Goal: Task Accomplishment & Management: Manage account settings

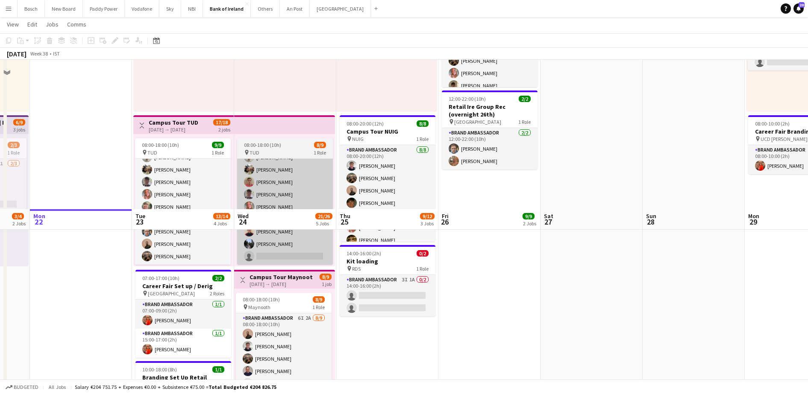
scroll to position [292, 0]
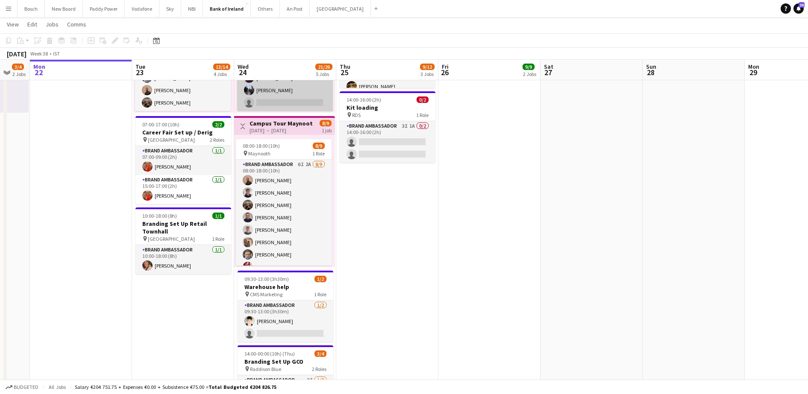
click at [288, 194] on app-card-role "Brand Ambassador 6I 2A [DATE] 08:00-18:00 (10h) [PERSON_NAME] [PERSON_NAME] [PE…" at bounding box center [284, 224] width 96 height 128
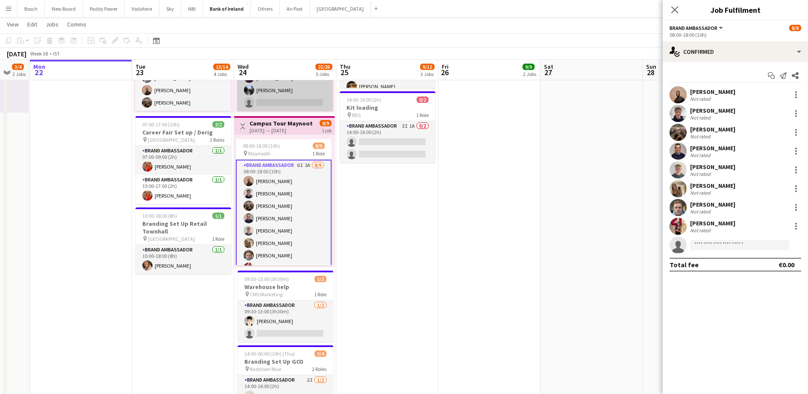
scroll to position [24, 0]
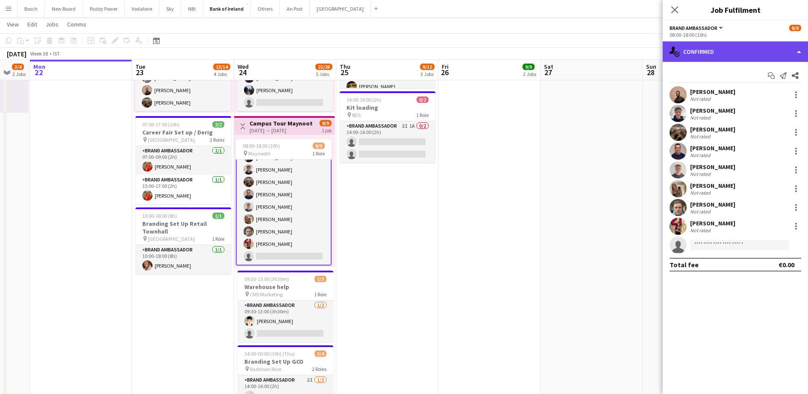
click at [723, 45] on div "single-neutral-actions-check-2 Confirmed" at bounding box center [734, 51] width 145 height 21
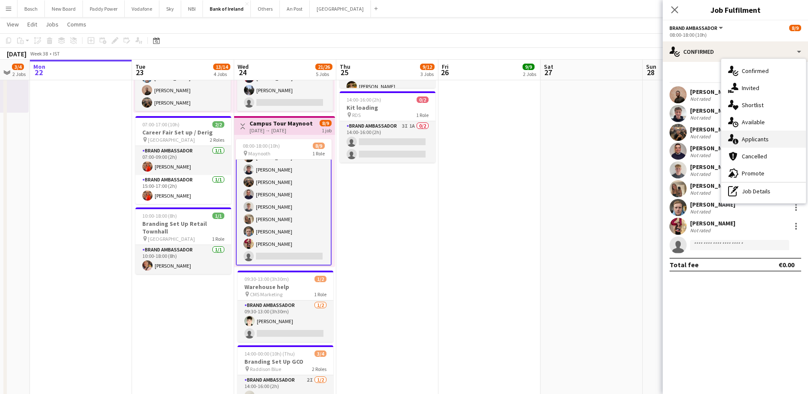
click at [751, 142] on span "Applicants" at bounding box center [754, 139] width 27 height 8
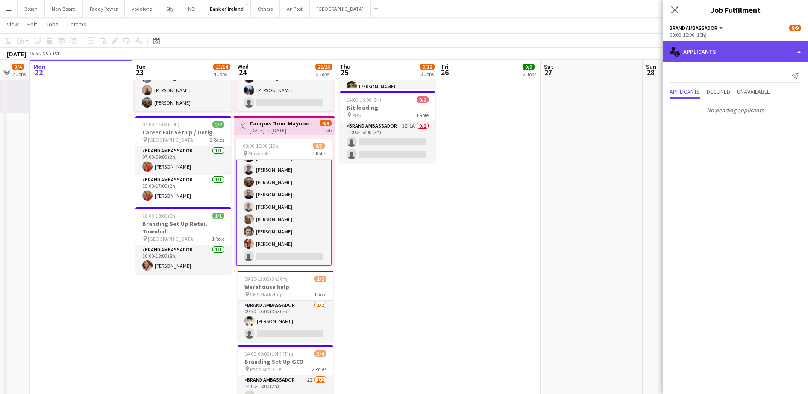
click at [729, 54] on div "single-neutral-actions-information Applicants" at bounding box center [734, 51] width 145 height 21
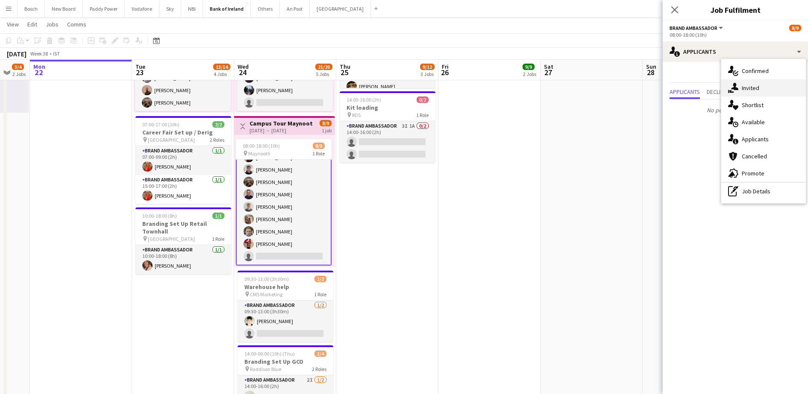
click at [738, 82] on div "single-neutral-actions-share-1 Invited" at bounding box center [763, 87] width 85 height 17
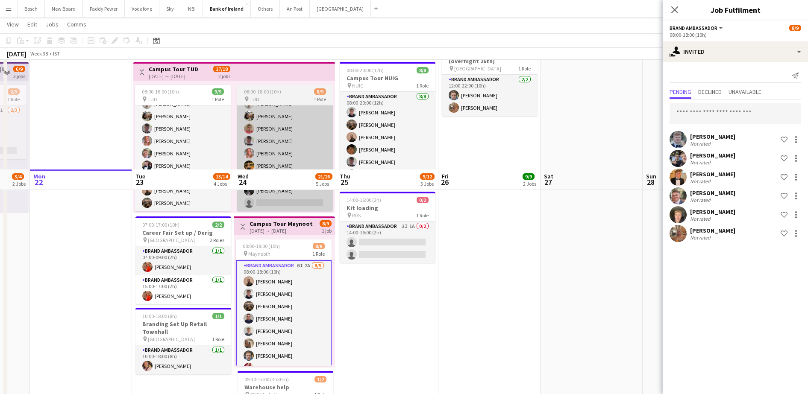
scroll to position [305, 0]
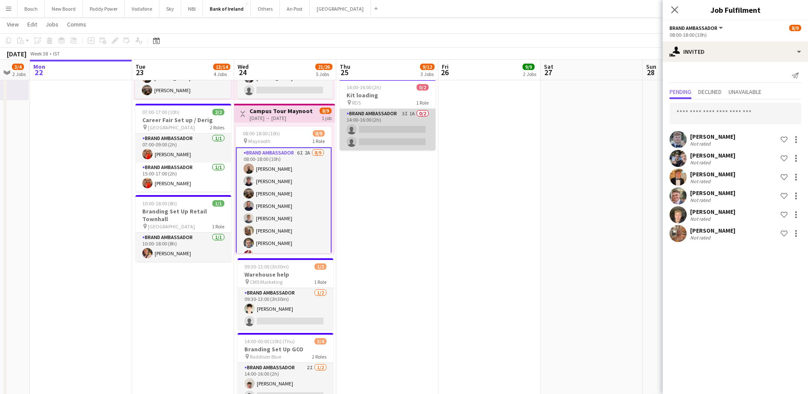
click at [402, 119] on app-card-role "Brand Ambassador 3I 1A 0/2 14:00-16:00 (2h) single-neutral-actions single-neutr…" at bounding box center [388, 129] width 96 height 41
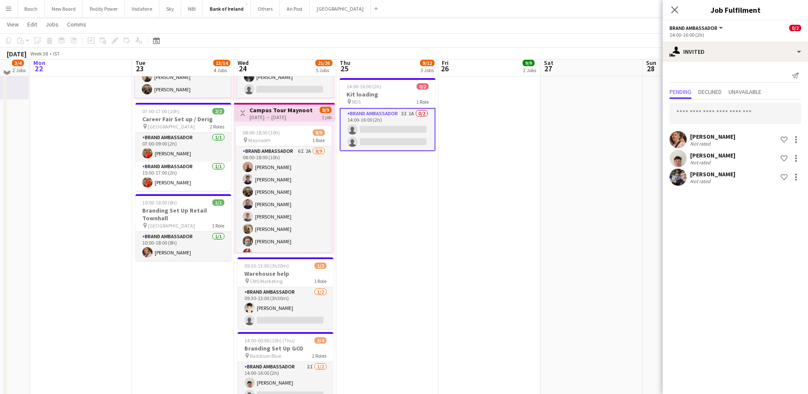
scroll to position [307, 0]
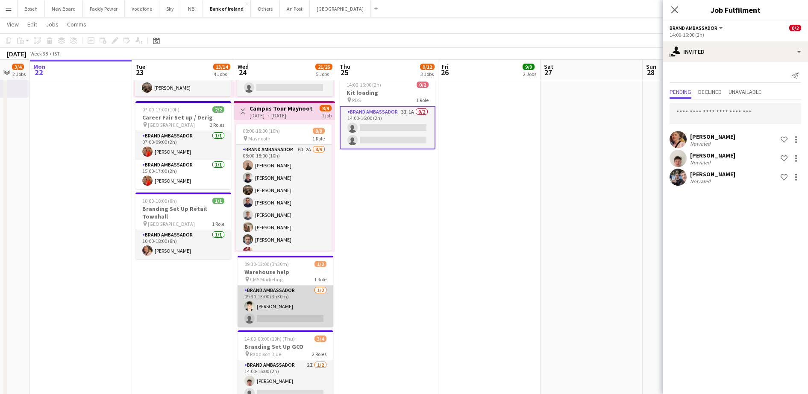
click at [264, 310] on app-card-role "Brand Ambassador [DATE] 09:30-13:00 (3h30m) [PERSON_NAME] single-neutral-actions" at bounding box center [285, 306] width 96 height 41
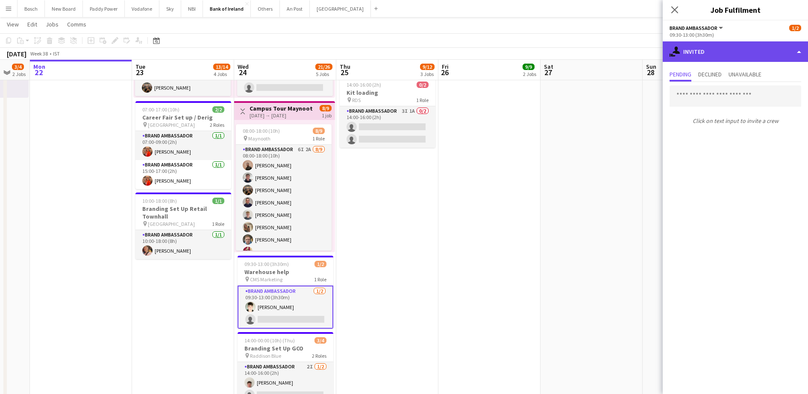
click at [786, 52] on div "single-neutral-actions-share-1 Invited" at bounding box center [734, 51] width 145 height 21
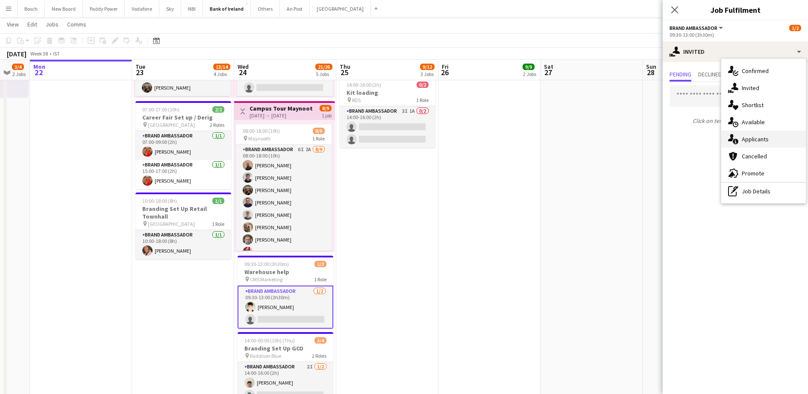
click at [769, 132] on div "single-neutral-actions-information Applicants" at bounding box center [763, 139] width 85 height 17
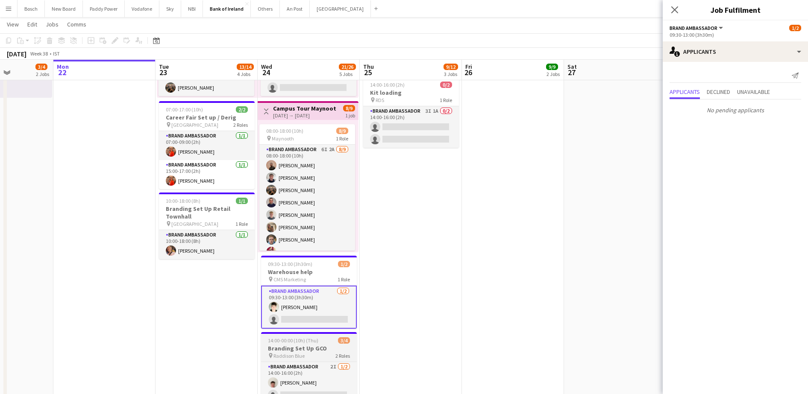
scroll to position [403, 0]
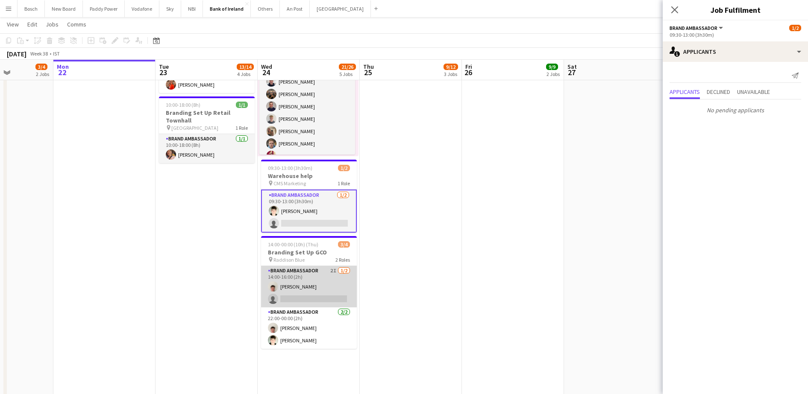
click at [330, 279] on app-card-role "Brand Ambassador 2I [DATE] 14:00-16:00 (2h) [PERSON_NAME] single-neutral-actions" at bounding box center [309, 286] width 96 height 41
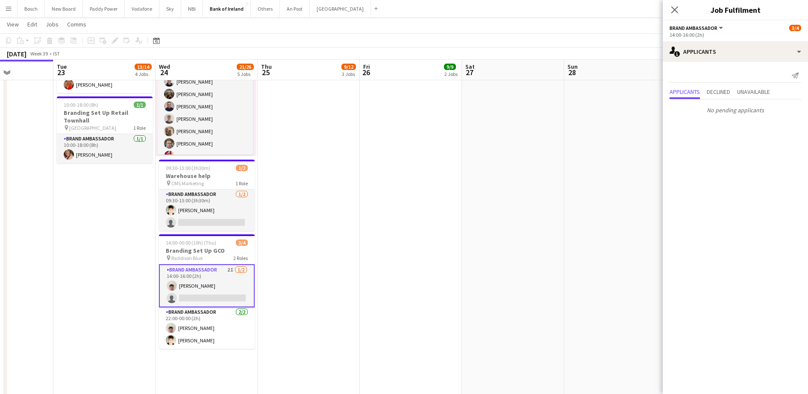
scroll to position [0, 257]
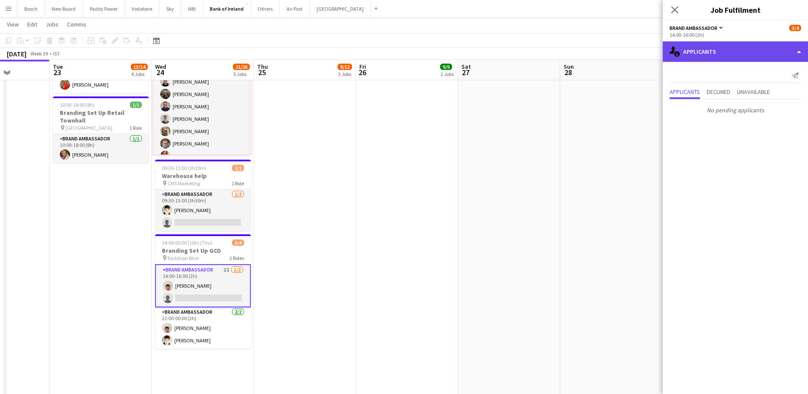
click at [759, 44] on div "single-neutral-actions-information Applicants" at bounding box center [734, 51] width 145 height 21
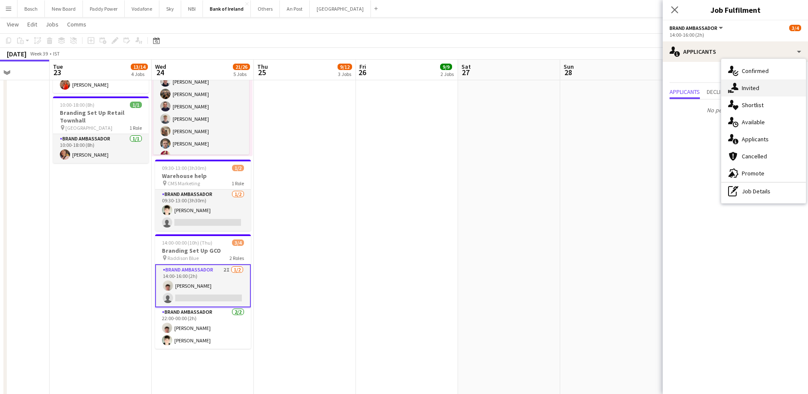
click at [755, 86] on span "Invited" at bounding box center [750, 88] width 18 height 8
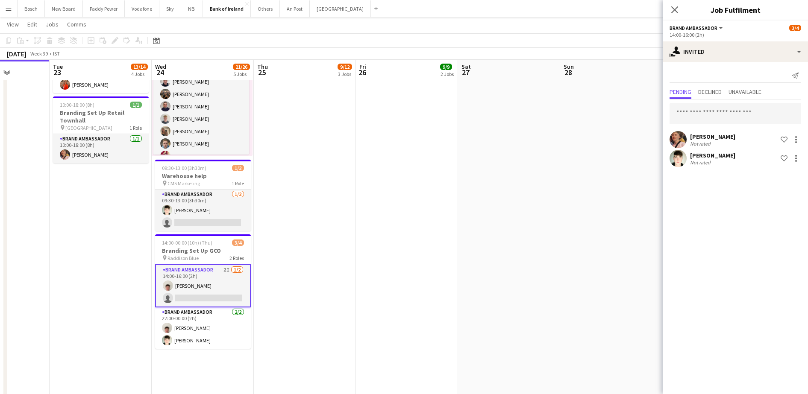
click at [788, 160] on button "Shortlist crew" at bounding box center [784, 158] width 10 height 10
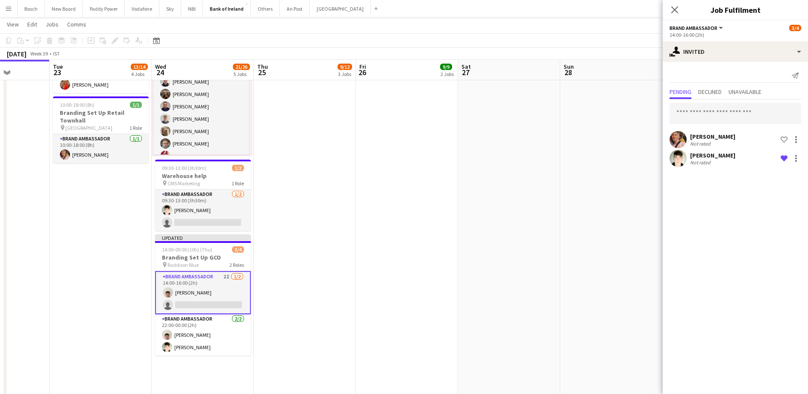
click at [788, 160] on button "Remove crew from shortlist" at bounding box center [784, 158] width 10 height 10
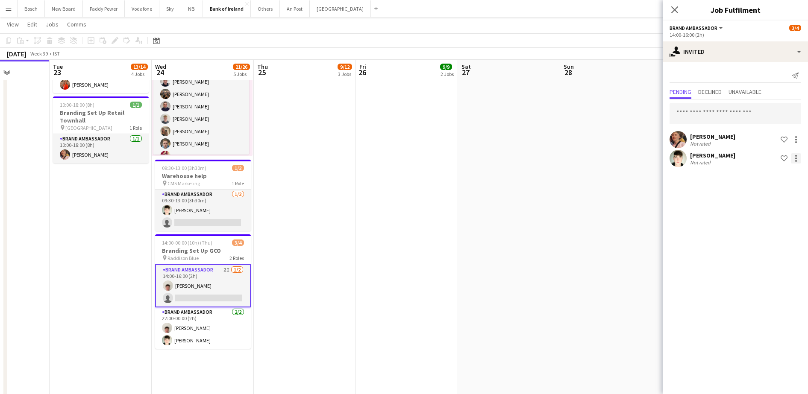
click at [800, 159] on div at bounding box center [796, 158] width 10 height 10
click at [781, 195] on span "Send notification" at bounding box center [769, 194] width 50 height 7
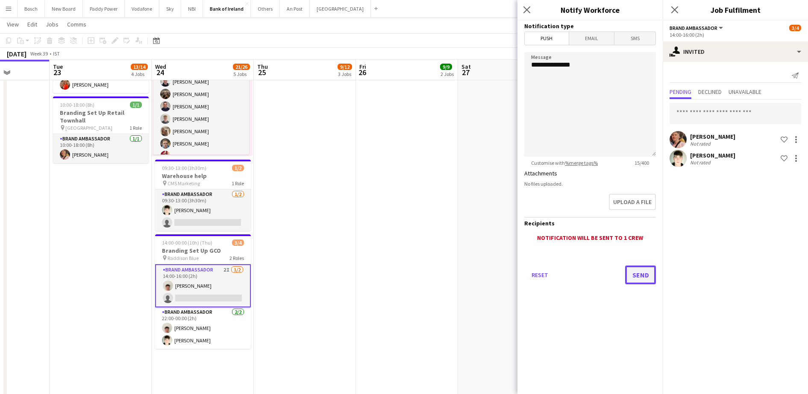
click at [639, 273] on button "Send" at bounding box center [640, 275] width 31 height 19
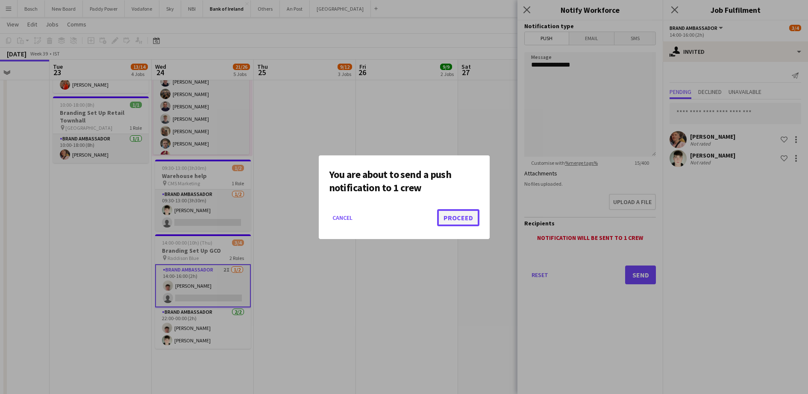
click at [466, 214] on button "Proceed" at bounding box center [458, 217] width 42 height 17
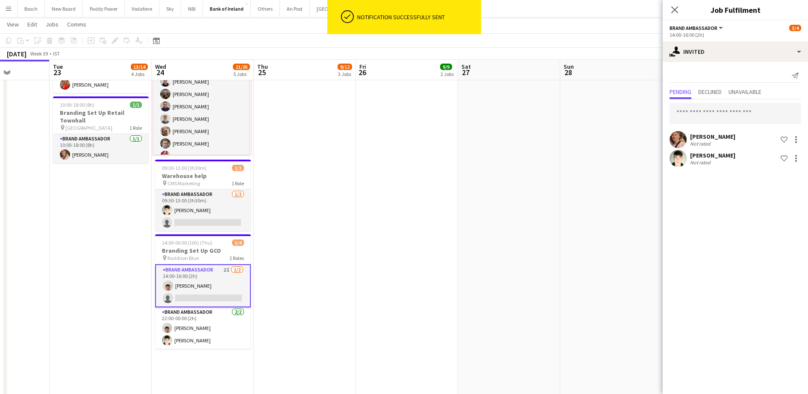
click at [481, 50] on div "[DATE] Week 39 • IST" at bounding box center [404, 54] width 808 height 12
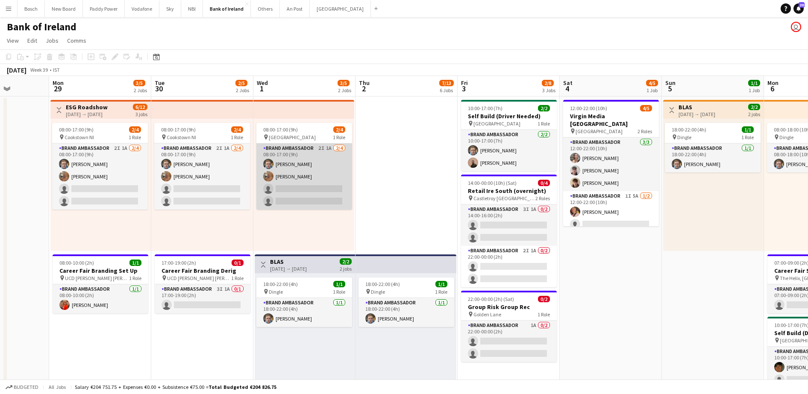
click at [338, 177] on app-card-role "Brand Ambassador 2I 1A [DATE] 08:00-17:00 (9h) [PERSON_NAME] [PERSON_NAME] sing…" at bounding box center [304, 177] width 96 height 66
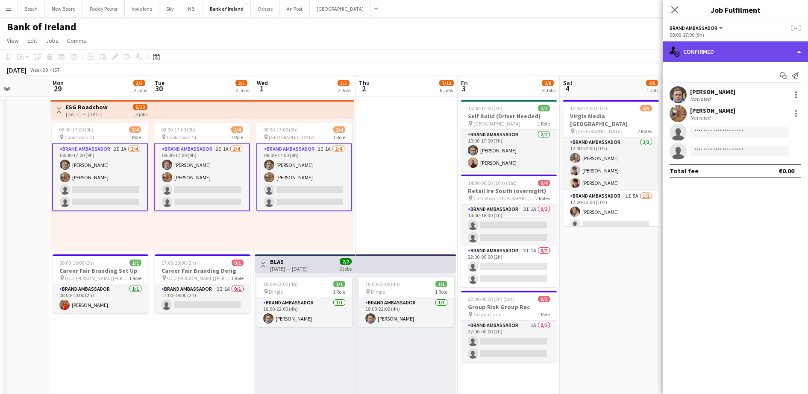
click at [688, 51] on div "single-neutral-actions-check-2 Confirmed" at bounding box center [734, 51] width 145 height 21
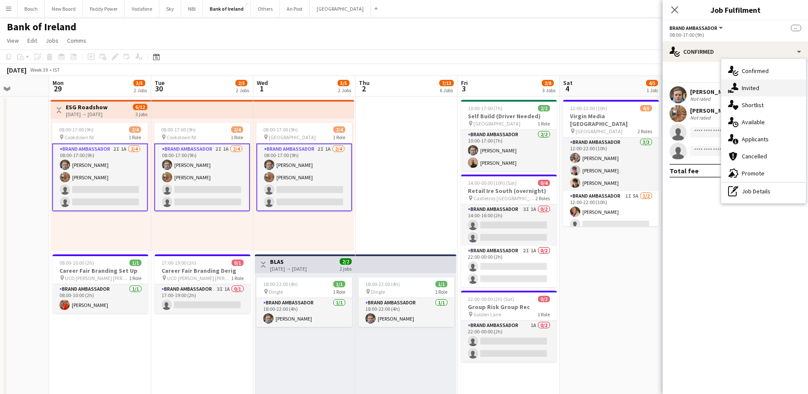
click at [765, 84] on div "single-neutral-actions-share-1 Invited" at bounding box center [763, 87] width 85 height 17
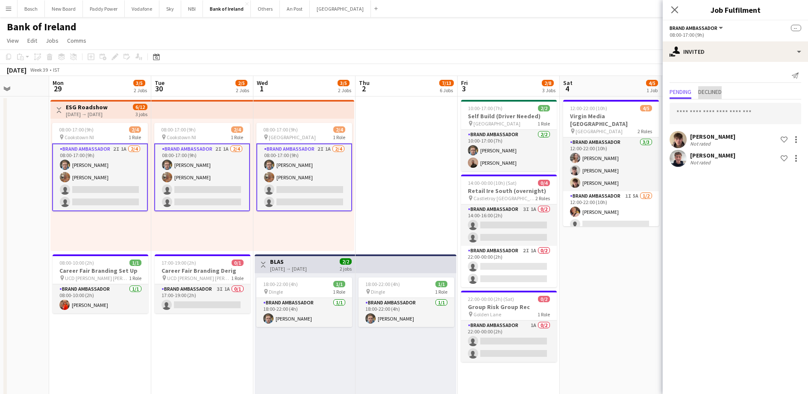
click at [712, 94] on span "Declined" at bounding box center [709, 92] width 23 height 6
click at [685, 94] on span "Pending" at bounding box center [680, 92] width 22 height 6
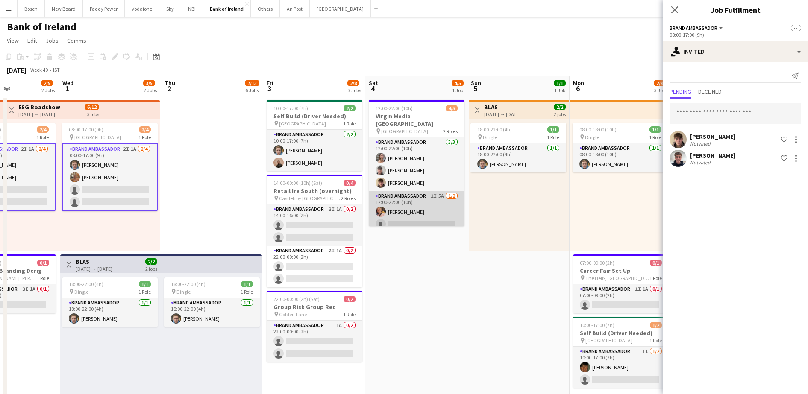
click at [396, 213] on app-card-role "Brand Ambassador 1I 5A [DATE] 12:00-22:00 (10h) [PERSON_NAME] single-neutral-ac…" at bounding box center [417, 211] width 96 height 41
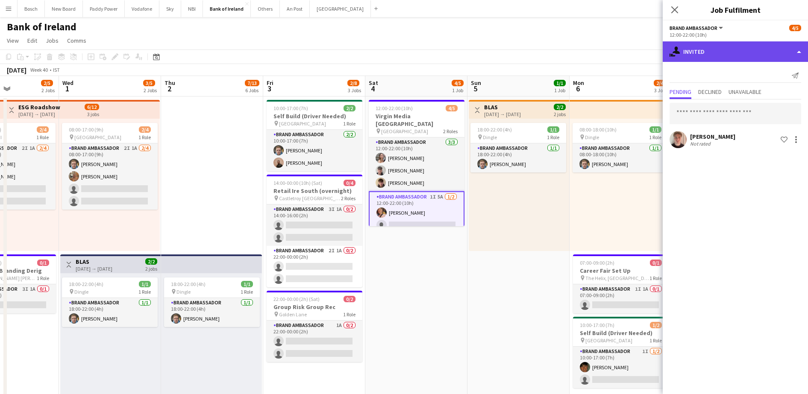
click at [673, 58] on div "single-neutral-actions-share-1 Invited" at bounding box center [734, 51] width 145 height 21
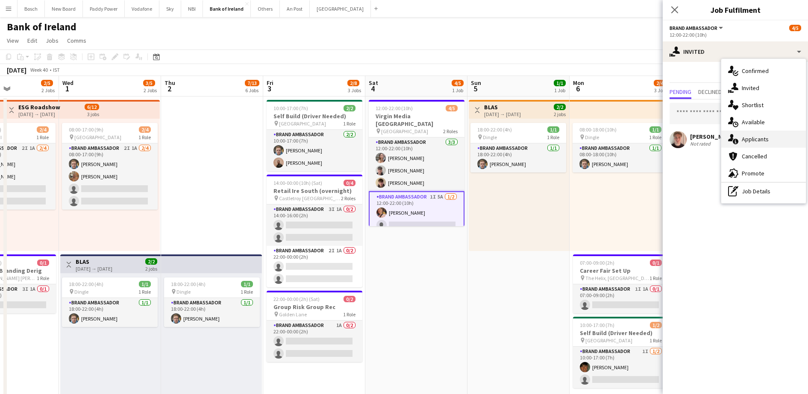
click at [738, 140] on div "single-neutral-actions-information Applicants" at bounding box center [763, 139] width 85 height 17
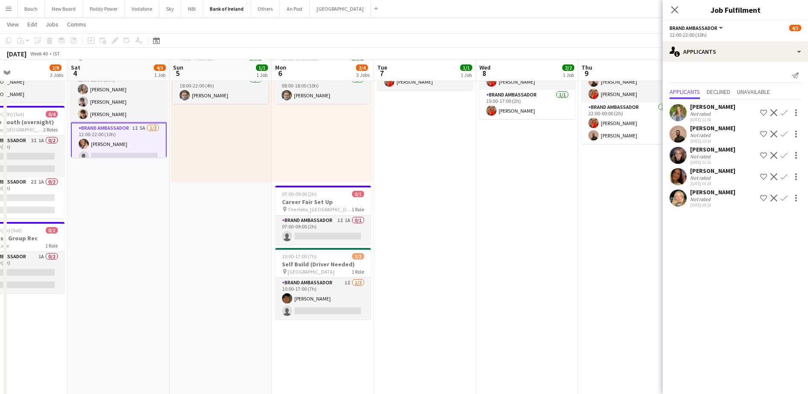
scroll to position [69, 0]
click at [328, 208] on span "The Helix, [GEOGRAPHIC_DATA]" at bounding box center [319, 208] width 64 height 6
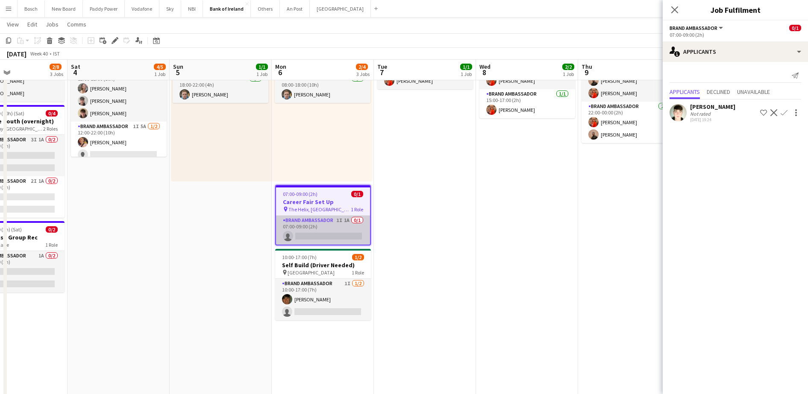
click at [328, 235] on app-card-role "Brand Ambassador 1I 1A 0/1 07:00-09:00 (2h) single-neutral-actions" at bounding box center [323, 230] width 94 height 29
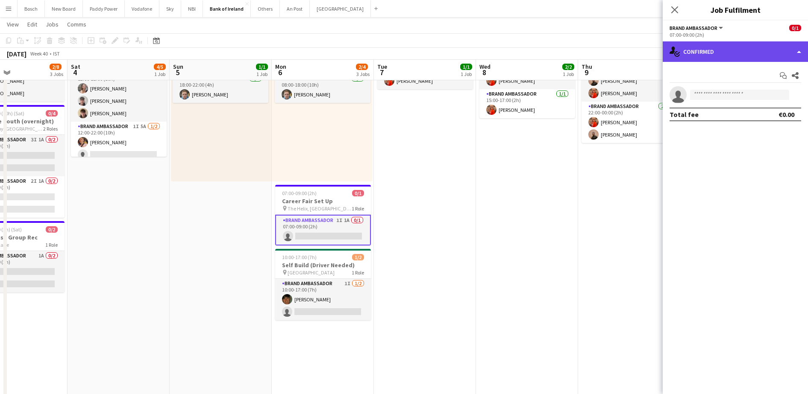
click at [703, 59] on div "single-neutral-actions-check-2 Confirmed" at bounding box center [734, 51] width 145 height 21
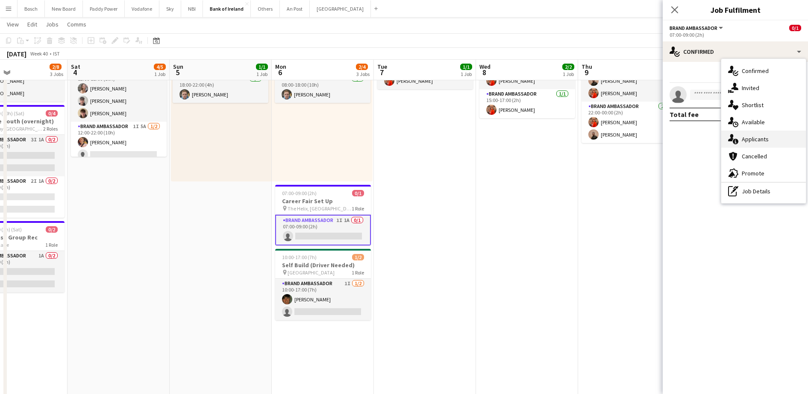
click at [744, 134] on div "single-neutral-actions-information Applicants" at bounding box center [763, 139] width 85 height 17
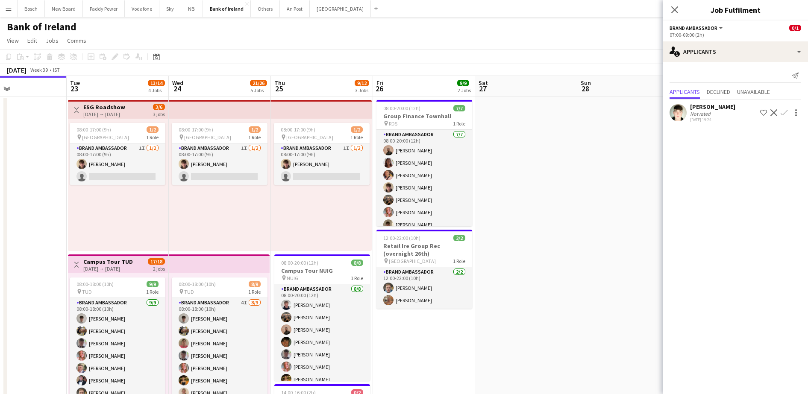
scroll to position [0, 239]
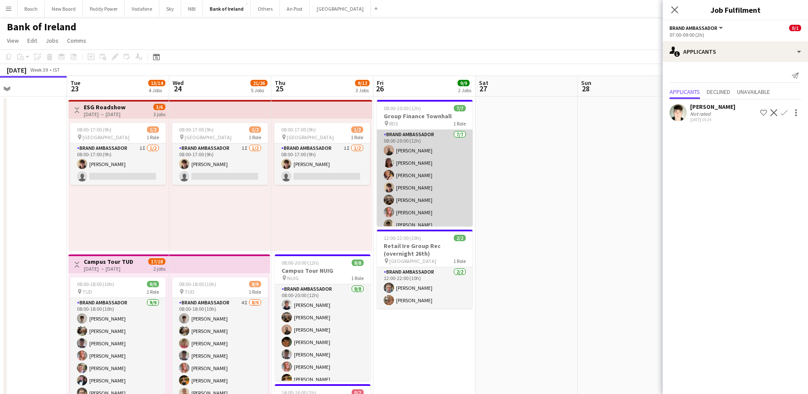
click at [442, 181] on app-card-role "Brand Ambassador [DATE] 08:00-20:00 (12h) [PERSON_NAME] [PERSON_NAME] [PERSON_N…" at bounding box center [425, 181] width 96 height 103
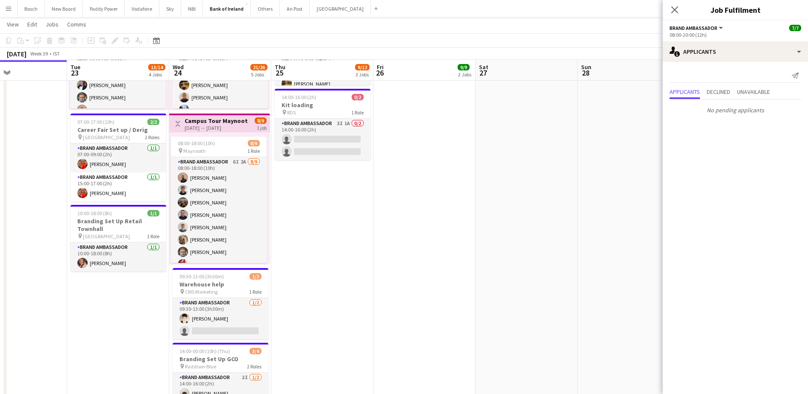
scroll to position [295, 0]
drag, startPoint x: 262, startPoint y: 19, endPoint x: 269, endPoint y: 11, distance: 10.6
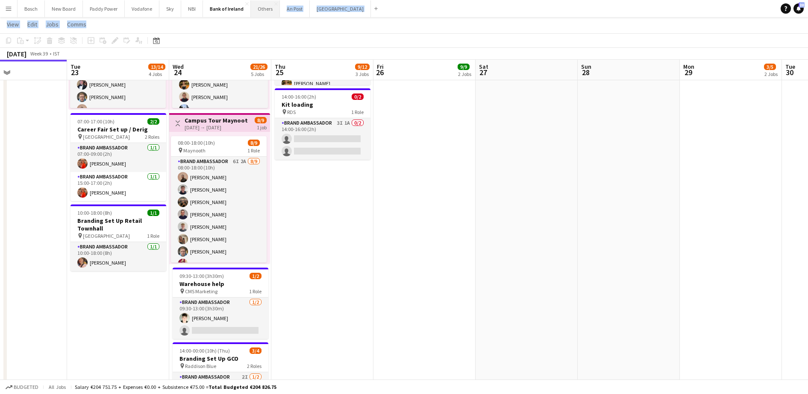
click at [269, 11] on button "Others Close" at bounding box center [265, 8] width 29 height 17
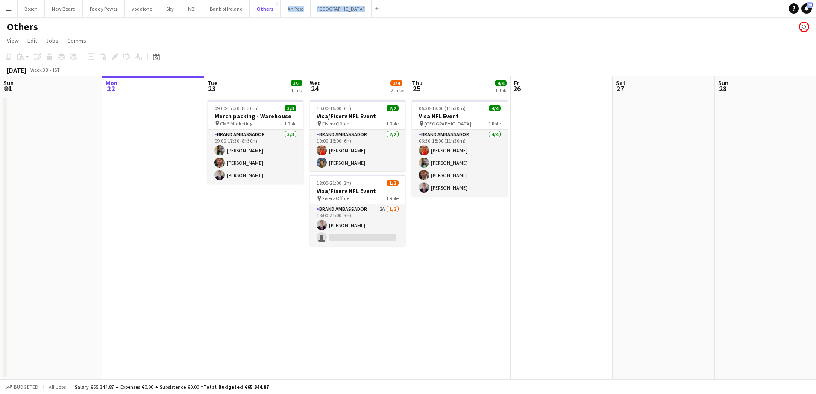
scroll to position [0, 238]
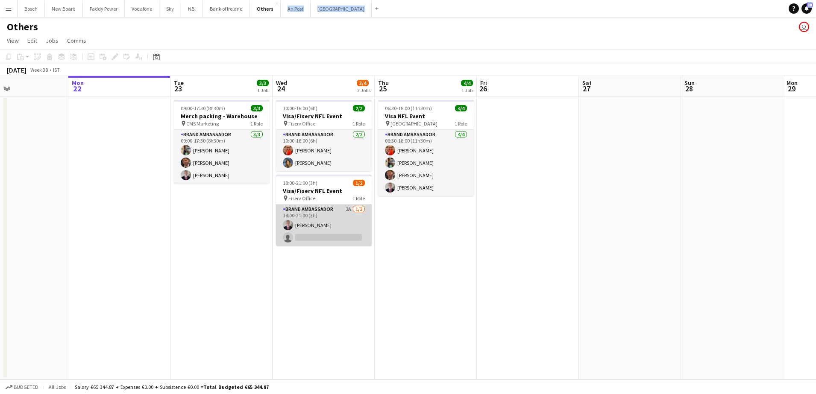
click at [367, 215] on app-card-role "Brand Ambassador 2A [DATE] 18:00-21:00 (3h) [PERSON_NAME] single-neutral-actions" at bounding box center [324, 225] width 96 height 41
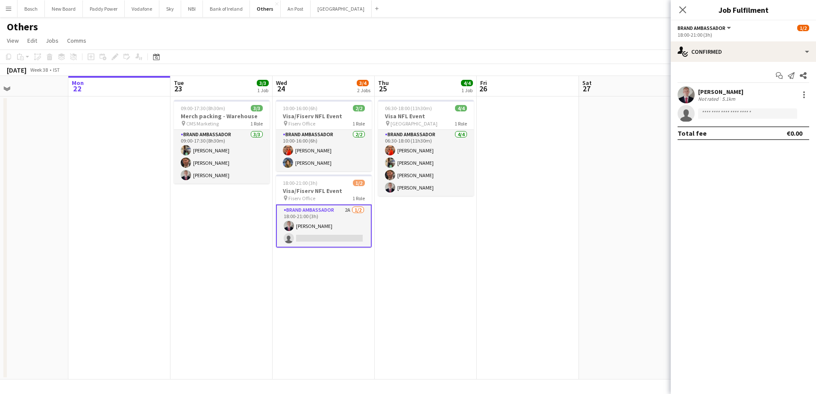
click at [750, 38] on app-options-switcher "Brand Ambassador All roles Brand Ambassador [DATE] 18:00-21:00 (3h)" at bounding box center [743, 31] width 145 height 21
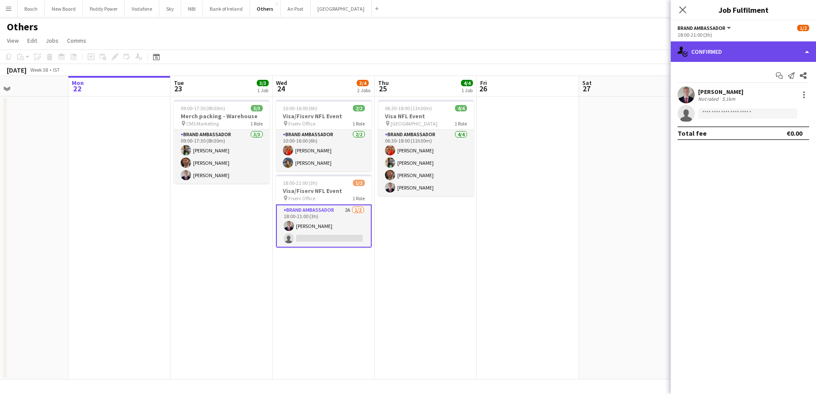
click at [747, 45] on div "single-neutral-actions-check-2 Confirmed" at bounding box center [743, 51] width 145 height 21
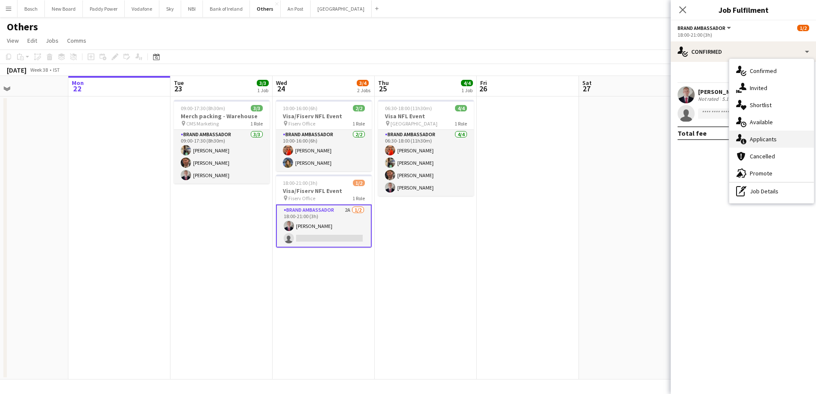
click at [776, 138] on div "single-neutral-actions-information Applicants" at bounding box center [771, 139] width 85 height 17
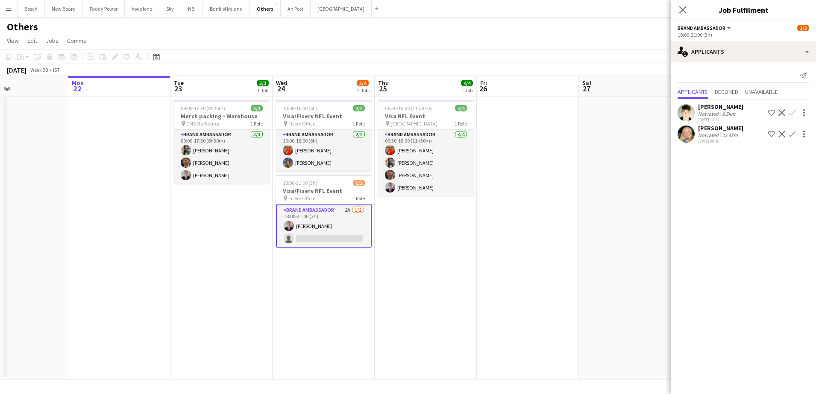
click at [715, 132] on div "Not rated" at bounding box center [709, 135] width 22 height 6
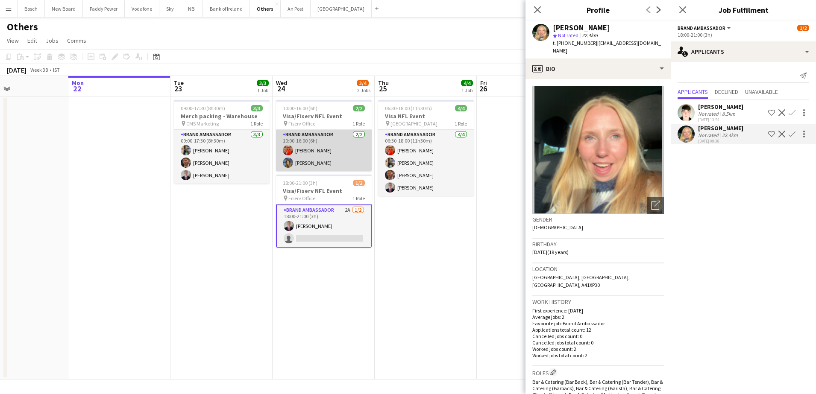
click at [369, 158] on app-card-role "Brand Ambassador [DATE] 10:00-16:00 (6h) [PERSON_NAME]" at bounding box center [324, 150] width 96 height 41
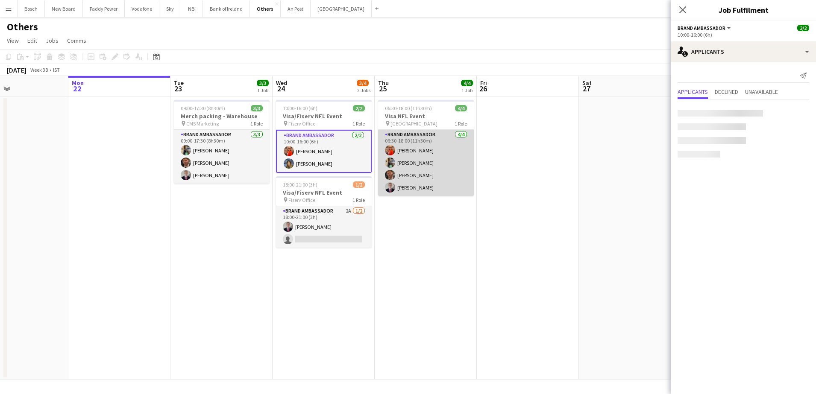
click at [460, 171] on app-card-role "Brand Ambassador [DATE] 06:30-18:00 (11h30m) [PERSON_NAME] [PERSON_NAME] [PERSO…" at bounding box center [426, 163] width 96 height 66
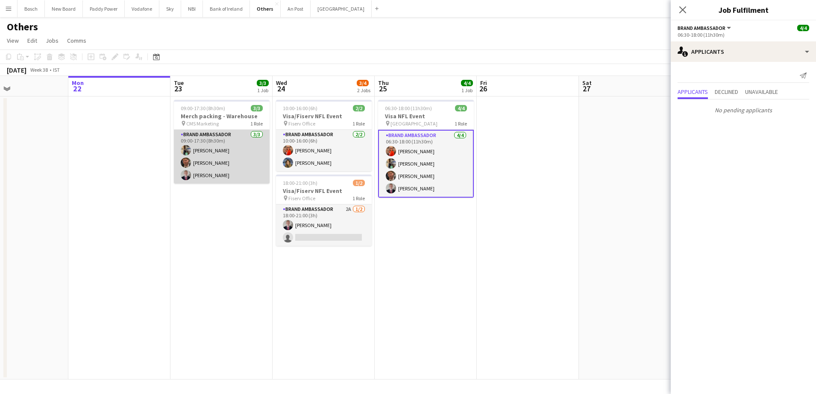
click at [217, 144] on app-card-role "Brand Ambassador [DATE] 09:00-17:30 (8h30m) [PERSON_NAME] [PERSON_NAME] [PERSON…" at bounding box center [222, 157] width 96 height 54
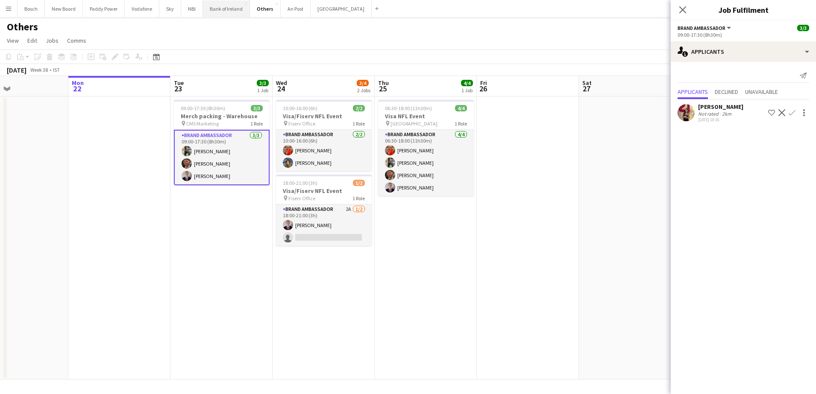
click at [215, 10] on button "Bank of Ireland Close" at bounding box center [226, 8] width 47 height 17
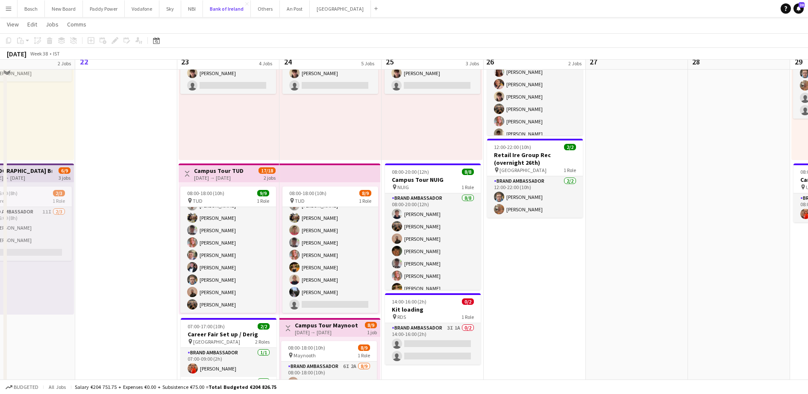
scroll to position [79, 0]
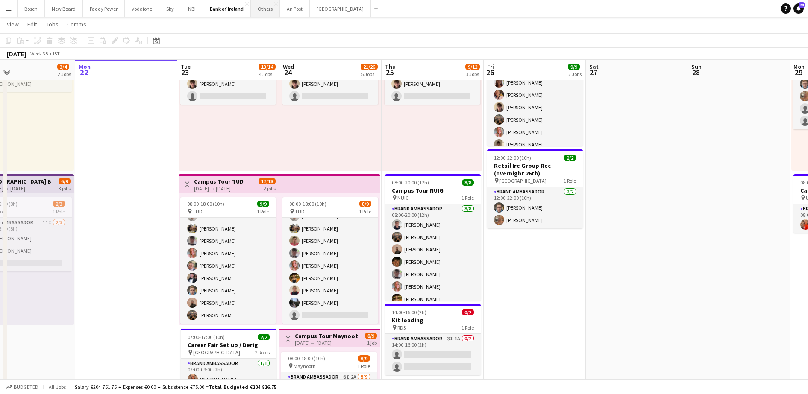
click at [259, 10] on button "Others Close" at bounding box center [265, 8] width 29 height 17
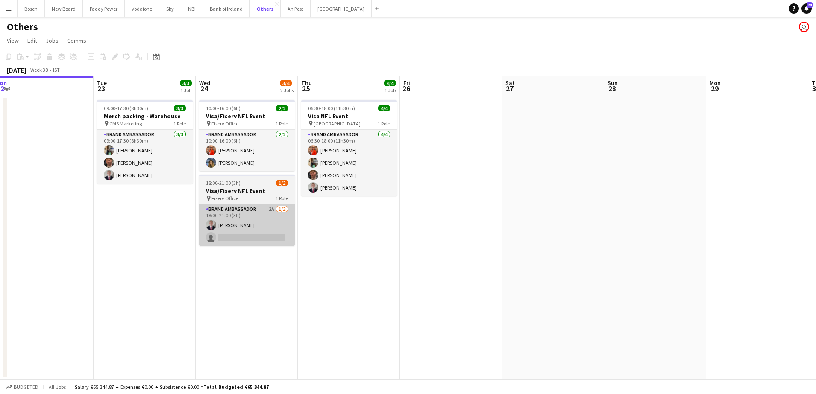
scroll to position [0, 208]
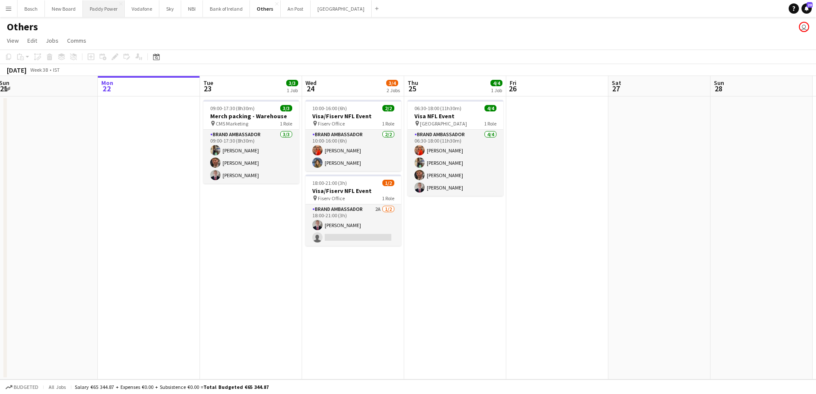
click at [104, 12] on button "Paddy Power Close" at bounding box center [104, 8] width 42 height 17
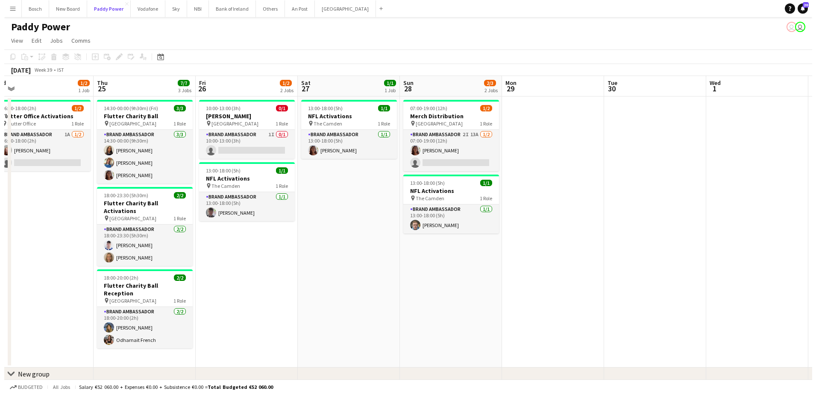
scroll to position [0, 240]
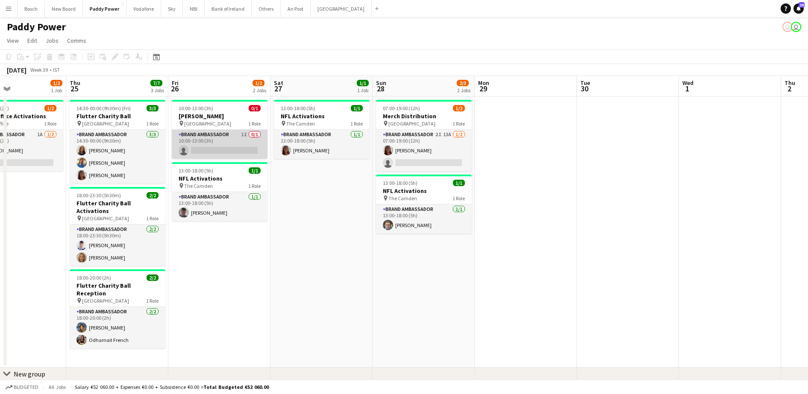
click at [225, 149] on app-card-role "Brand Ambassador 1I 0/1 10:00-13:00 (3h) single-neutral-actions" at bounding box center [220, 144] width 96 height 29
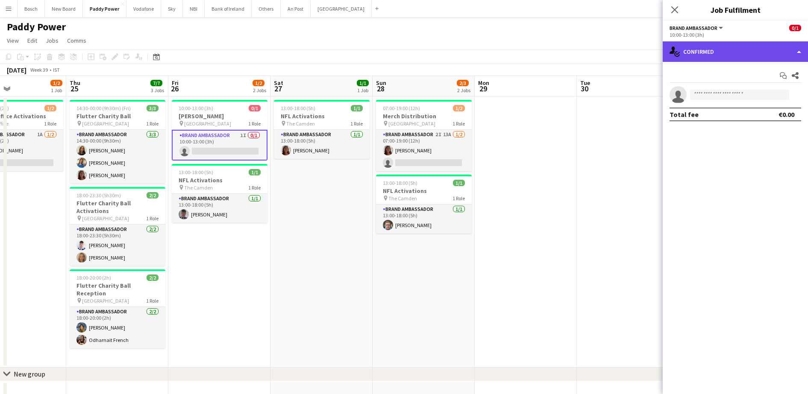
click at [749, 49] on div "single-neutral-actions-check-2 Confirmed" at bounding box center [734, 51] width 145 height 21
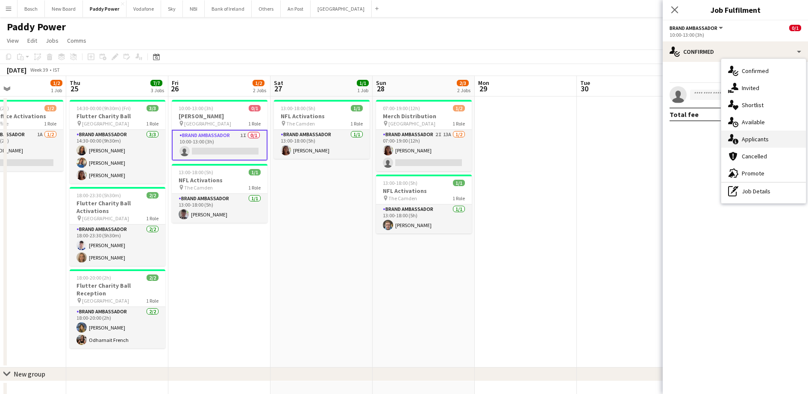
click at [756, 137] on span "Applicants" at bounding box center [754, 139] width 27 height 8
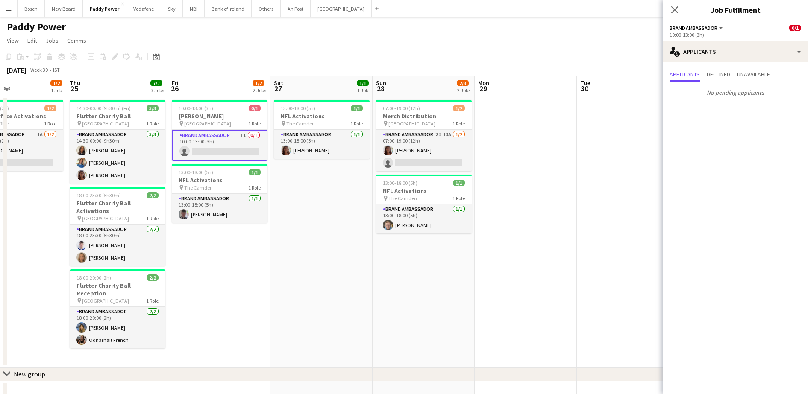
click at [511, 42] on app-page-menu "View Day view expanded Day view collapsed Month view Date picker Jump to [DATE]…" at bounding box center [404, 41] width 808 height 16
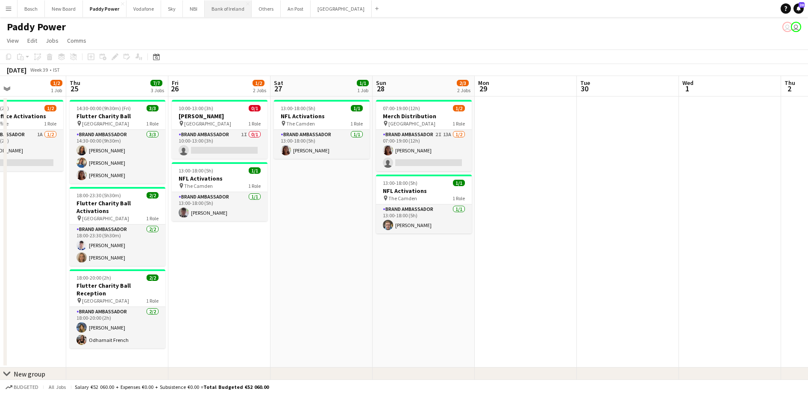
click at [209, 11] on button "Bank of Ireland Close" at bounding box center [228, 8] width 47 height 17
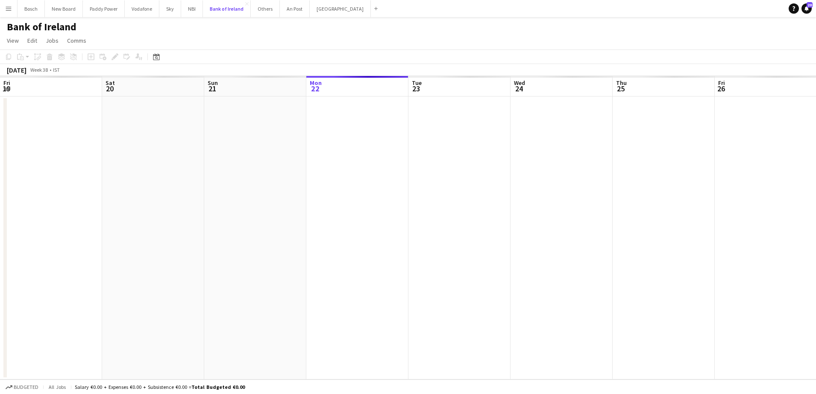
scroll to position [0, 204]
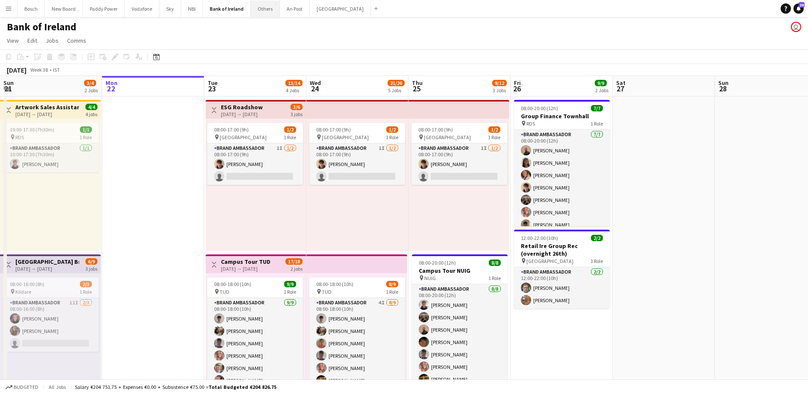
click at [267, 6] on button "Others Close" at bounding box center [265, 8] width 29 height 17
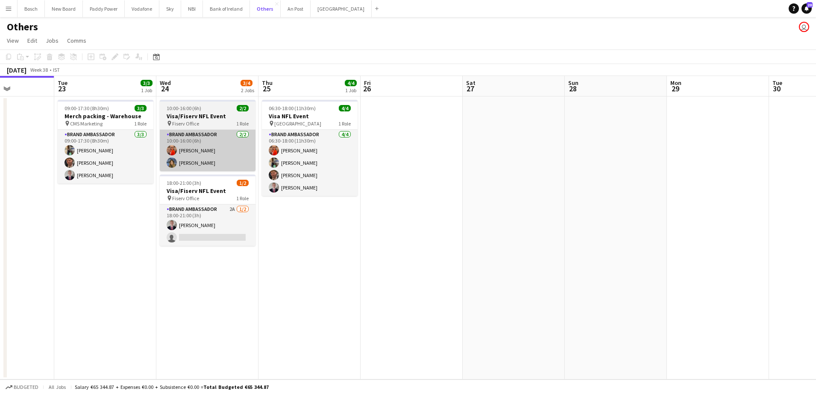
scroll to position [0, 252]
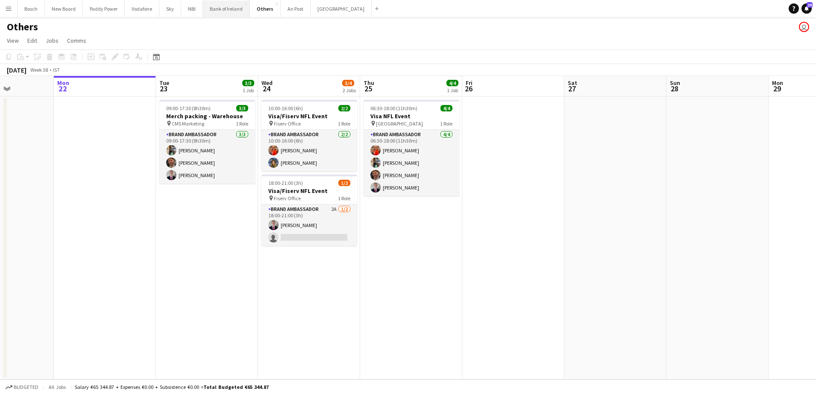
click at [230, 14] on button "Bank of Ireland Close" at bounding box center [226, 8] width 47 height 17
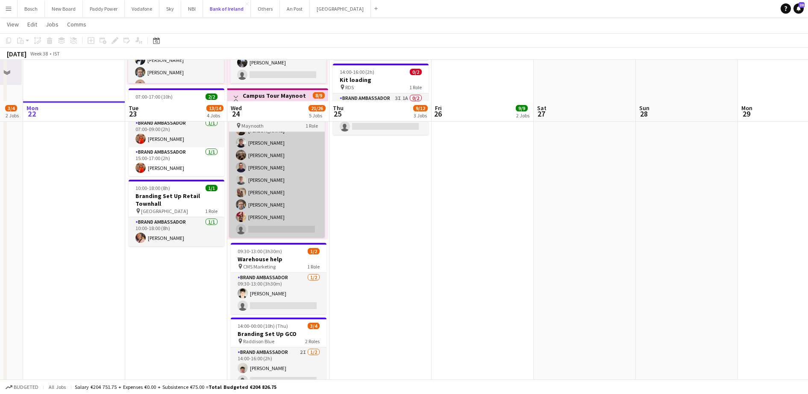
scroll to position [443, 0]
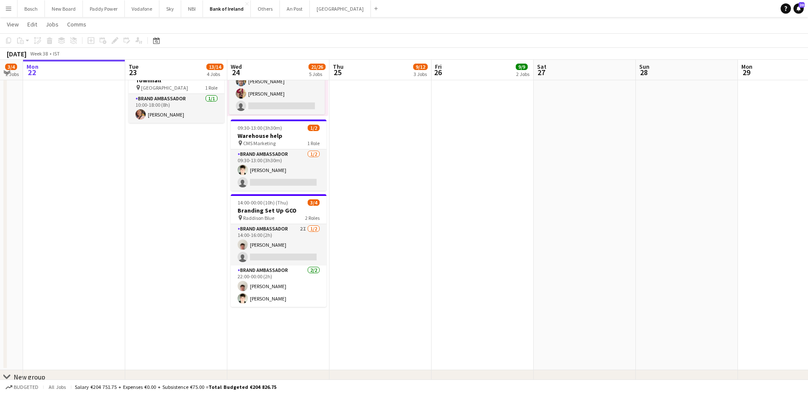
click at [6, 3] on button "Menu" at bounding box center [8, 8] width 17 height 17
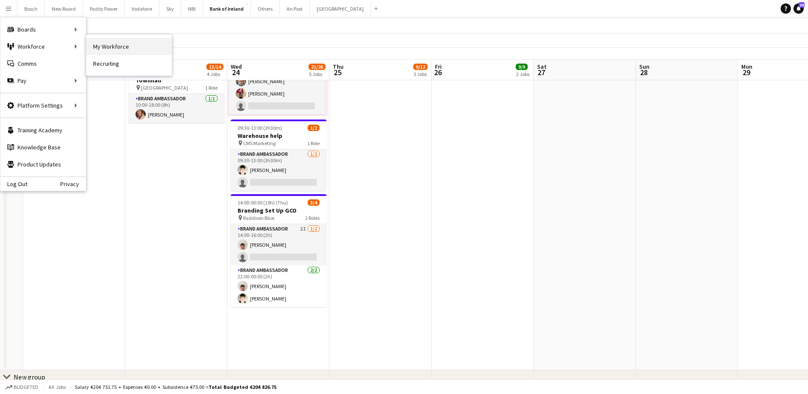
click at [100, 46] on link "My Workforce" at bounding box center [128, 46] width 85 height 17
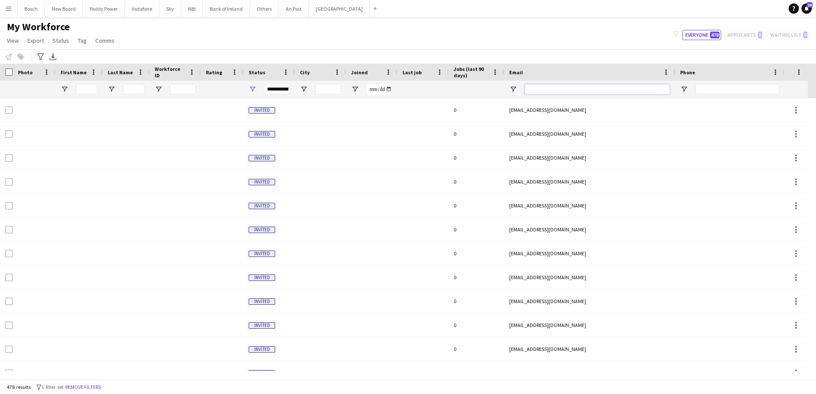
click at [559, 87] on input "Email Filter Input" at bounding box center [596, 89] width 145 height 10
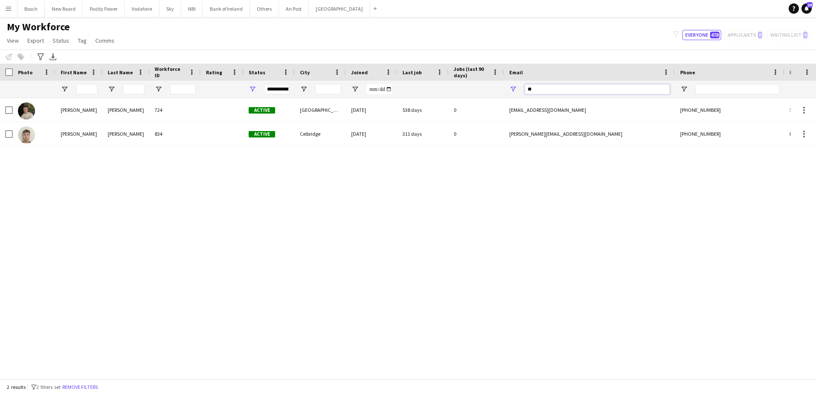
type input "*"
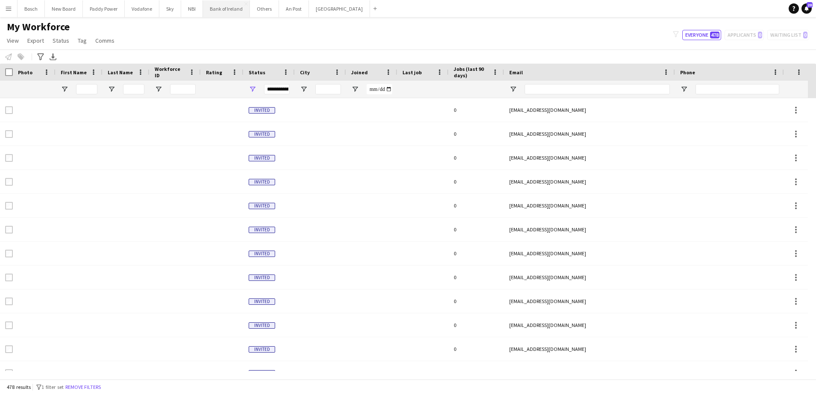
click at [223, 7] on button "Bank of Ireland Close" at bounding box center [226, 8] width 47 height 17
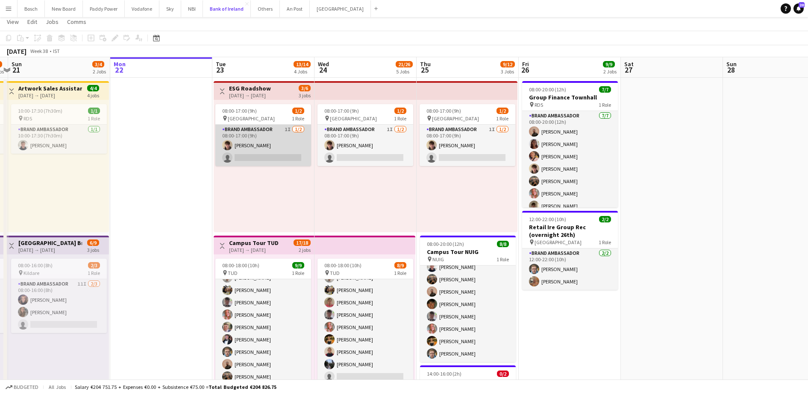
scroll to position [5, 0]
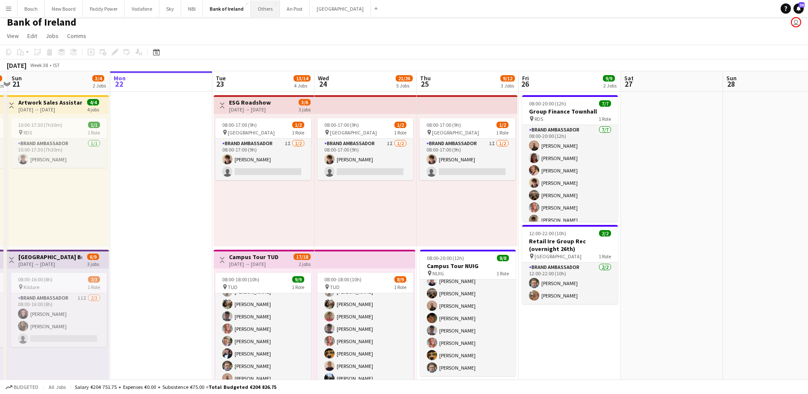
click at [260, 10] on button "Others Close" at bounding box center [265, 8] width 29 height 17
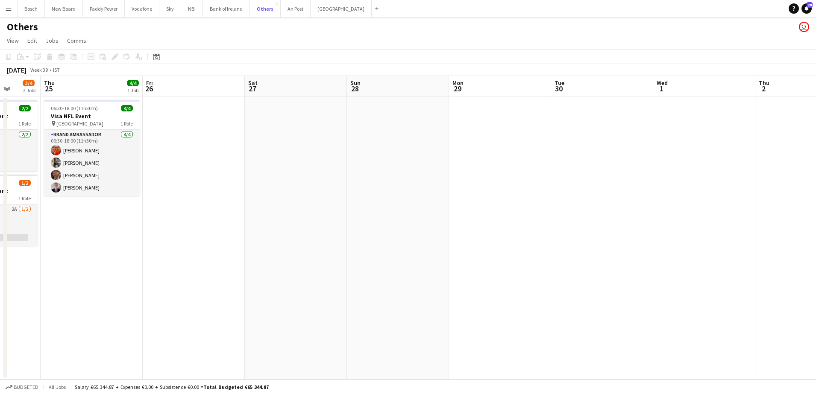
scroll to position [0, 268]
click at [220, 15] on button "Bank of Ireland Close" at bounding box center [226, 8] width 47 height 17
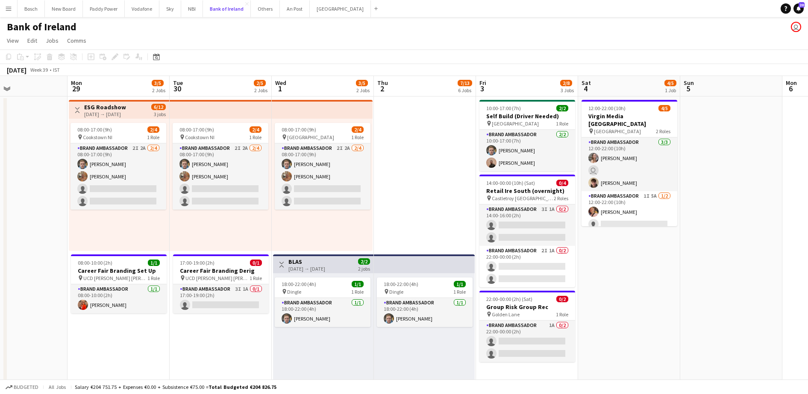
scroll to position [0, 213]
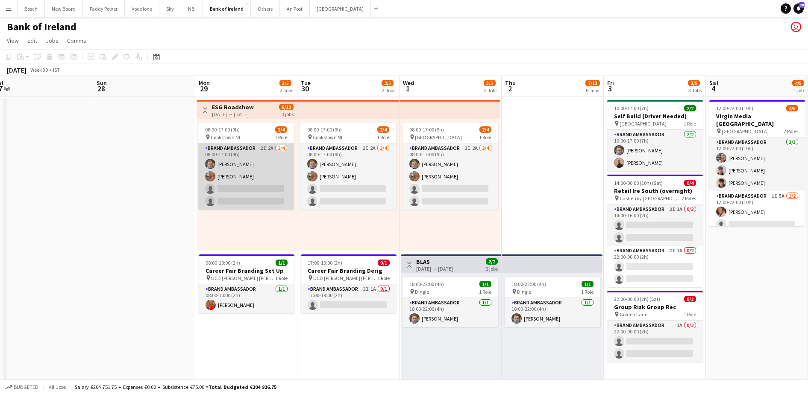
click at [239, 181] on app-card-role "Brand Ambassador 2I 2A [DATE] 08:00-17:00 (9h) [PERSON_NAME] [PERSON_NAME] sing…" at bounding box center [246, 177] width 96 height 66
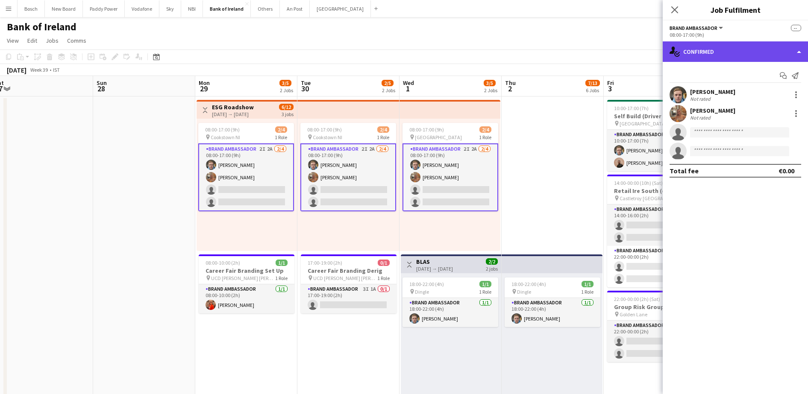
click at [706, 56] on div "single-neutral-actions-check-2 Confirmed" at bounding box center [734, 51] width 145 height 21
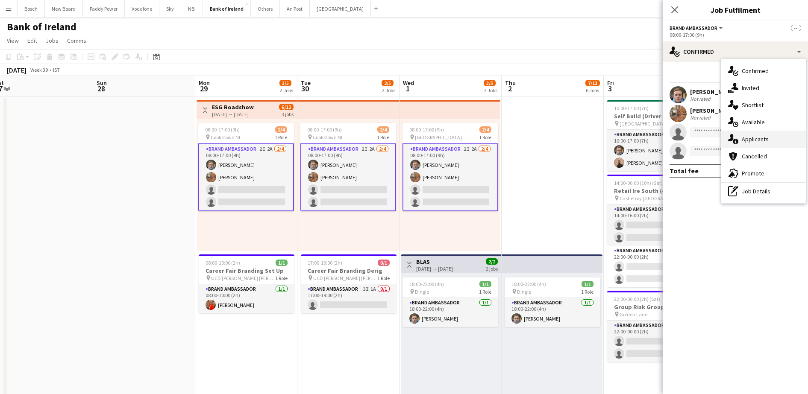
click at [741, 140] on span "Applicants" at bounding box center [754, 139] width 27 height 8
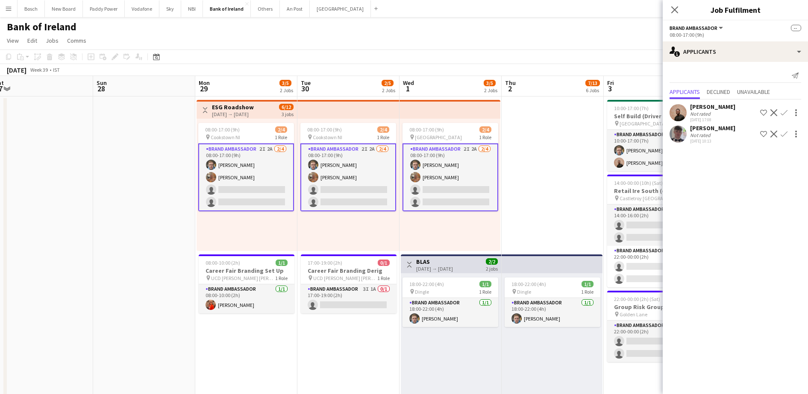
click at [483, 45] on app-page-menu "View Day view expanded Day view collapsed Month view Date picker Jump to [DATE]…" at bounding box center [404, 41] width 808 height 16
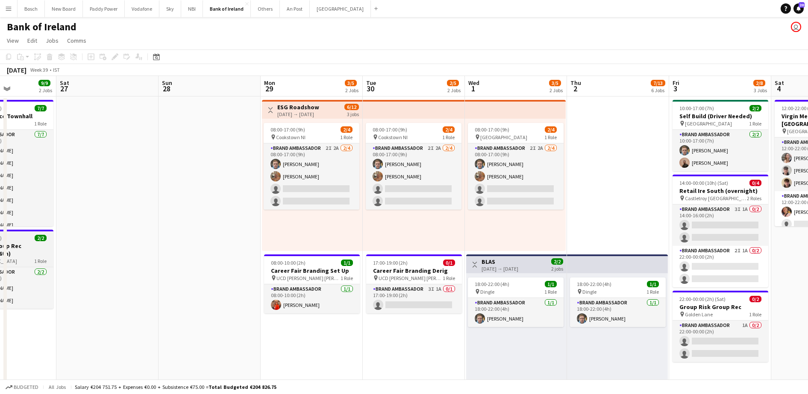
scroll to position [0, 251]
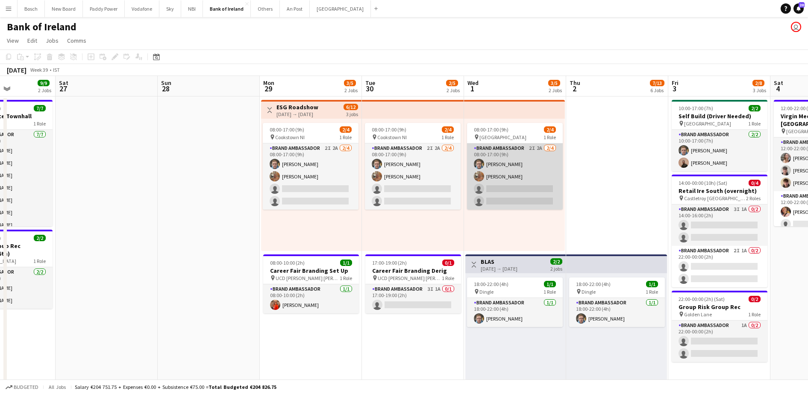
click at [492, 165] on app-card-role "Brand Ambassador 2I 2A [DATE] 08:00-17:00 (9h) [PERSON_NAME] [PERSON_NAME] sing…" at bounding box center [515, 177] width 96 height 66
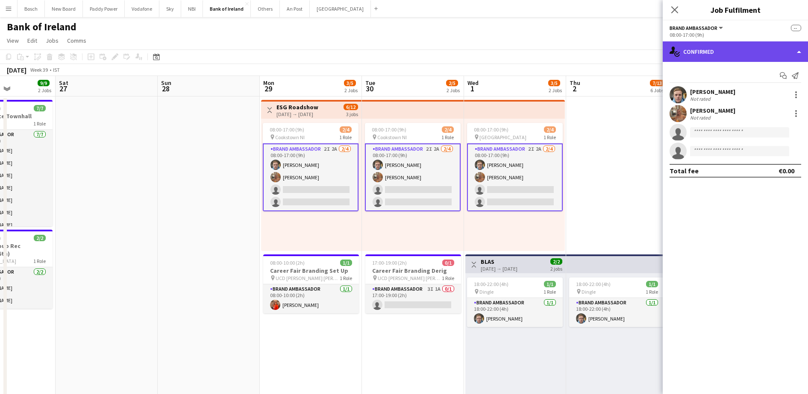
click at [761, 50] on div "single-neutral-actions-check-2 Confirmed" at bounding box center [734, 51] width 145 height 21
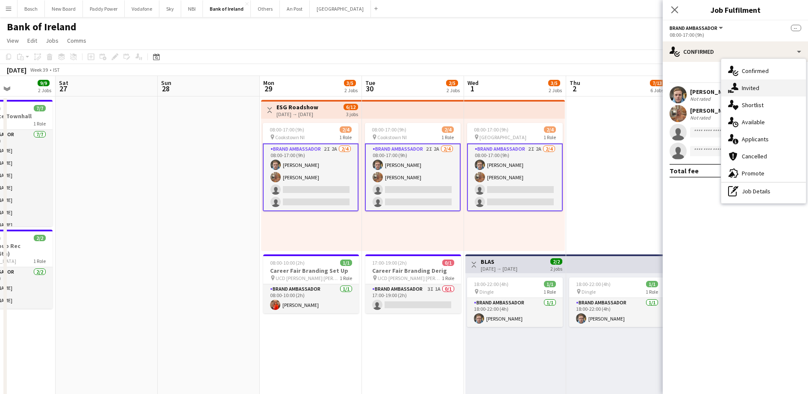
click at [761, 81] on div "single-neutral-actions-share-1 Invited" at bounding box center [763, 87] width 85 height 17
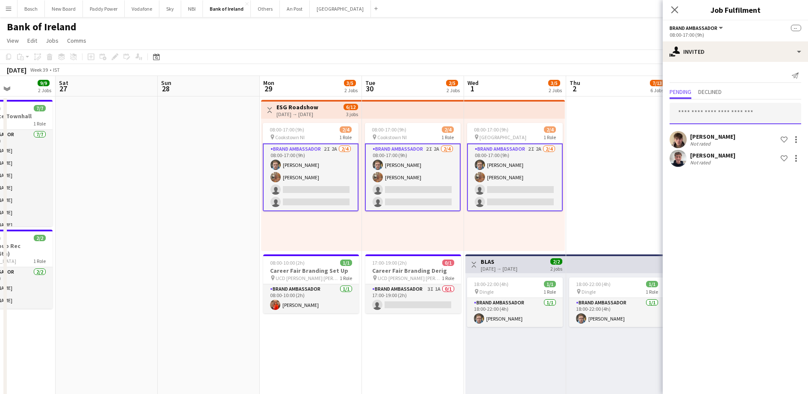
click at [725, 115] on input "text" at bounding box center [735, 113] width 132 height 21
click at [714, 97] on span "Declined" at bounding box center [709, 92] width 23 height 13
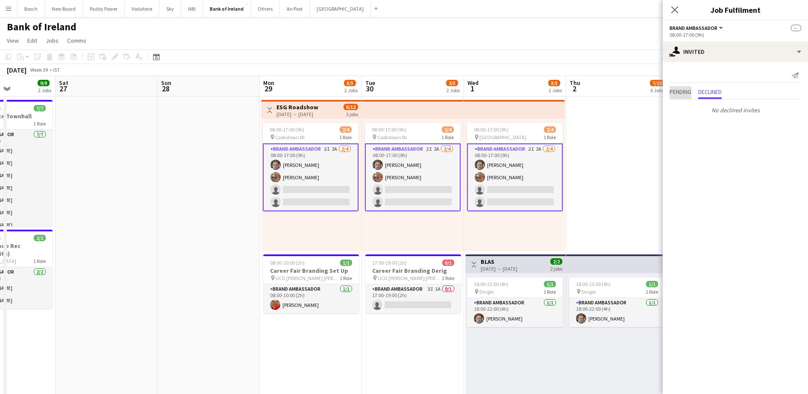
click at [680, 93] on span "Pending" at bounding box center [680, 92] width 22 height 6
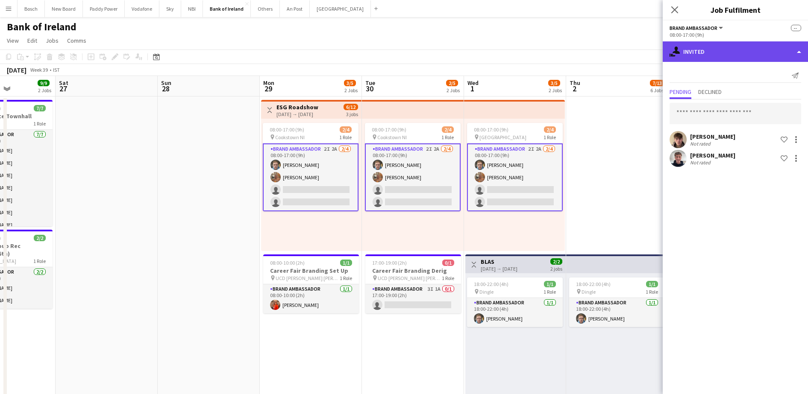
click at [698, 55] on div "single-neutral-actions-share-1 Invited" at bounding box center [734, 51] width 145 height 21
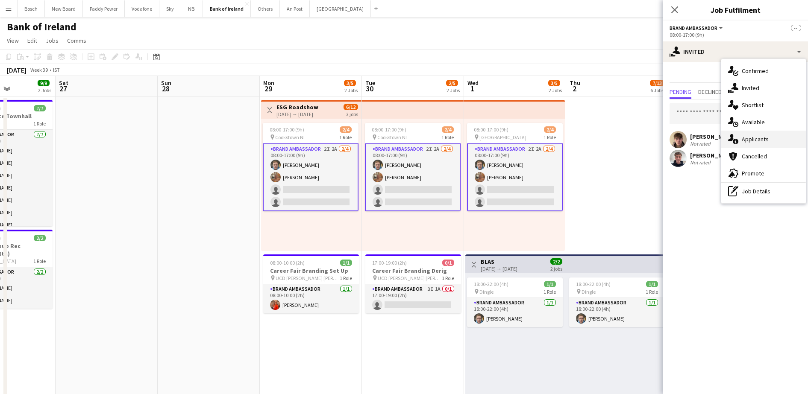
click at [757, 138] on span "Applicants" at bounding box center [754, 139] width 27 height 8
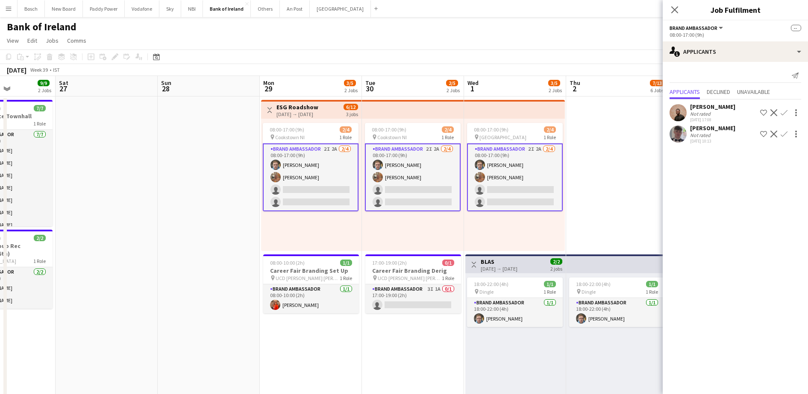
click at [785, 134] on app-icon "Confirm" at bounding box center [783, 134] width 7 height 7
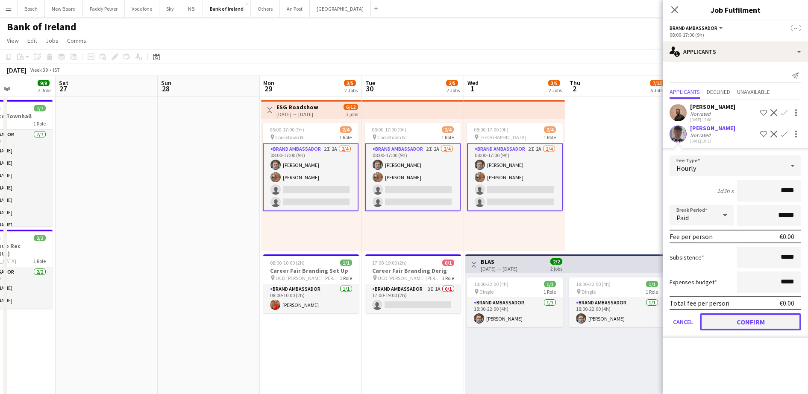
click at [742, 319] on button "Confirm" at bounding box center [750, 321] width 101 height 17
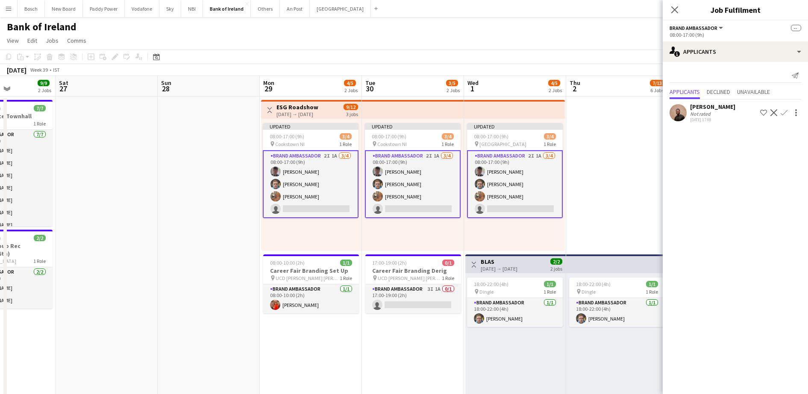
click at [619, 73] on div "[DATE] Week 39 • IST Publish 3 jobs Revert 3 jobs" at bounding box center [404, 70] width 808 height 12
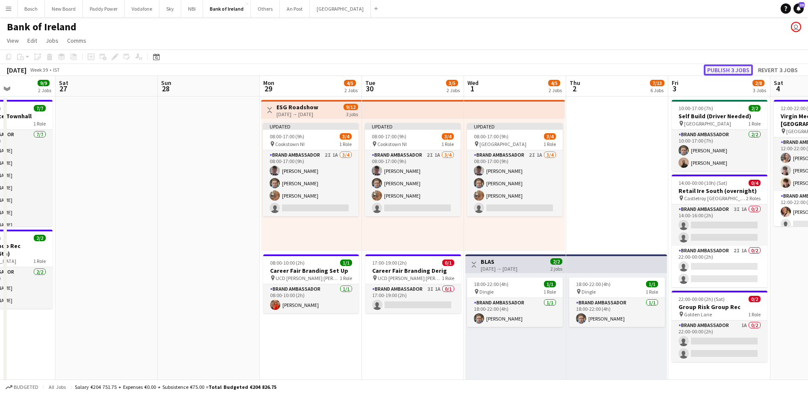
click at [723, 64] on button "Publish 3 jobs" at bounding box center [727, 69] width 49 height 11
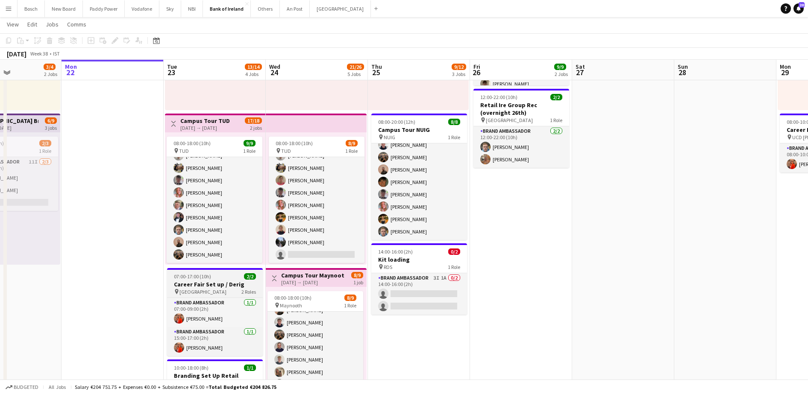
scroll to position [202, 0]
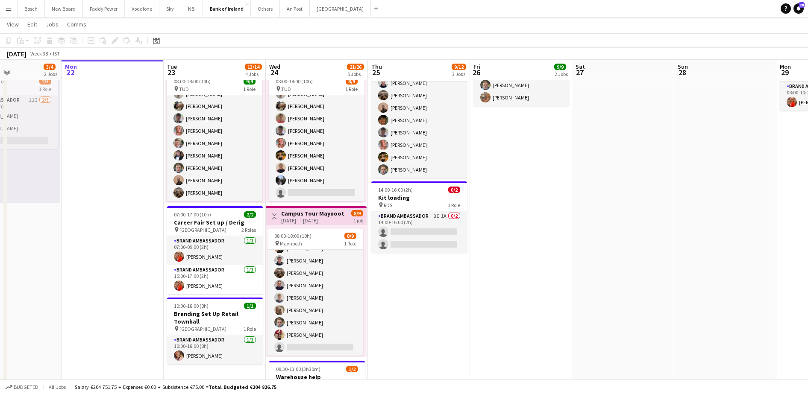
click at [640, 235] on app-date-cell at bounding box center [623, 253] width 102 height 718
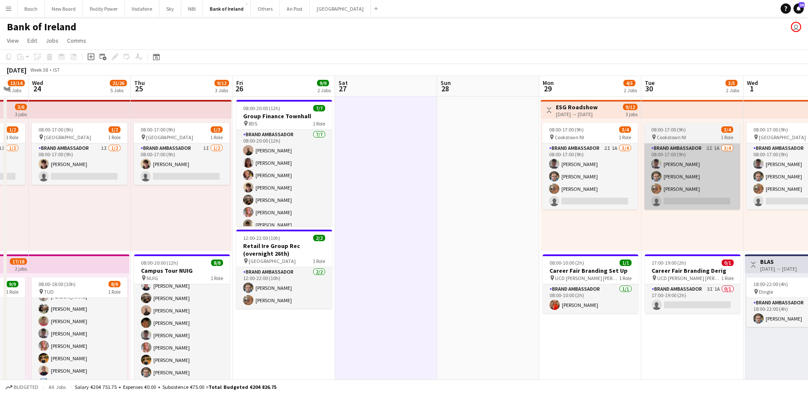
scroll to position [0, 284]
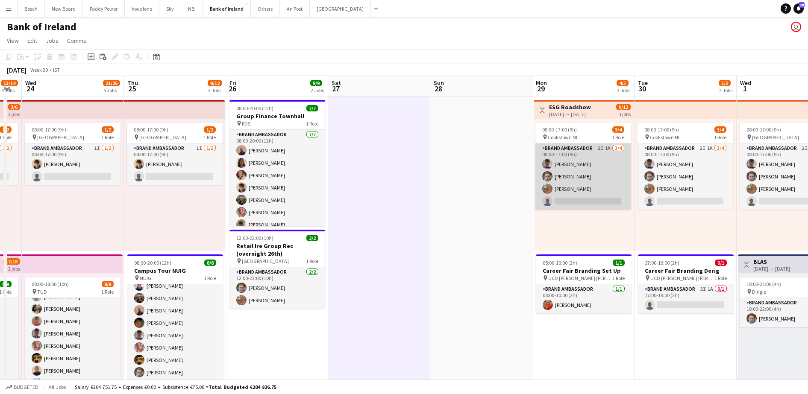
click at [572, 153] on app-card-role "Brand Ambassador 2I 1A [DATE] 08:00-17:00 (9h) [PERSON_NAME] [PERSON_NAME] [PER…" at bounding box center [583, 177] width 96 height 66
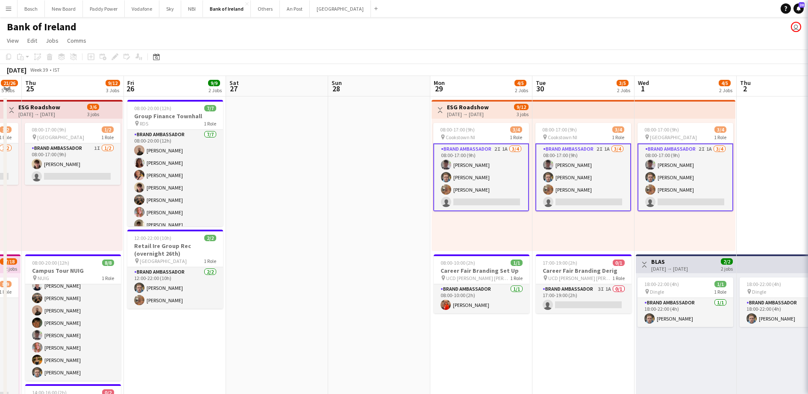
scroll to position [0, 292]
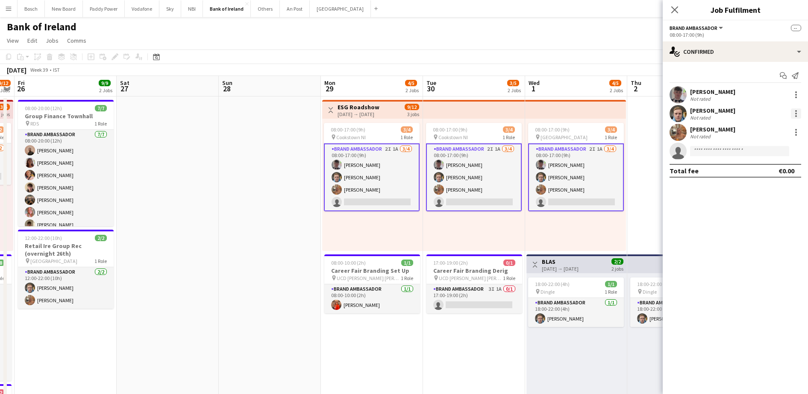
click at [796, 113] on div at bounding box center [796, 114] width 2 height 2
click at [745, 193] on span "Remove" at bounding box center [754, 190] width 26 height 7
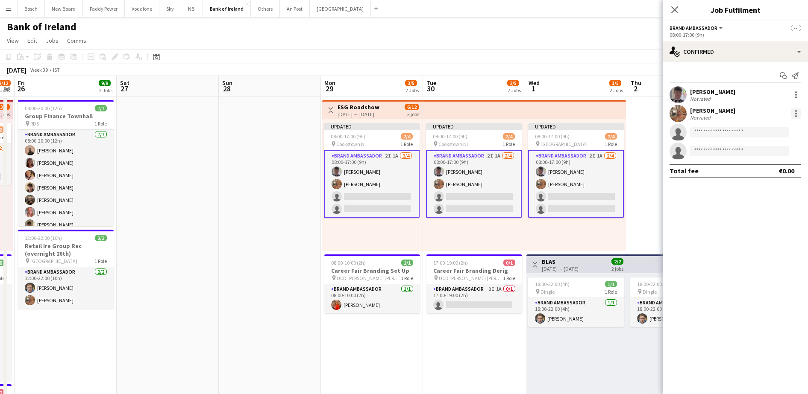
click at [793, 115] on div at bounding box center [796, 113] width 10 height 10
click at [752, 187] on span "Remove" at bounding box center [754, 190] width 26 height 7
click at [575, 8] on app-navbar "Menu Boards Boards Boards All jobs Status Workforce Workforce My Workforce Recr…" at bounding box center [404, 8] width 808 height 17
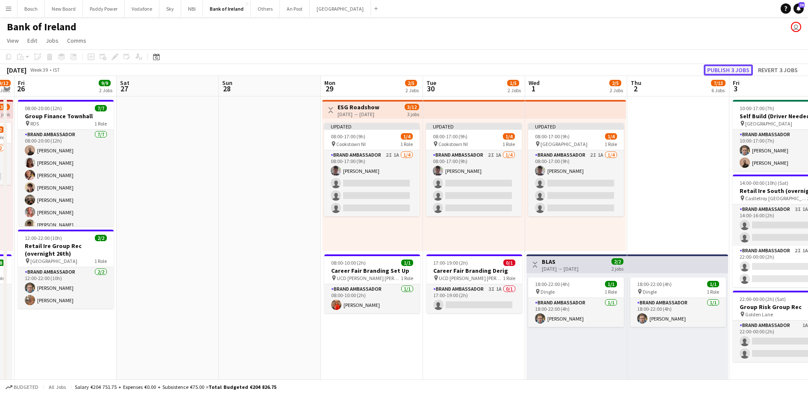
click at [715, 75] on button "Publish 3 jobs" at bounding box center [727, 69] width 49 height 11
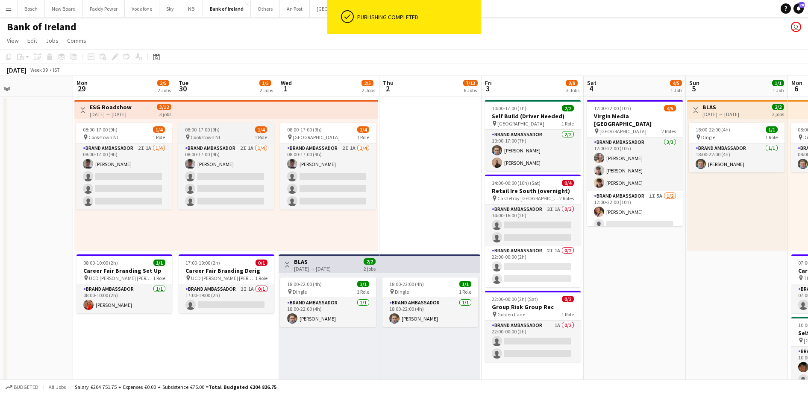
scroll to position [0, 336]
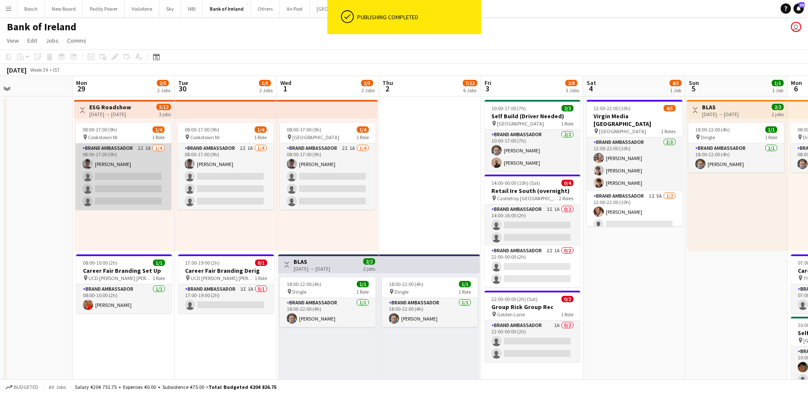
click at [149, 171] on app-card-role "Brand Ambassador 2I 1A [DATE] 08:00-17:00 (9h) [PERSON_NAME] single-neutral-act…" at bounding box center [124, 177] width 96 height 66
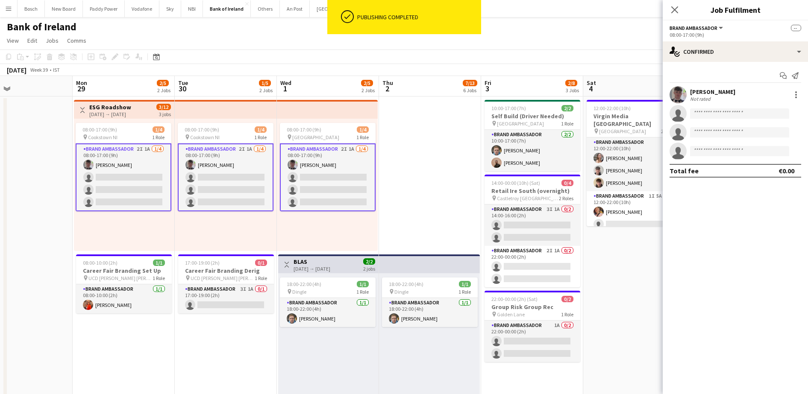
click at [119, 122] on div "08:00-17:00 (9h) 1/4 pin Cookstown NI 1 Role Brand Ambassador 2I 1A [DATE] 08:0…" at bounding box center [124, 185] width 100 height 132
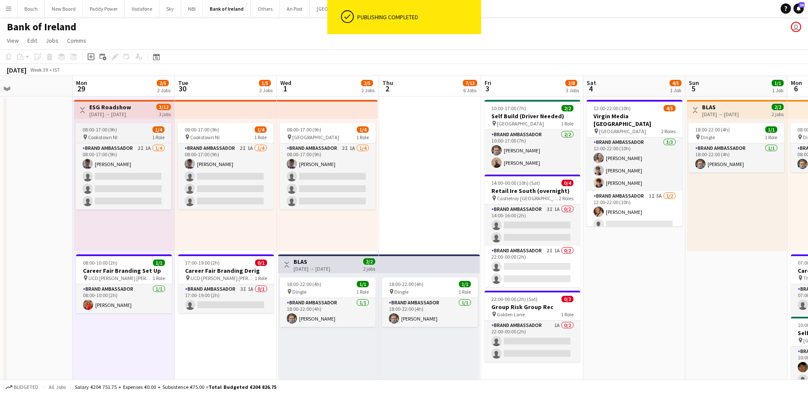
click at [127, 130] on div "08:00-17:00 (9h) 1/4" at bounding box center [124, 129] width 96 height 6
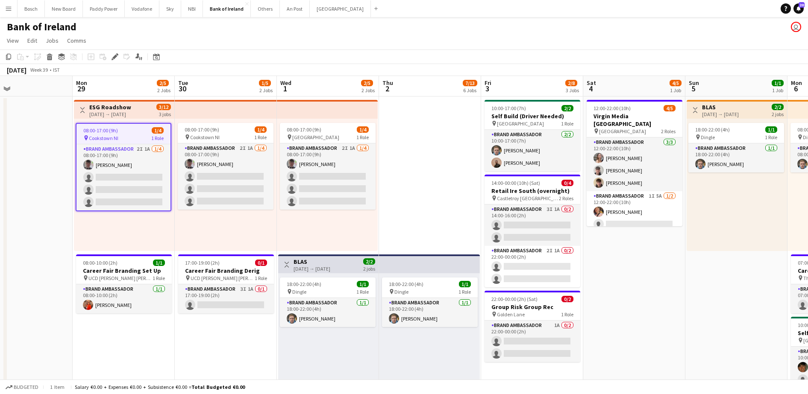
click at [128, 112] on div "[DATE] → [DATE]" at bounding box center [110, 114] width 42 height 6
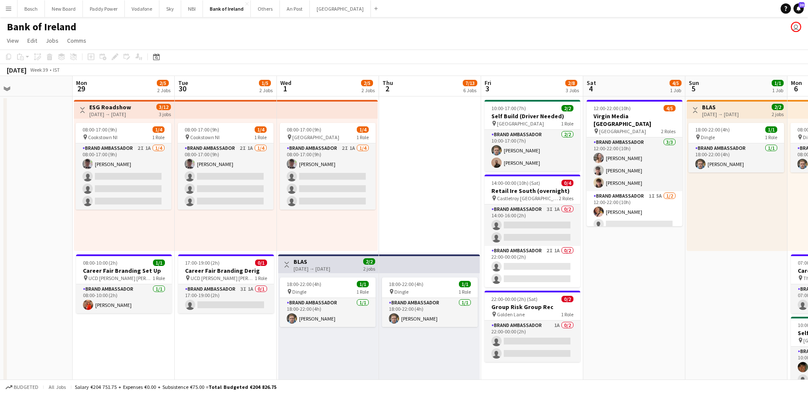
click at [128, 112] on div "[DATE] → [DATE]" at bounding box center [110, 114] width 42 height 6
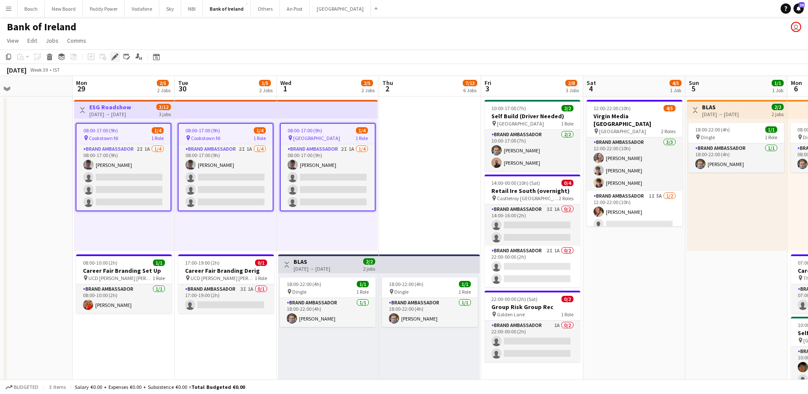
click at [113, 57] on icon at bounding box center [114, 57] width 5 height 5
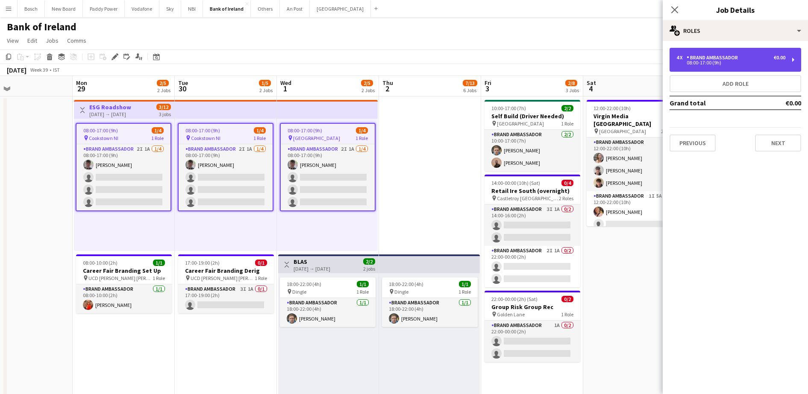
click at [750, 55] on div "4 x Brand Ambassador €0.00" at bounding box center [730, 58] width 109 height 6
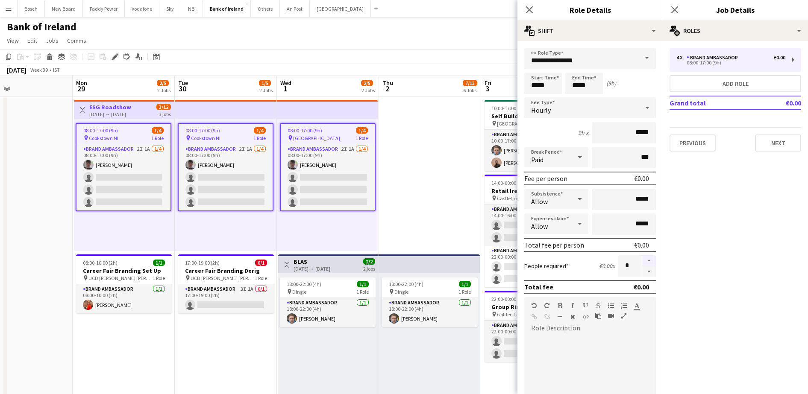
click at [645, 267] on button "button" at bounding box center [649, 272] width 14 height 11
type input "*"
click at [457, 56] on app-toolbar "Copy Paste Paste Ctrl+V Paste with crew Ctrl+Shift+V Paste linked Job [GEOGRAPH…" at bounding box center [404, 57] width 808 height 15
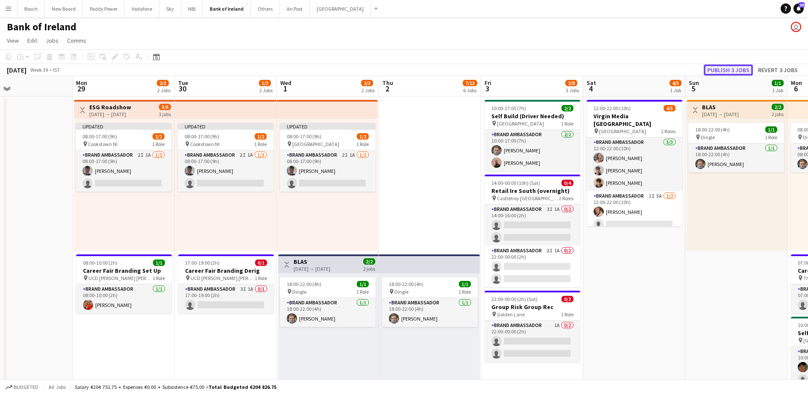
click at [719, 69] on button "Publish 3 jobs" at bounding box center [727, 69] width 49 height 11
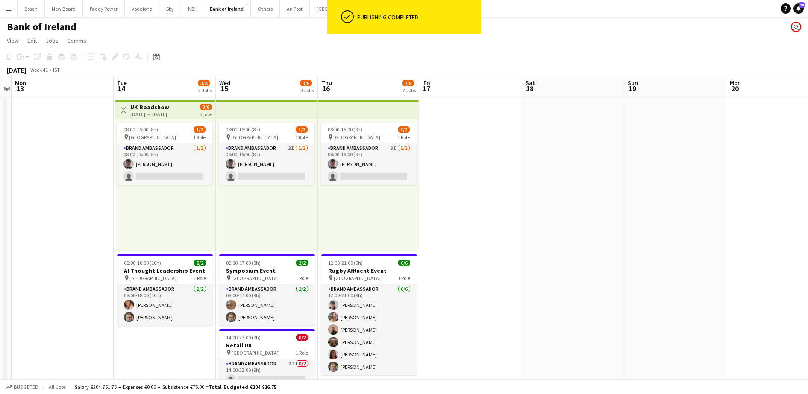
scroll to position [0, 304]
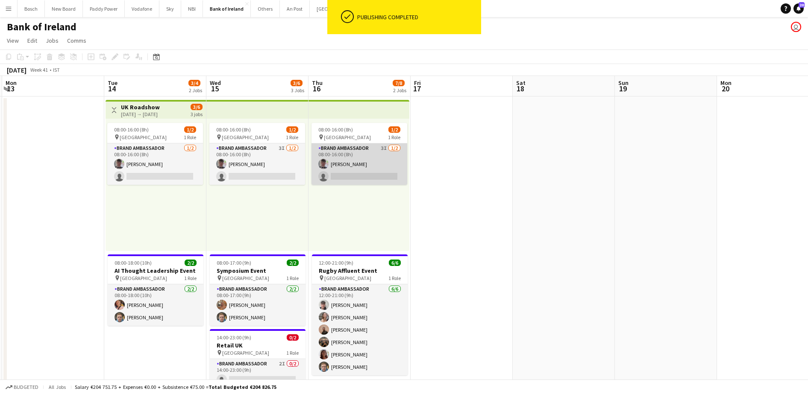
click at [367, 151] on app-card-role "Brand Ambassador 3I [DATE] 08:00-16:00 (8h) [PERSON_NAME] single-neutral-actions" at bounding box center [359, 164] width 96 height 41
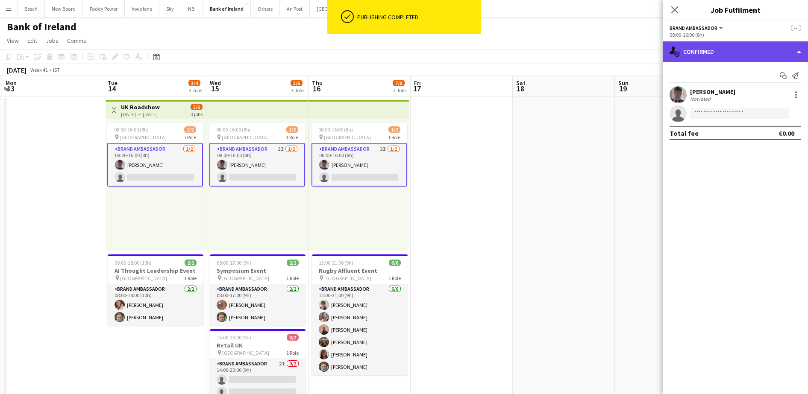
click at [720, 54] on div "single-neutral-actions-check-2 Confirmed" at bounding box center [734, 51] width 145 height 21
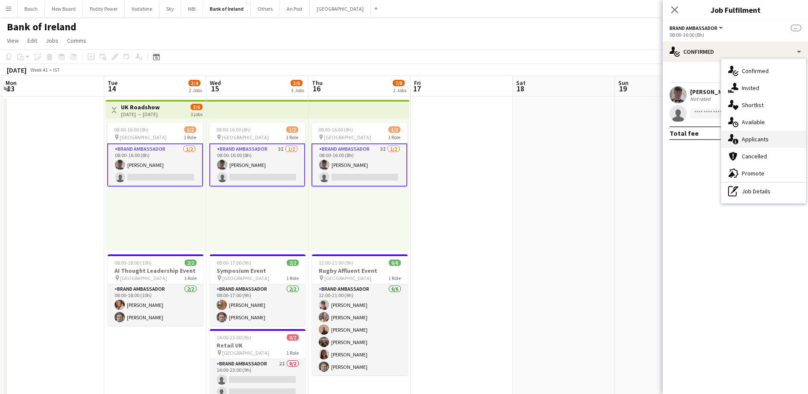
click at [741, 140] on div "single-neutral-actions-information Applicants" at bounding box center [763, 139] width 85 height 17
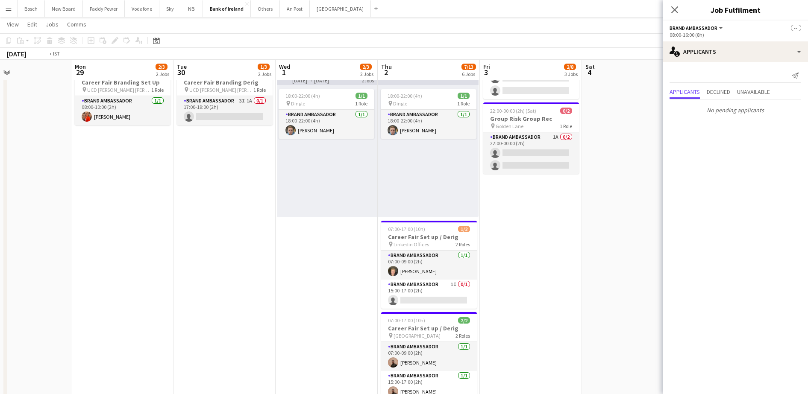
scroll to position [0, 340]
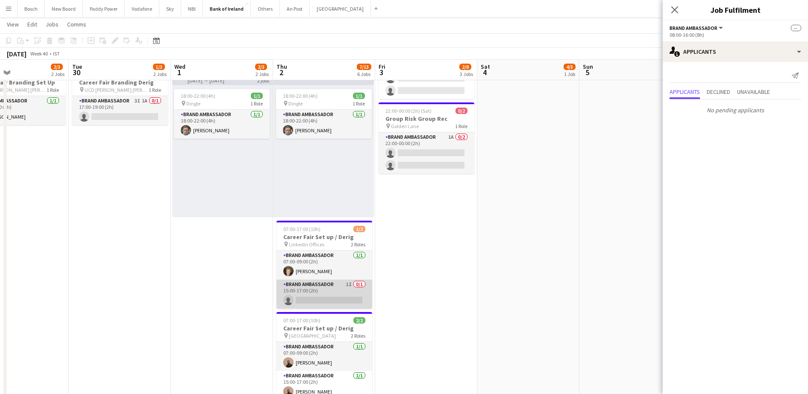
click at [346, 294] on app-card-role "Brand Ambassador 1I 0/1 15:00-17:00 (2h) single-neutral-actions" at bounding box center [324, 294] width 96 height 29
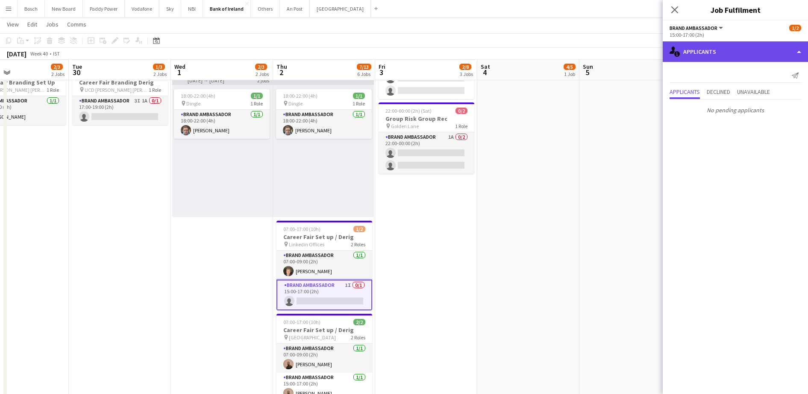
click at [756, 53] on div "single-neutral-actions-information Applicants" at bounding box center [734, 51] width 145 height 21
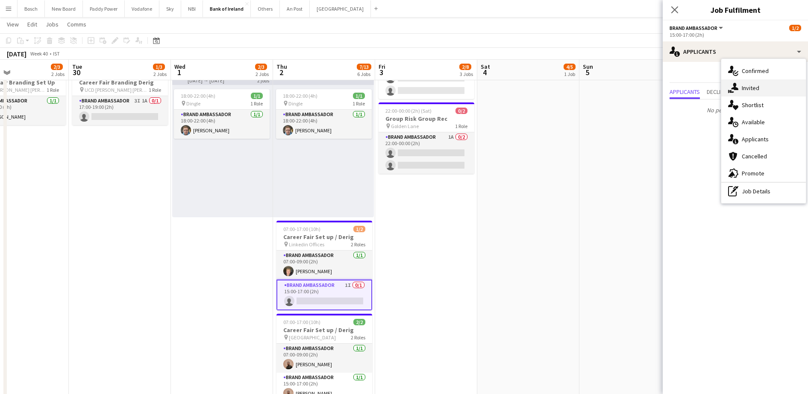
click at [738, 89] on div "single-neutral-actions-share-1 Invited" at bounding box center [763, 87] width 85 height 17
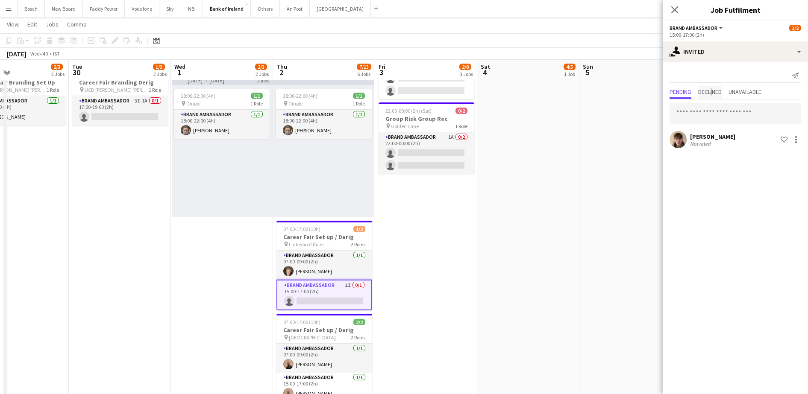
click at [713, 89] on span "Declined" at bounding box center [709, 92] width 23 height 6
drag, startPoint x: 713, startPoint y: 89, endPoint x: 683, endPoint y: 98, distance: 31.2
click at [680, 97] on span "Pending" at bounding box center [680, 92] width 22 height 13
click at [697, 116] on input "text" at bounding box center [735, 113] width 132 height 21
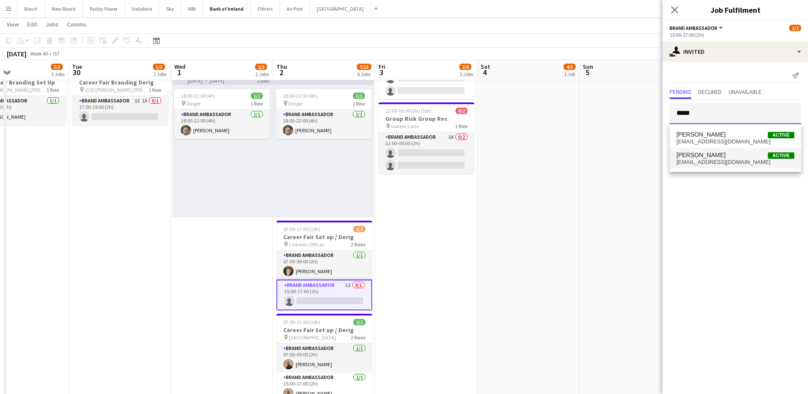
type input "*****"
click at [690, 152] on span "[PERSON_NAME]" at bounding box center [700, 155] width 49 height 7
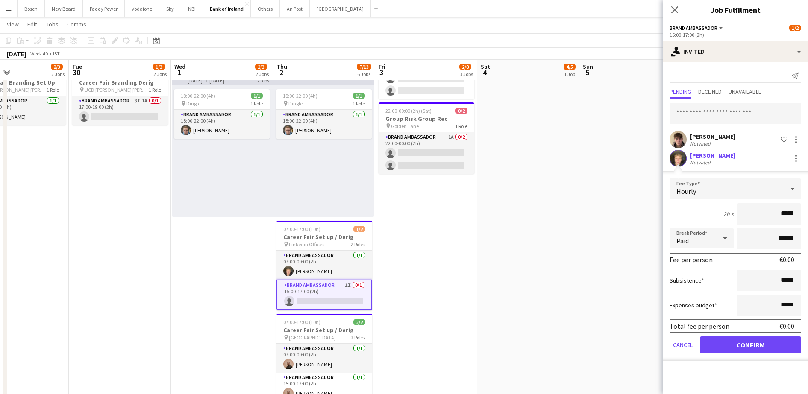
click at [726, 353] on form "Fee Type Hourly 2h x ***** Break Period Paid ****** Fee per person €0.00 Subsis…" at bounding box center [734, 270] width 145 height 182
click at [726, 351] on button "Confirm" at bounding box center [750, 345] width 101 height 17
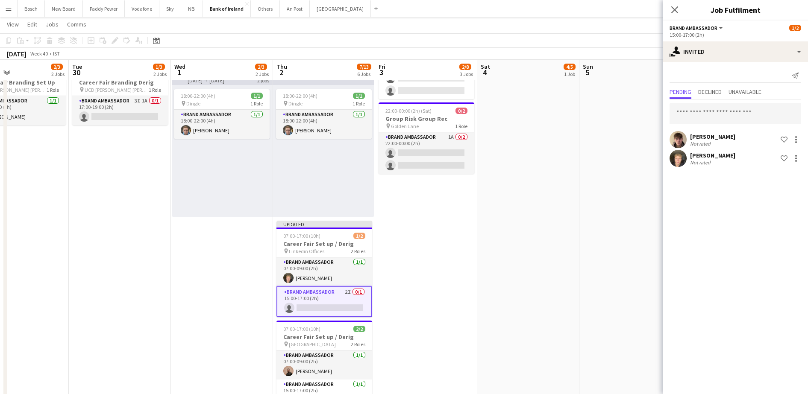
click at [607, 64] on app-board-header-date "Sun 5 1/1 1 Job" at bounding box center [630, 70] width 102 height 21
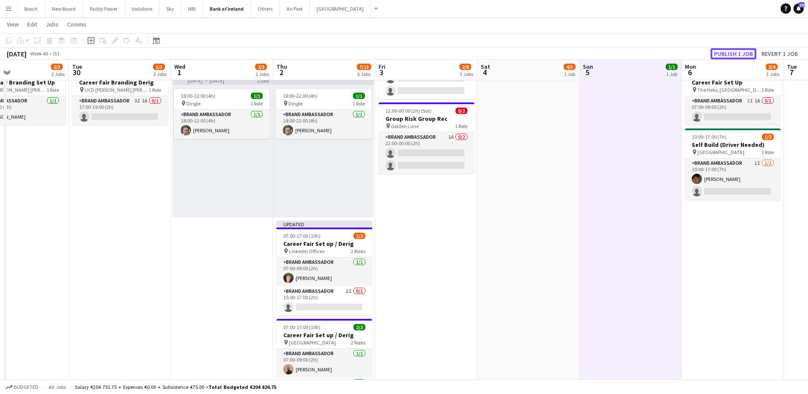
click at [732, 58] on button "Publish 1 job" at bounding box center [733, 53] width 46 height 11
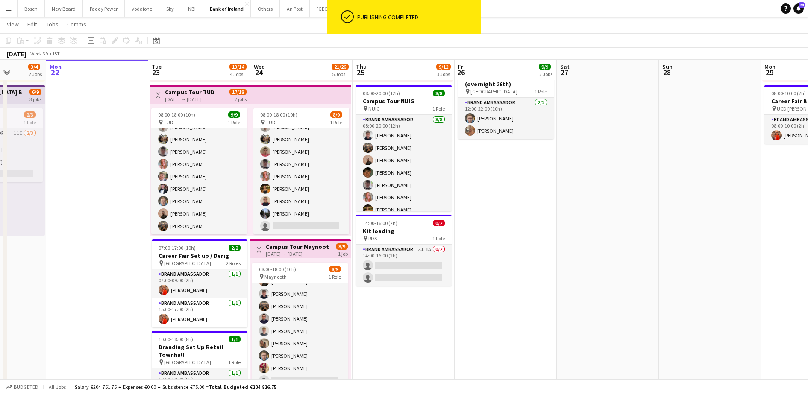
scroll to position [0, 259]
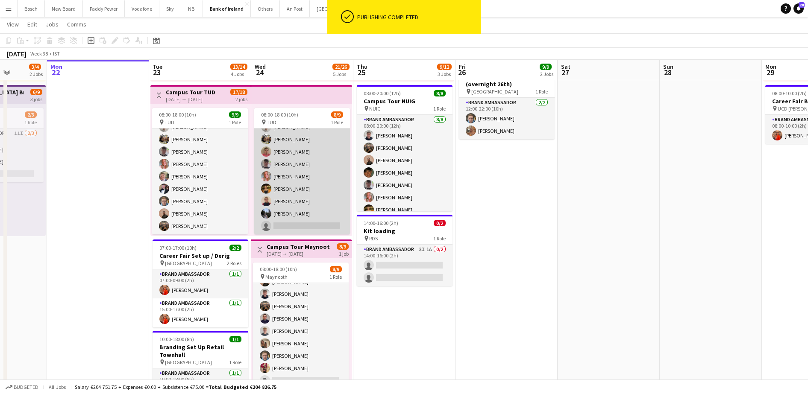
click at [292, 190] on app-card-role "Brand Ambassador 4I [DATE] 08:00-18:00 (10h) Jakub [PERSON_NAME] [PERSON_NAME] …" at bounding box center [302, 170] width 96 height 128
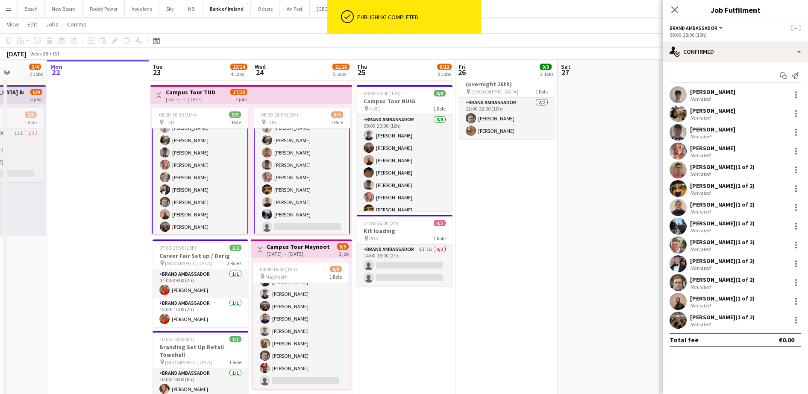
scroll to position [23, 0]
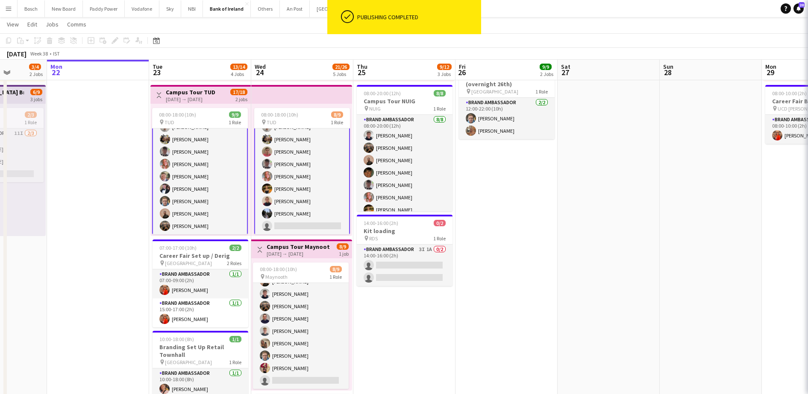
click at [292, 190] on app-card-role "Brand Ambassador 4I [DATE] 08:00-18:00 (10h) Jakub [PERSON_NAME] [PERSON_NAME] …" at bounding box center [302, 170] width 96 height 130
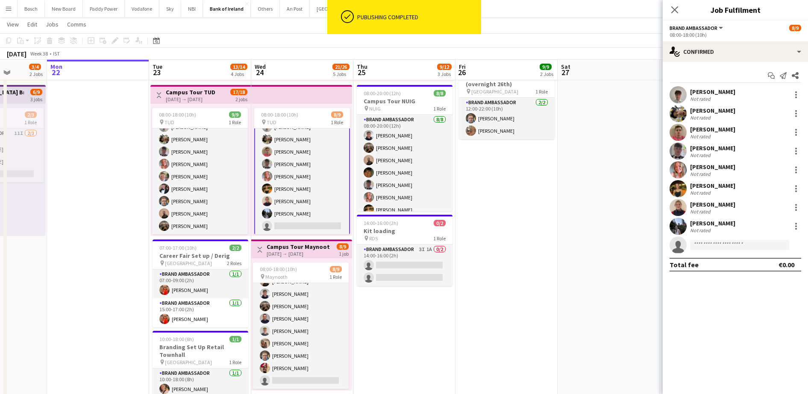
scroll to position [22, 0]
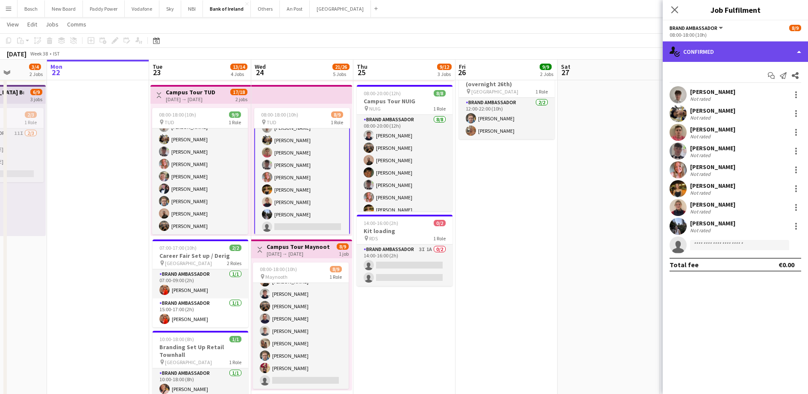
click at [692, 42] on div "single-neutral-actions-check-2 Confirmed" at bounding box center [734, 51] width 145 height 21
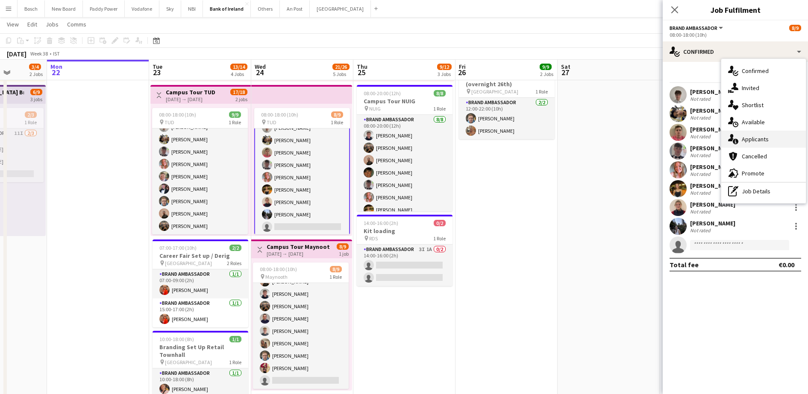
click at [752, 137] on span "Applicants" at bounding box center [754, 139] width 27 height 8
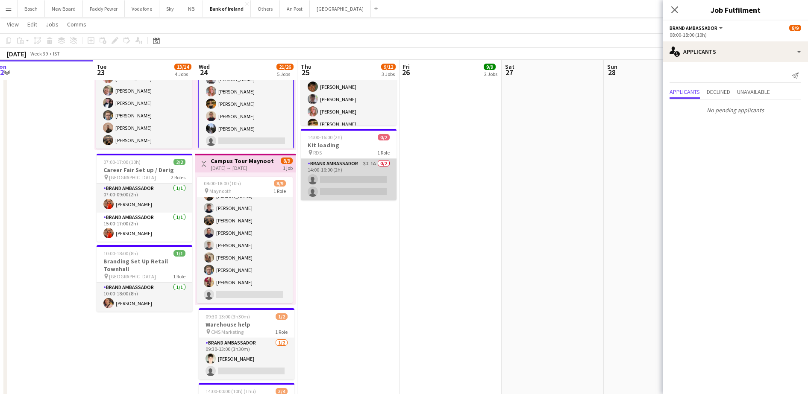
click at [328, 173] on app-card-role "Brand Ambassador 3I 1A 0/2 14:00-16:00 (2h) single-neutral-actions single-neutr…" at bounding box center [349, 179] width 96 height 41
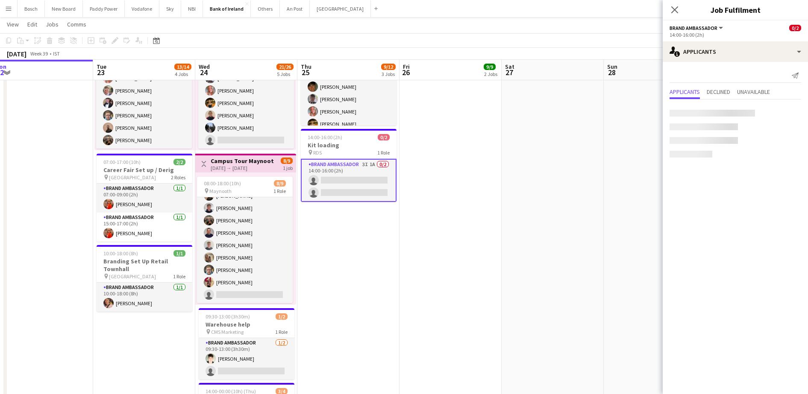
scroll to position [21, 0]
click at [700, 112] on div "Not rated" at bounding box center [701, 114] width 22 height 6
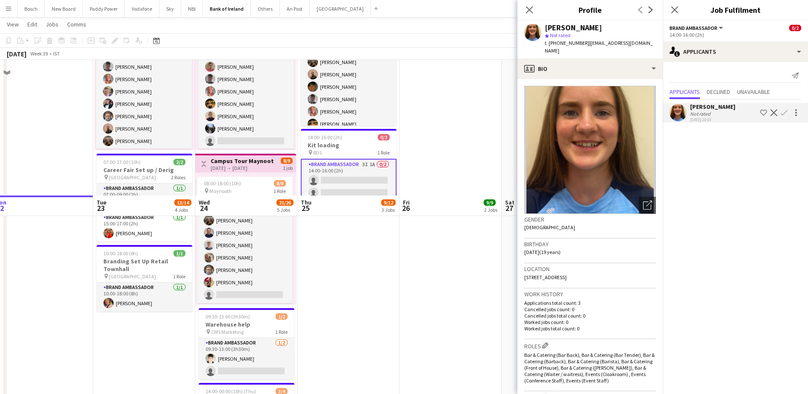
scroll to position [456, 0]
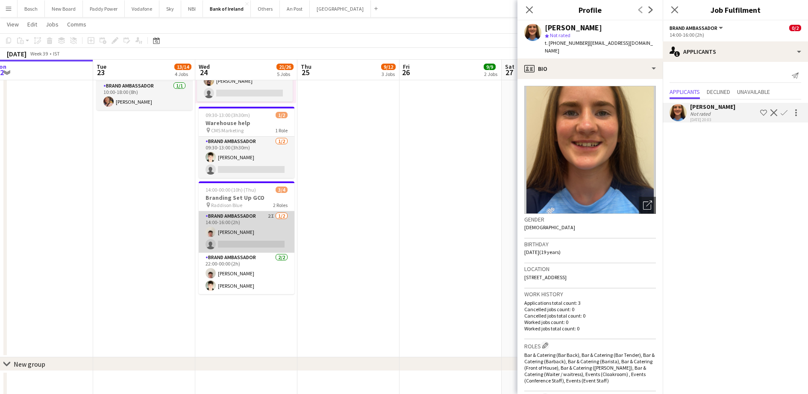
click at [208, 214] on app-card-role "Brand Ambassador 2I [DATE] 14:00-16:00 (2h) [PERSON_NAME] single-neutral-actions" at bounding box center [247, 231] width 96 height 41
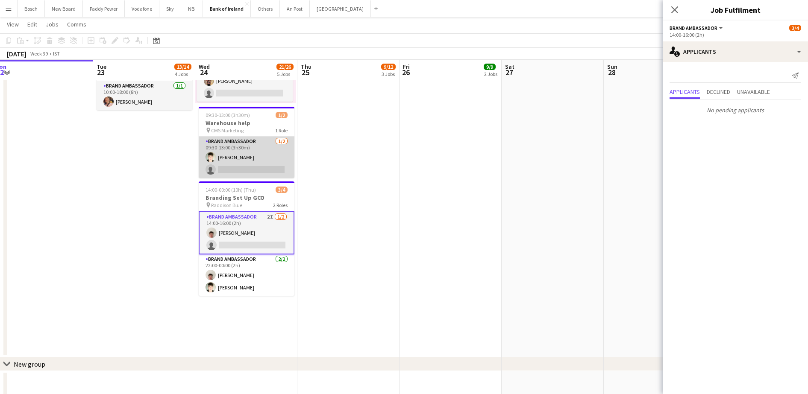
click at [243, 152] on app-card-role "Brand Ambassador [DATE] 09:30-13:00 (3h30m) [PERSON_NAME] single-neutral-actions" at bounding box center [247, 157] width 96 height 41
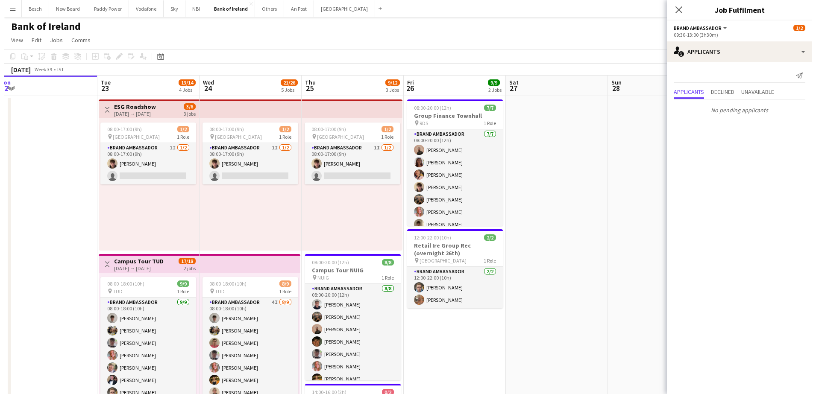
scroll to position [0, 0]
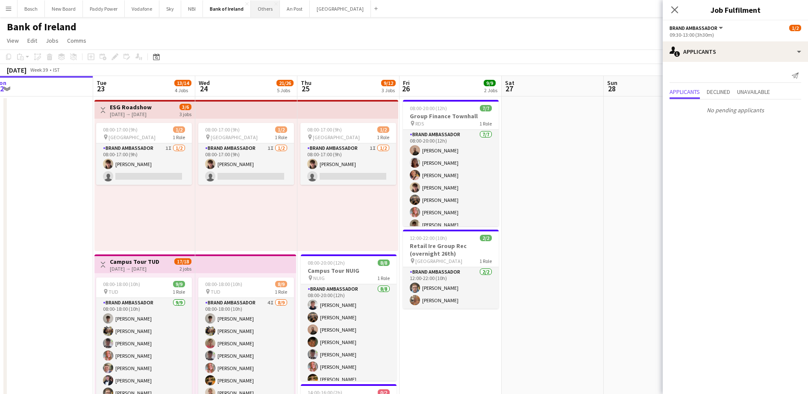
click at [261, 15] on button "Others Close" at bounding box center [265, 8] width 29 height 17
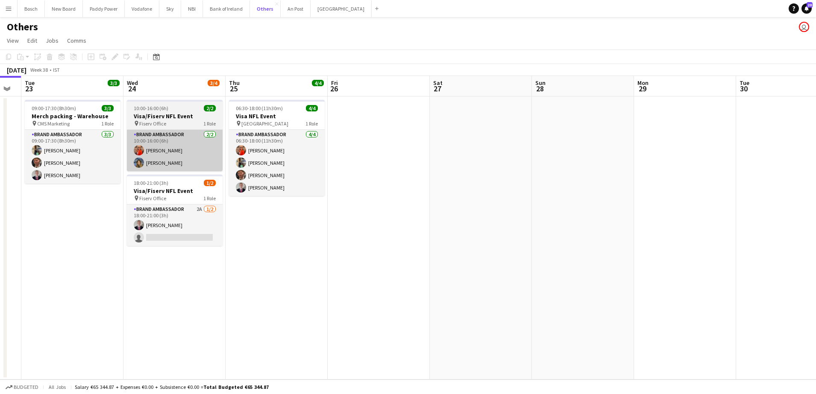
scroll to position [0, 285]
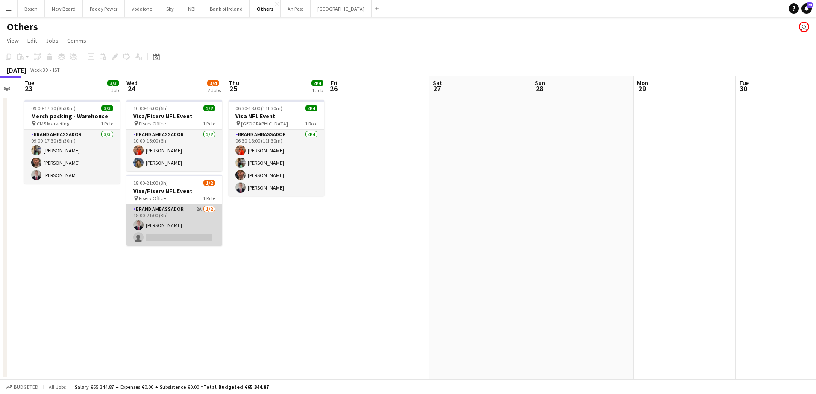
click at [173, 242] on app-card-role "Brand Ambassador 2A [DATE] 18:00-21:00 (3h) [PERSON_NAME] single-neutral-actions" at bounding box center [174, 225] width 96 height 41
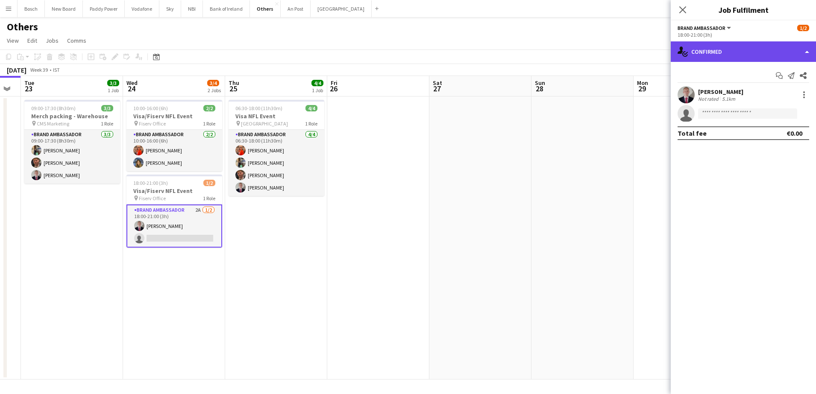
click at [714, 44] on div "single-neutral-actions-check-2 Confirmed" at bounding box center [743, 51] width 145 height 21
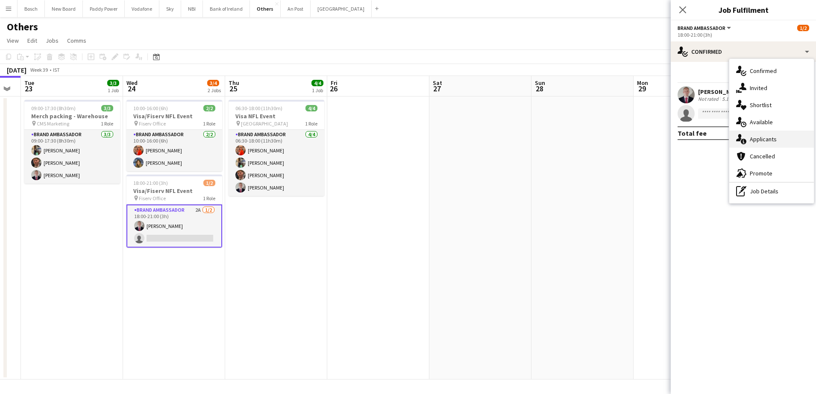
click at [756, 135] on span "Applicants" at bounding box center [763, 139] width 27 height 8
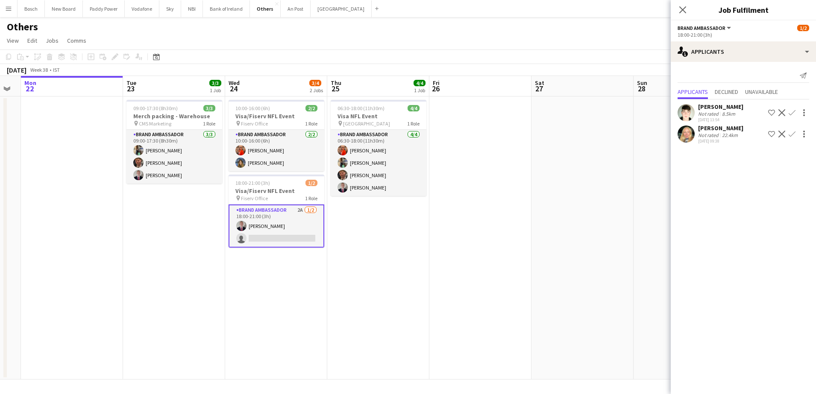
scroll to position [0, 231]
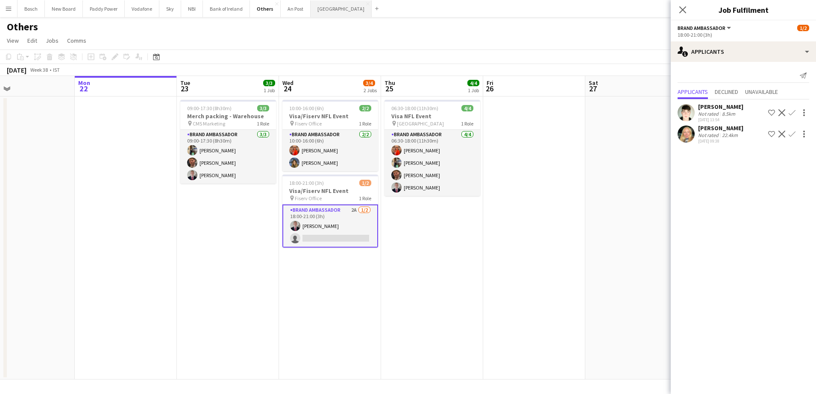
click at [323, 7] on button "[GEOGRAPHIC_DATA] Close" at bounding box center [340, 8] width 61 height 17
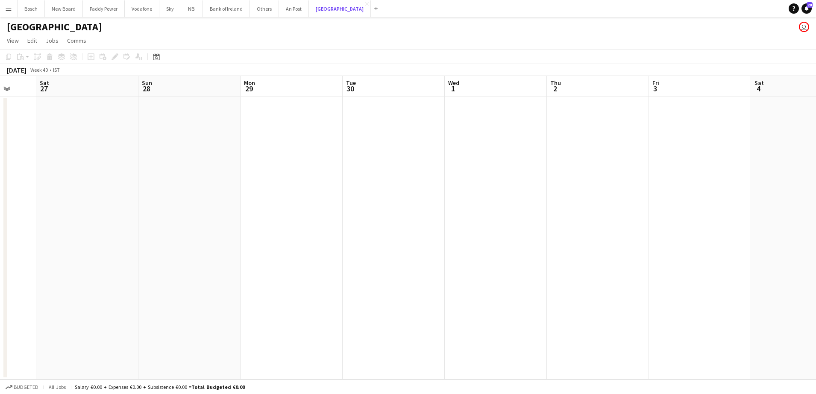
scroll to position [0, 211]
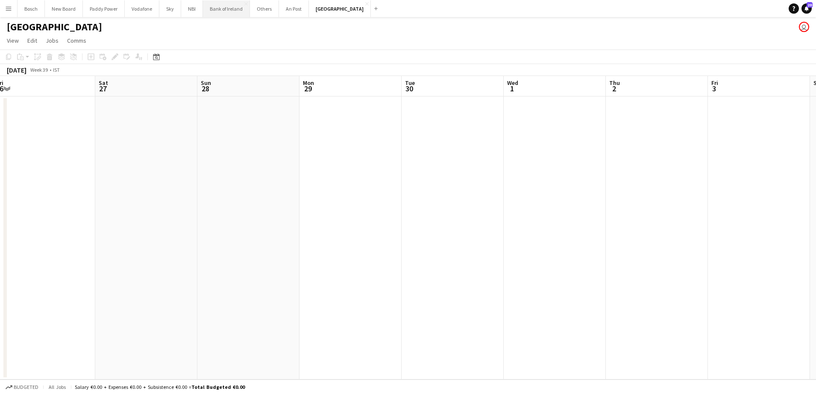
click at [218, 12] on button "Bank of Ireland Close" at bounding box center [226, 8] width 47 height 17
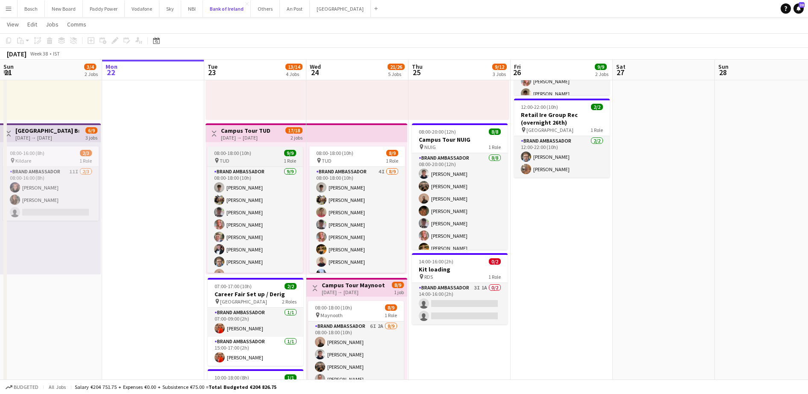
scroll to position [301, 0]
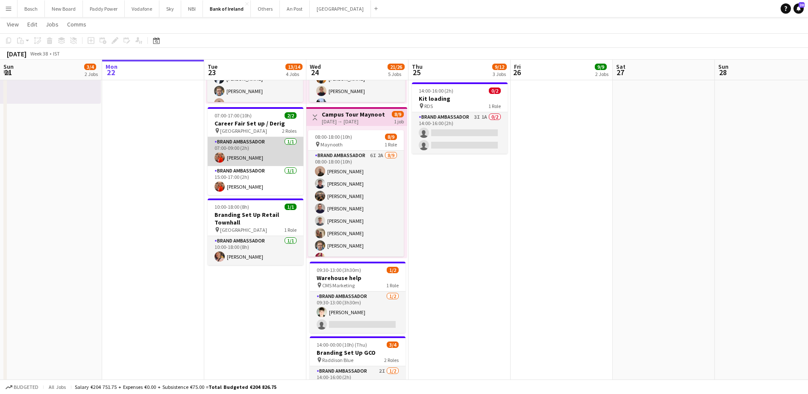
click at [252, 161] on app-card-role "Brand Ambassador [DATE] 07:00-09:00 (2h) [PERSON_NAME]" at bounding box center [256, 151] width 96 height 29
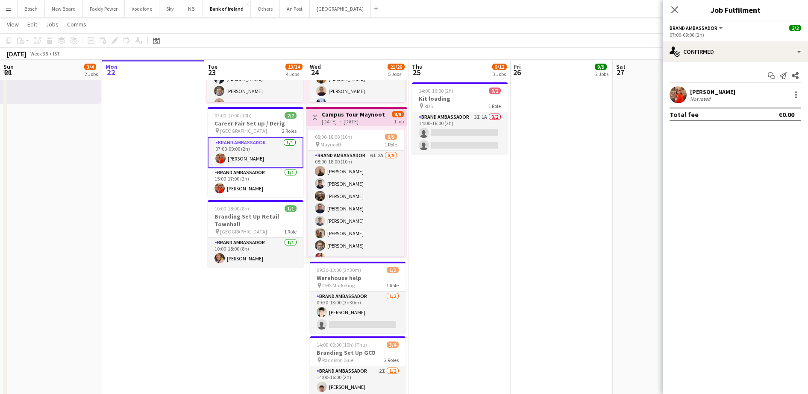
click at [729, 40] on app-options-switcher "Brand Ambassador All roles Brand Ambassador [DATE] 07:00-09:00 (2h)" at bounding box center [734, 31] width 145 height 21
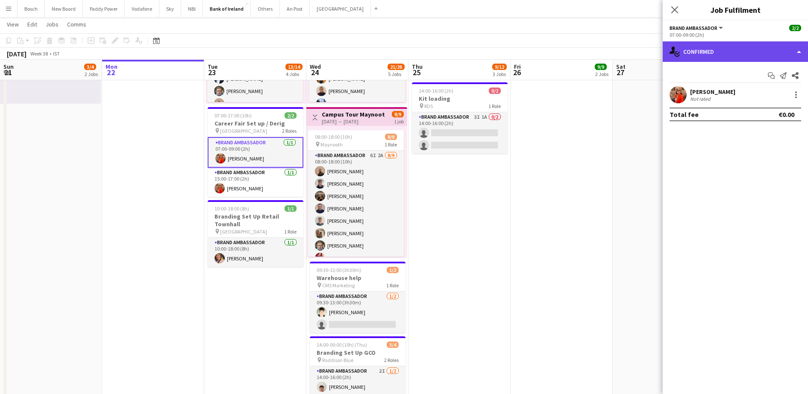
click at [729, 42] on div "single-neutral-actions-check-2 Confirmed" at bounding box center [734, 51] width 145 height 21
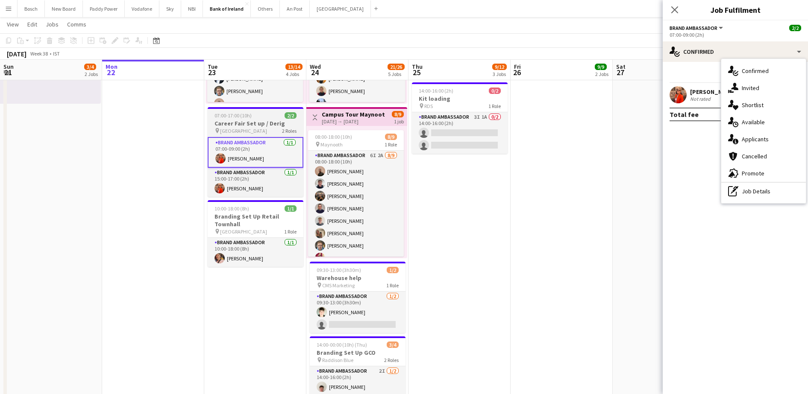
click at [241, 122] on h3 "Career Fair Set up / Derig" at bounding box center [256, 124] width 96 height 8
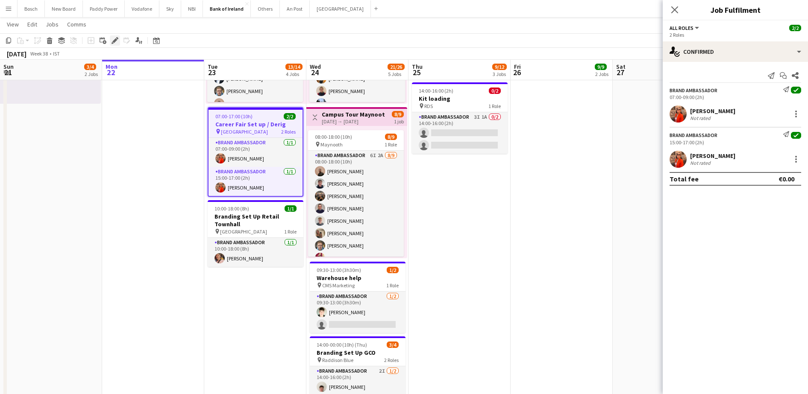
click at [111, 40] on icon "Edit" at bounding box center [114, 40] width 7 height 7
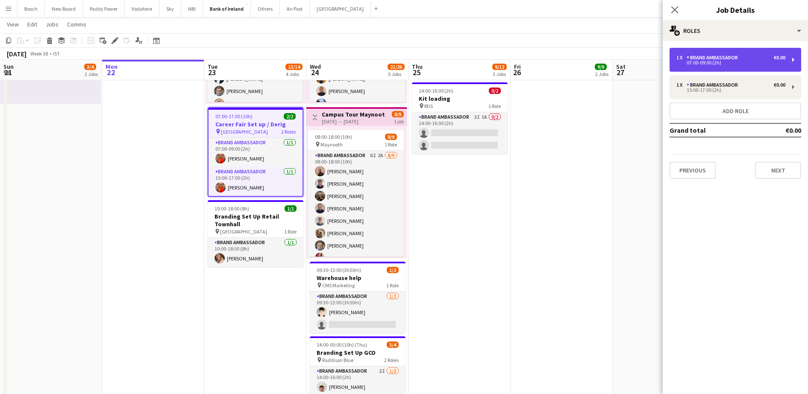
click at [766, 61] on div "07:00-09:00 (2h)" at bounding box center [730, 63] width 109 height 4
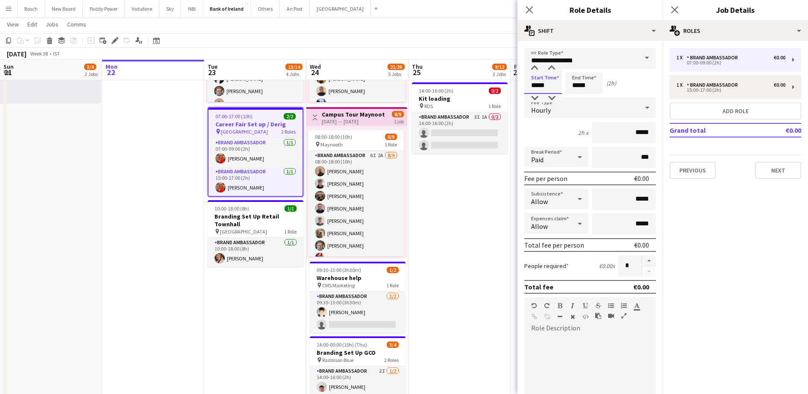
click at [550, 83] on input "*****" at bounding box center [543, 83] width 38 height 21
type input "*****"
click at [575, 84] on input "*****" at bounding box center [584, 83] width 38 height 21
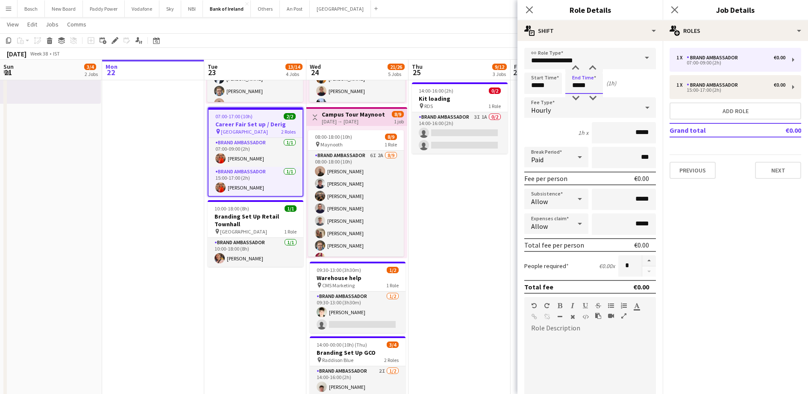
click at [575, 84] on input "*****" at bounding box center [584, 83] width 38 height 21
type input "*****"
click at [444, 18] on app-page-menu "View Day view expanded Day view collapsed Month view Date picker Jump to [DATE]…" at bounding box center [404, 25] width 808 height 16
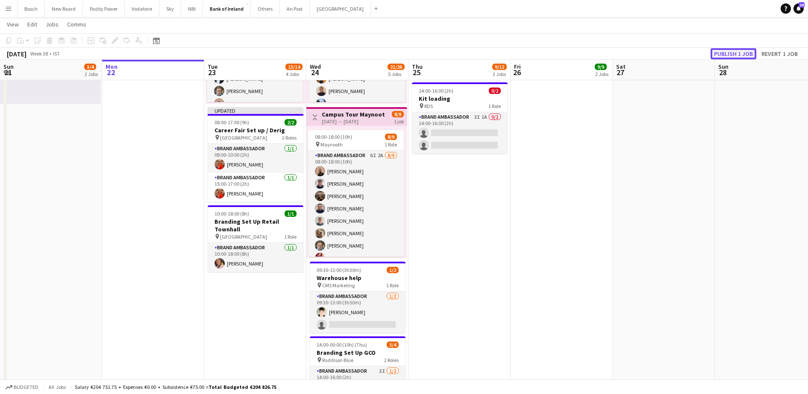
click at [735, 55] on button "Publish 1 job" at bounding box center [733, 53] width 46 height 11
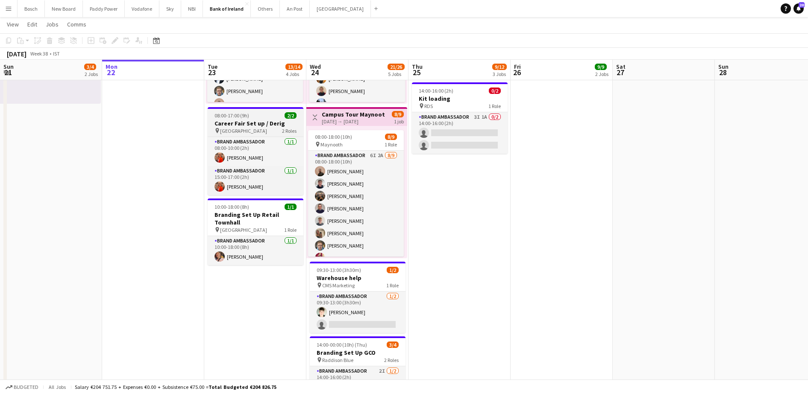
click at [250, 128] on span "[GEOGRAPHIC_DATA]" at bounding box center [243, 131] width 47 height 6
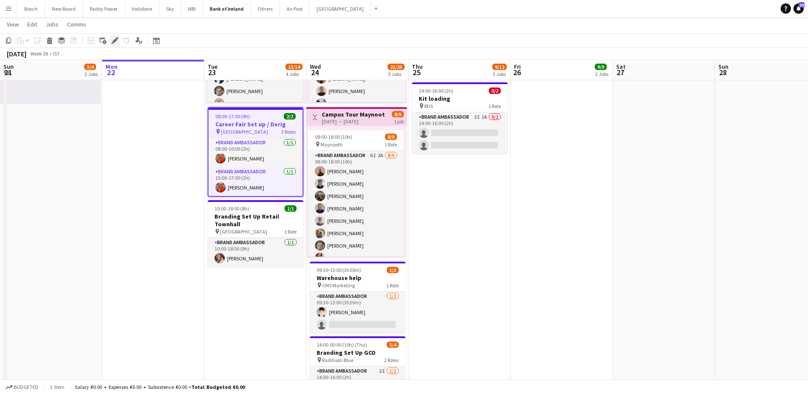
click at [112, 38] on icon "Edit" at bounding box center [114, 40] width 7 height 7
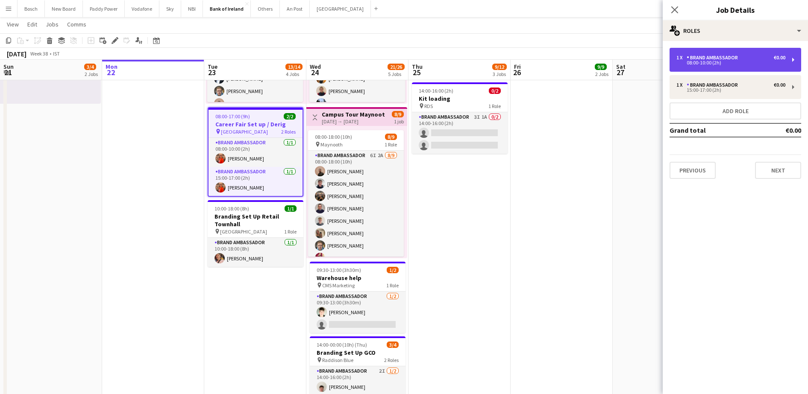
click at [740, 69] on div "1 x Brand Ambassador €0.00 08:00-10:00 (2h)" at bounding box center [735, 60] width 132 height 24
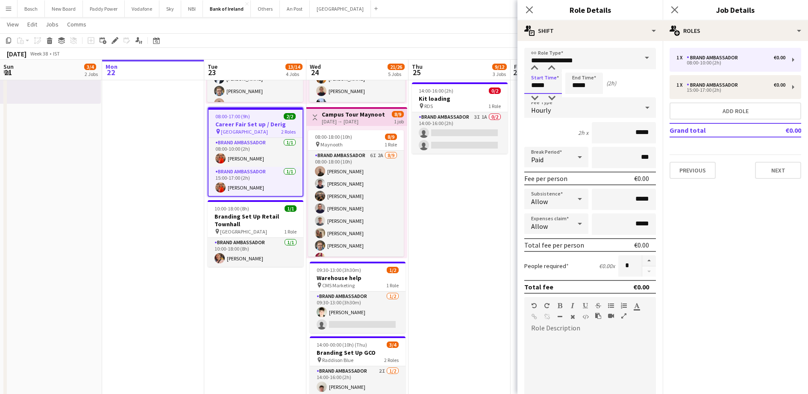
click at [549, 81] on input "*****" at bounding box center [543, 83] width 38 height 21
type input "*****"
click at [590, 88] on input "*****" at bounding box center [584, 83] width 38 height 21
type input "*****"
click at [432, 16] on app-navbar "Menu Boards Boards Boards All jobs Status Workforce Workforce My Workforce Recr…" at bounding box center [404, 8] width 808 height 17
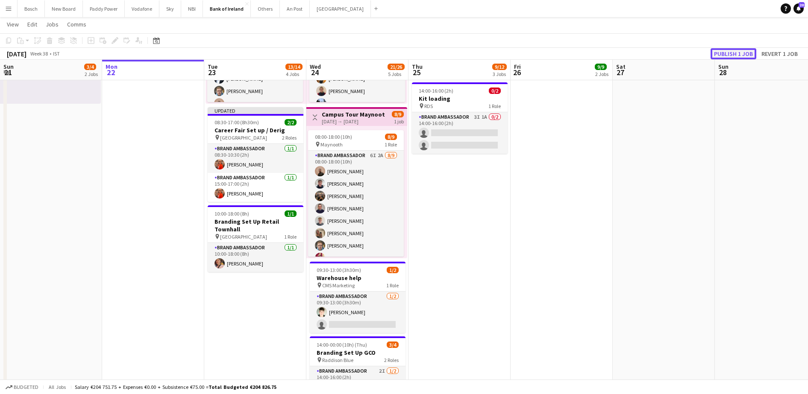
click at [743, 57] on button "Publish 1 job" at bounding box center [733, 53] width 46 height 11
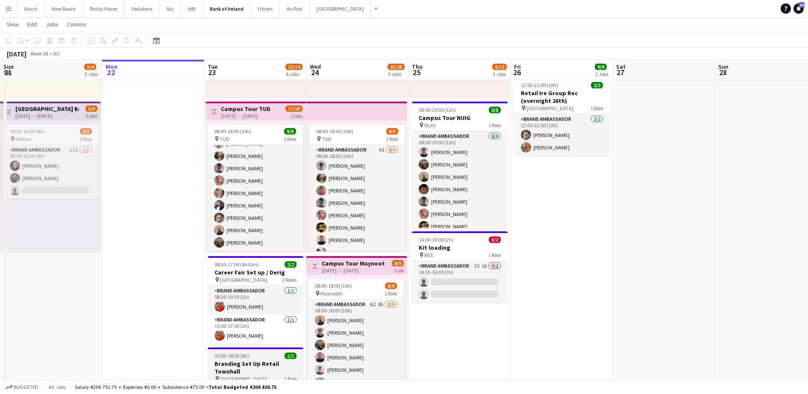
scroll to position [0, 269]
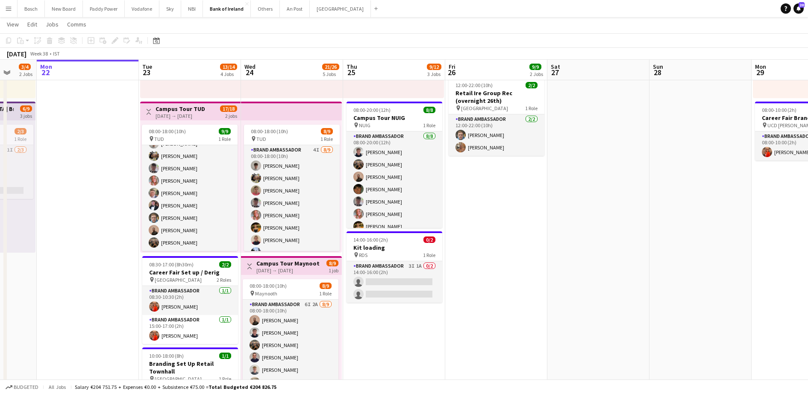
click at [354, 362] on app-date-cell "08:00-17:00 (9h) 1/2 pin Derry Everglaze Hotel 1 Role Brand Ambassador 1I [DATE…" at bounding box center [394, 303] width 102 height 718
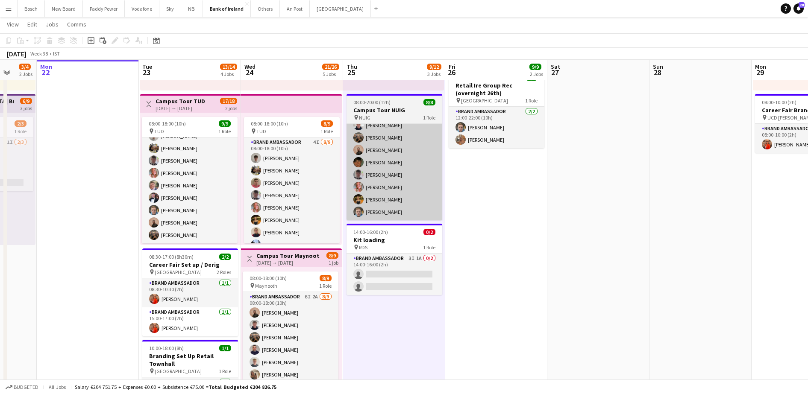
scroll to position [160, 0]
click at [390, 258] on app-card-role "Brand Ambassador 3I 1A 0/2 14:00-16:00 (2h) single-neutral-actions single-neutr…" at bounding box center [394, 273] width 96 height 41
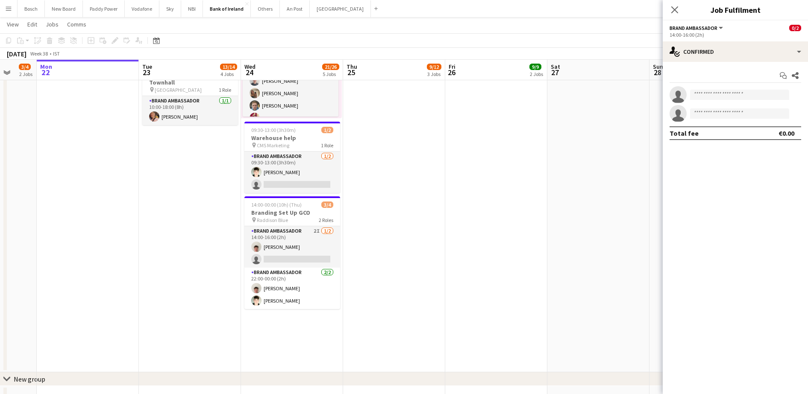
scroll to position [440, 0]
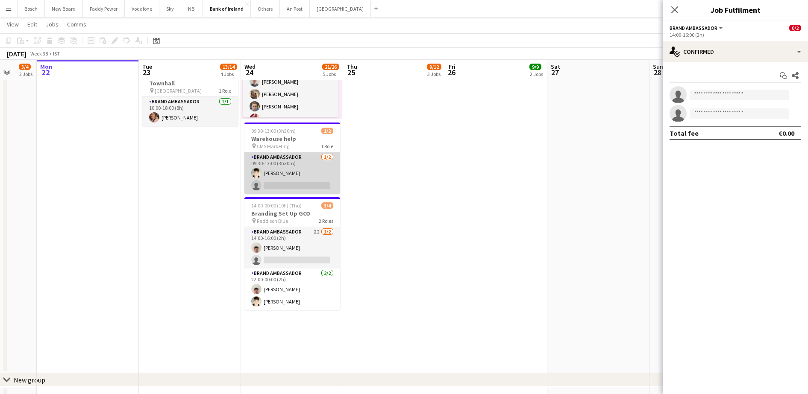
click at [289, 167] on app-card-role "Brand Ambassador [DATE] 09:30-13:00 (3h30m) [PERSON_NAME] single-neutral-actions" at bounding box center [292, 172] width 96 height 41
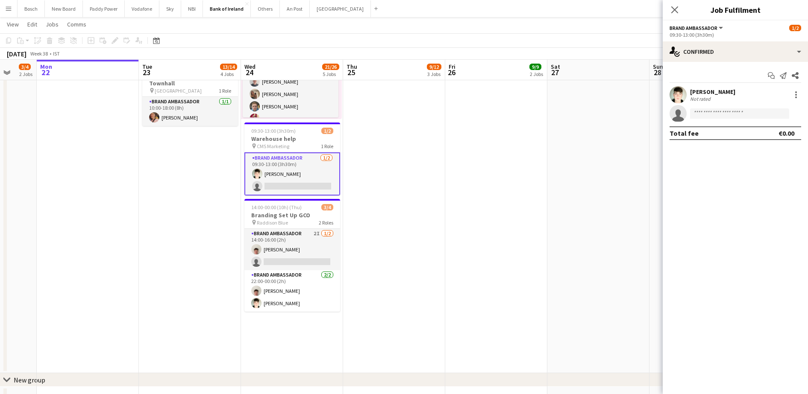
click at [727, 67] on div "Start chat Send notification Share [PERSON_NAME] Not rated single-neutral-actio…" at bounding box center [734, 104] width 145 height 85
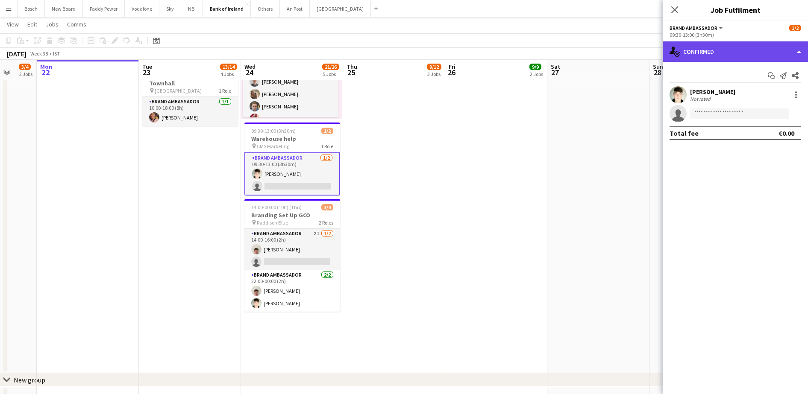
click at [738, 57] on div "single-neutral-actions-check-2 Confirmed" at bounding box center [734, 51] width 145 height 21
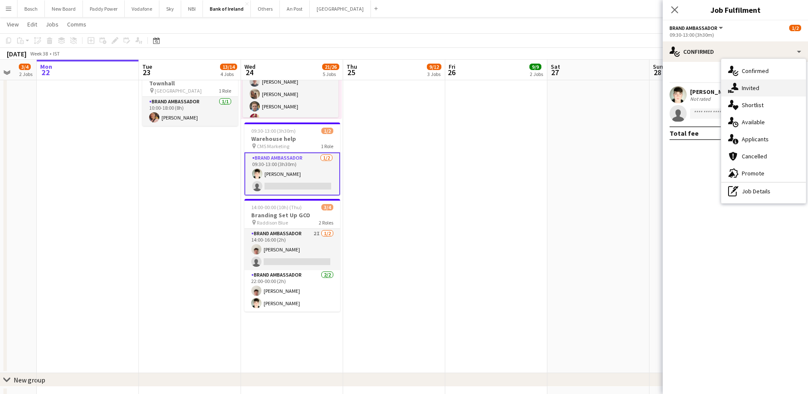
click at [759, 85] on div "single-neutral-actions-share-1 Invited" at bounding box center [763, 87] width 85 height 17
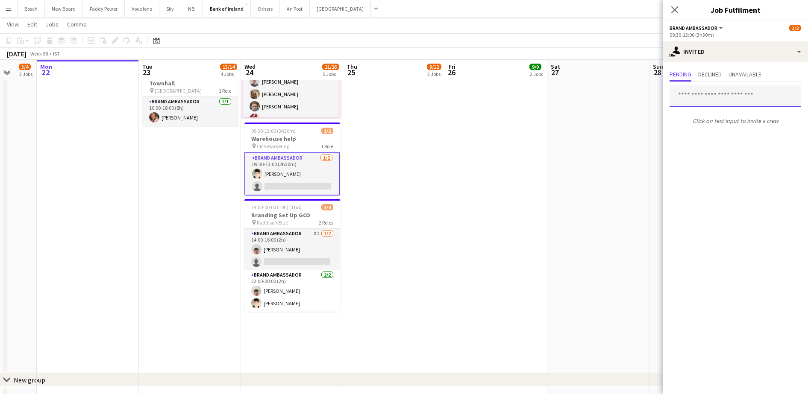
click at [728, 97] on input "text" at bounding box center [735, 95] width 132 height 21
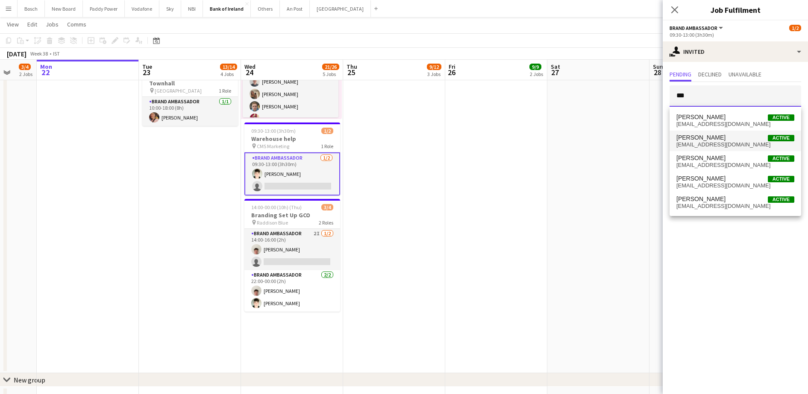
type input "***"
click at [714, 143] on span "[EMAIL_ADDRESS][DOMAIN_NAME]" at bounding box center [735, 144] width 118 height 7
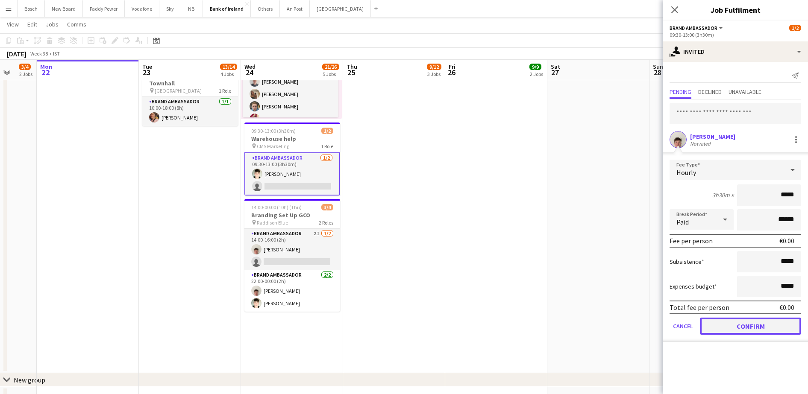
click at [767, 326] on button "Confirm" at bounding box center [750, 326] width 101 height 17
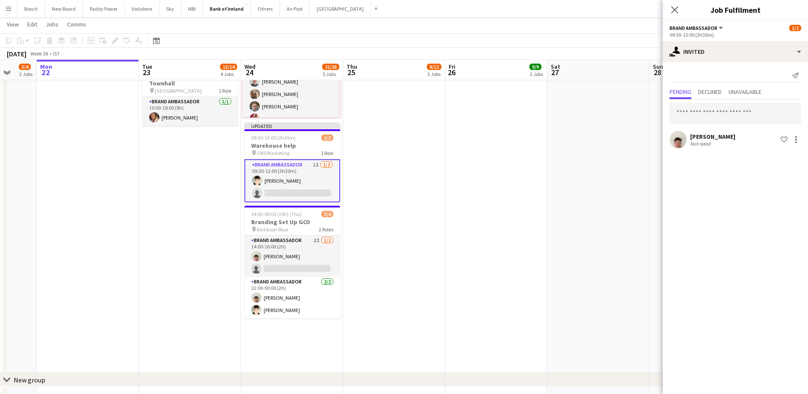
click at [604, 33] on app-page-menu "View Day view expanded Day view collapsed Month view Date picker Jump to [DATE]…" at bounding box center [404, 25] width 808 height 16
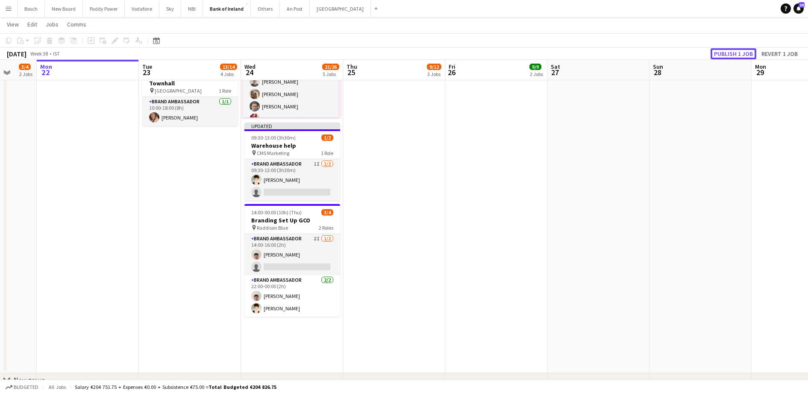
click at [723, 54] on button "Publish 1 job" at bounding box center [733, 53] width 46 height 11
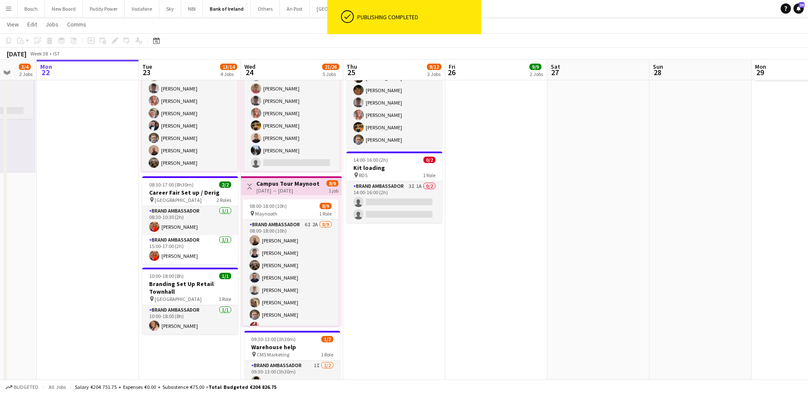
scroll to position [231, 0]
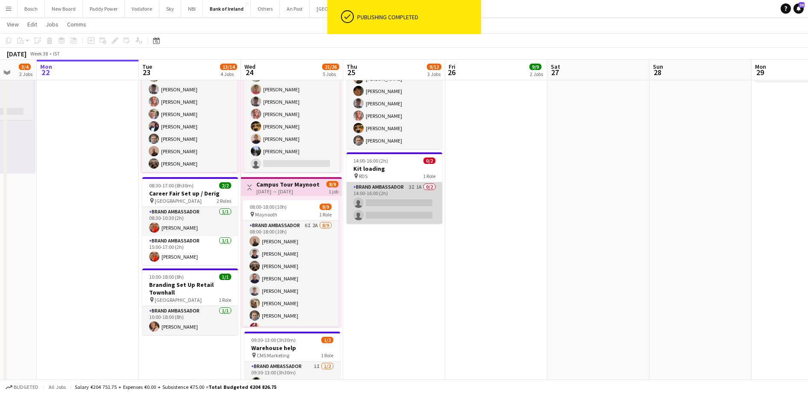
click at [389, 211] on app-card-role "Brand Ambassador 3I 1A 0/2 14:00-16:00 (2h) single-neutral-actions single-neutr…" at bounding box center [394, 202] width 96 height 41
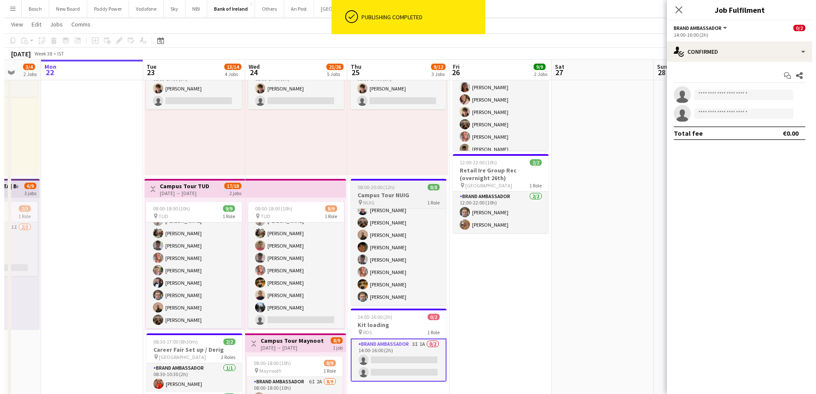
scroll to position [0, 0]
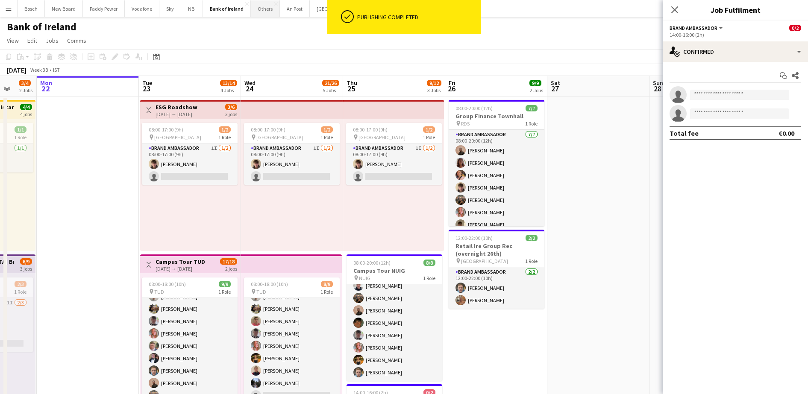
click at [254, 9] on button "Others Close" at bounding box center [265, 8] width 29 height 17
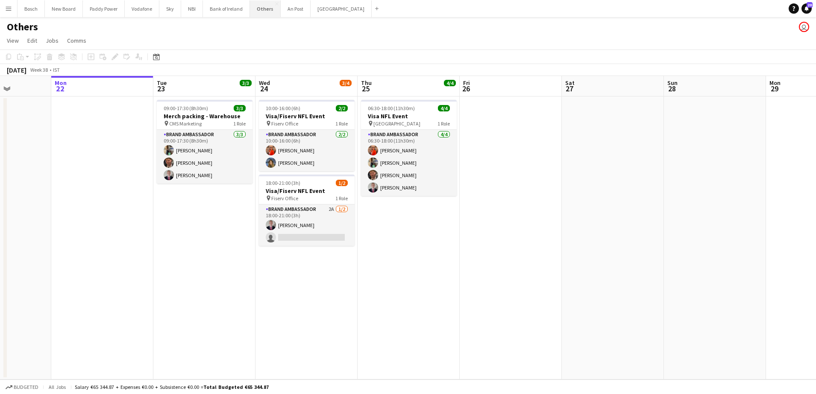
scroll to position [0, 255]
click at [293, 226] on app-card-role "Brand Ambassador 2A [DATE] 18:00-21:00 (3h) [PERSON_NAME] single-neutral-actions" at bounding box center [306, 225] width 96 height 41
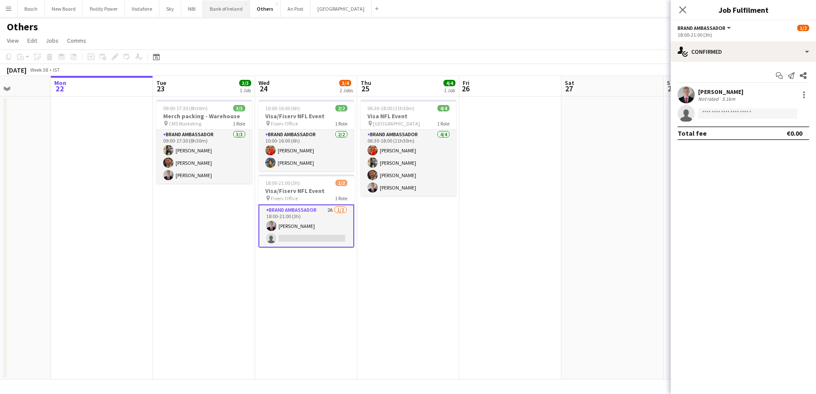
click at [232, 10] on button "Bank of Ireland Close" at bounding box center [226, 8] width 47 height 17
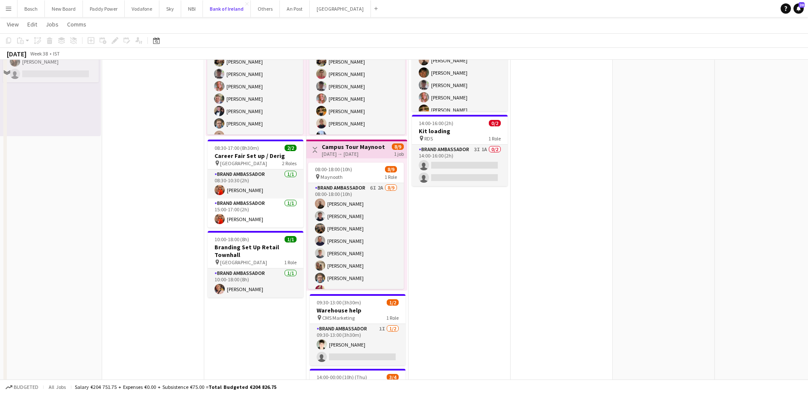
scroll to position [166, 0]
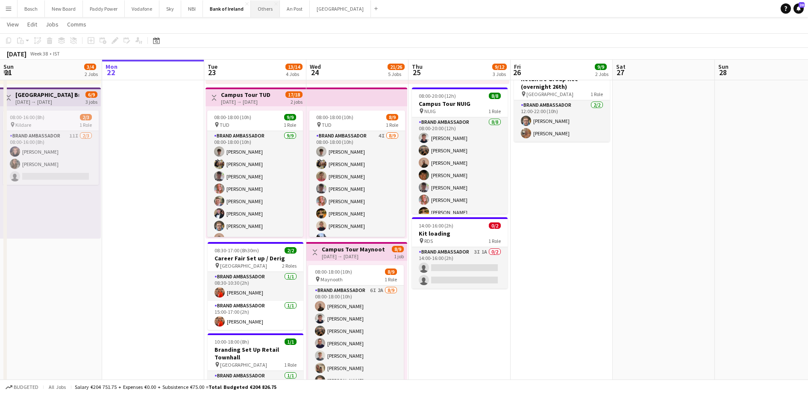
click at [259, 12] on button "Others Close" at bounding box center [265, 8] width 29 height 17
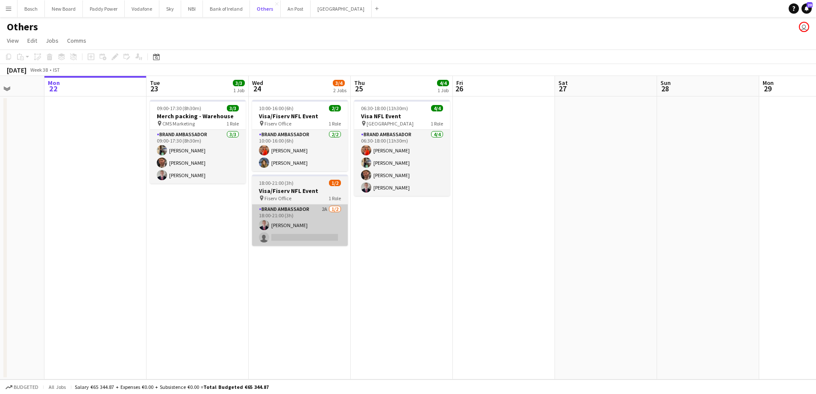
scroll to position [0, 261]
click at [303, 235] on app-card-role "Brand Ambassador 2A [DATE] 18:00-21:00 (3h) [PERSON_NAME] single-neutral-actions" at bounding box center [300, 225] width 96 height 41
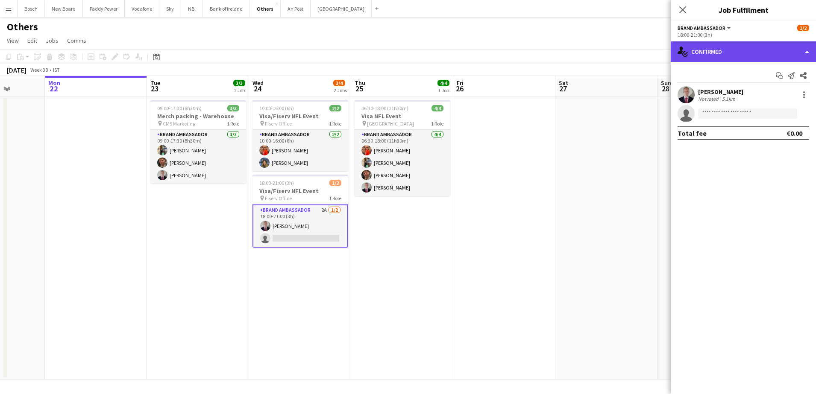
click at [697, 45] on div "single-neutral-actions-check-2 Confirmed" at bounding box center [743, 51] width 145 height 21
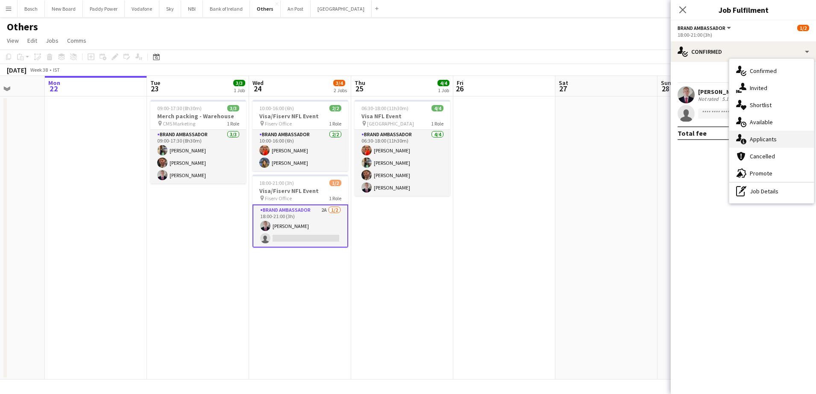
click at [751, 144] on div "single-neutral-actions-information Applicants" at bounding box center [771, 139] width 85 height 17
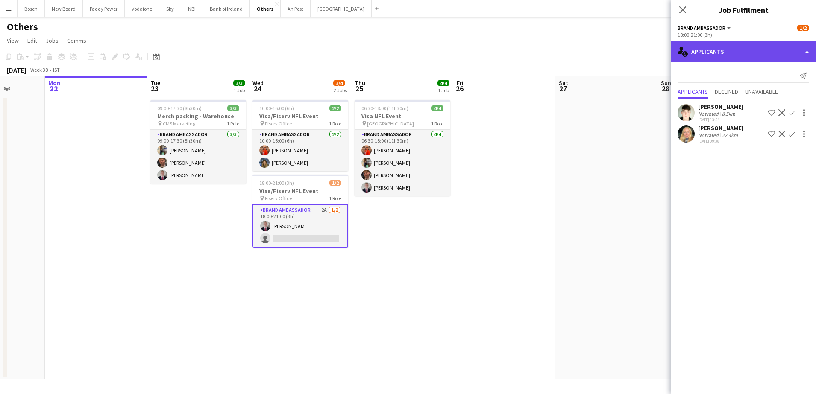
click at [713, 46] on div "single-neutral-actions-information Applicants" at bounding box center [743, 51] width 145 height 21
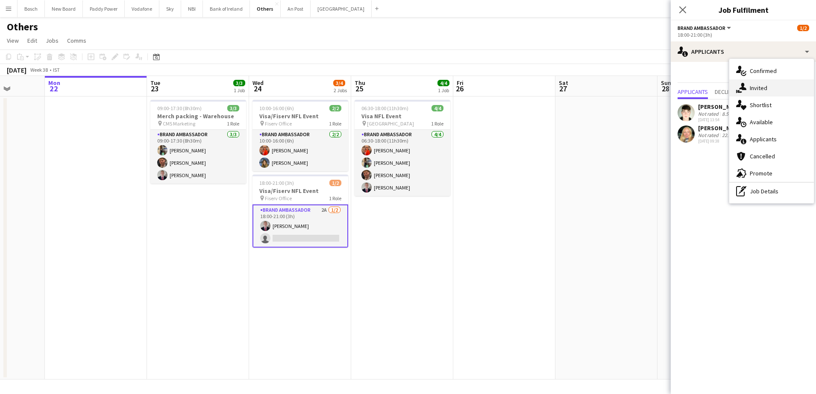
click at [757, 88] on span "Invited" at bounding box center [759, 88] width 18 height 8
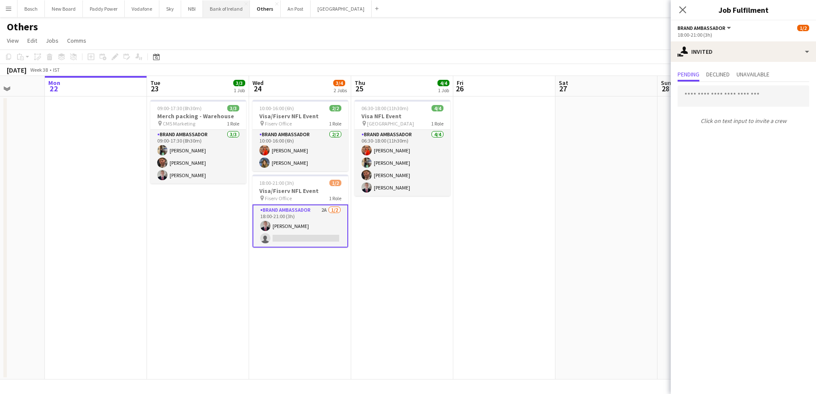
click at [216, 11] on button "Bank of Ireland Close" at bounding box center [226, 8] width 47 height 17
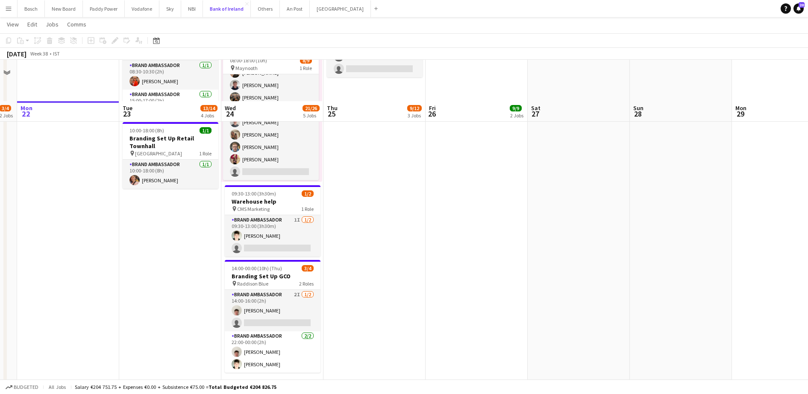
scroll to position [421, 0]
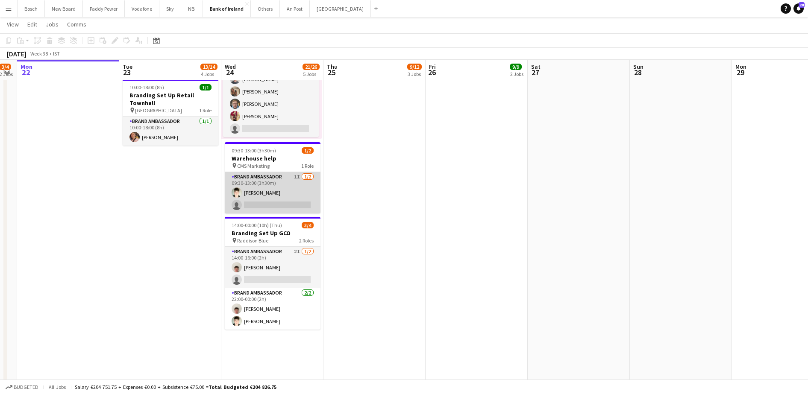
click at [274, 202] on app-card-role "Brand Ambassador 1I [DATE] 09:30-13:00 (3h30m) [PERSON_NAME] single-neutral-act…" at bounding box center [273, 192] width 96 height 41
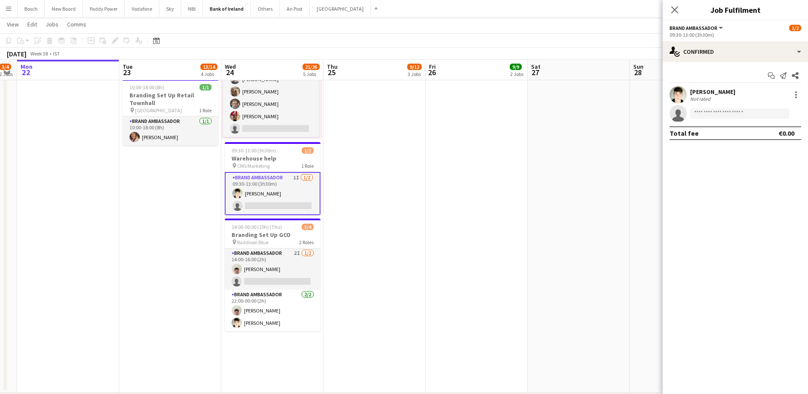
scroll to position [341, 0]
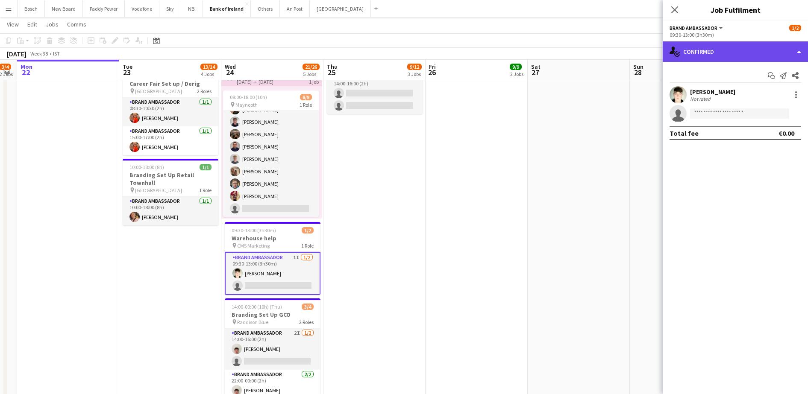
click at [731, 50] on div "single-neutral-actions-check-2 Confirmed" at bounding box center [734, 51] width 145 height 21
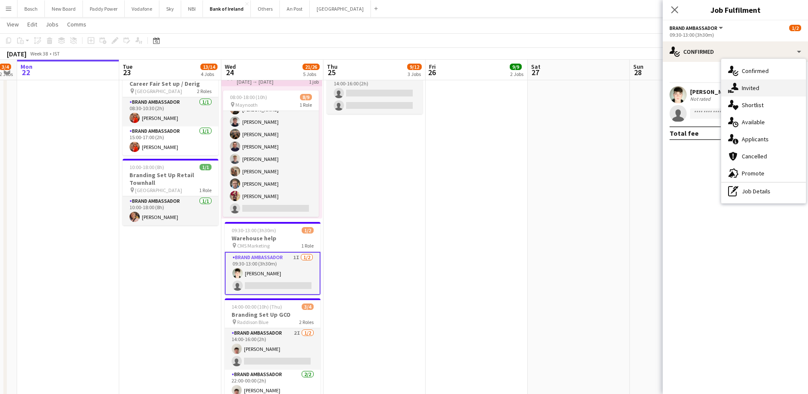
click at [769, 86] on div "single-neutral-actions-share-1 Invited" at bounding box center [763, 87] width 85 height 17
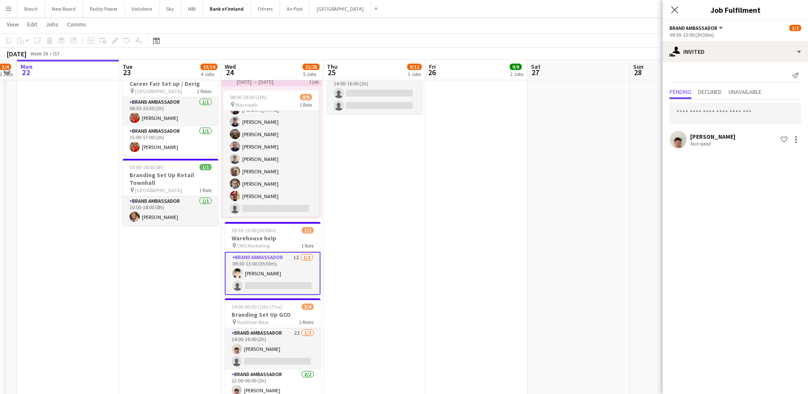
click at [542, 24] on app-page-menu "View Day view expanded Day view collapsed Month view Date picker Jump to [DATE]…" at bounding box center [404, 25] width 808 height 16
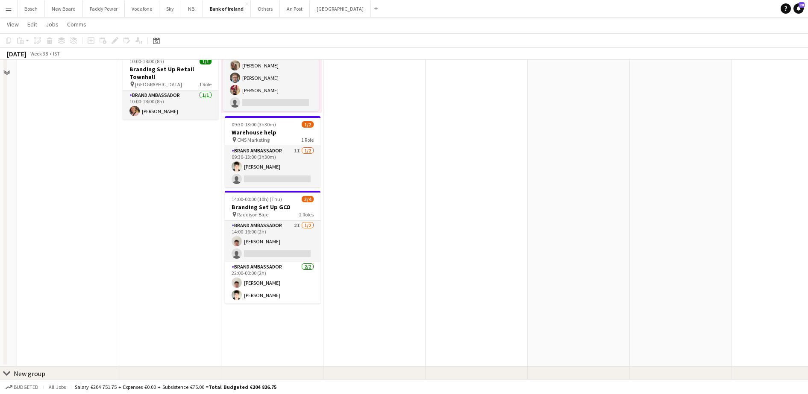
scroll to position [454, 0]
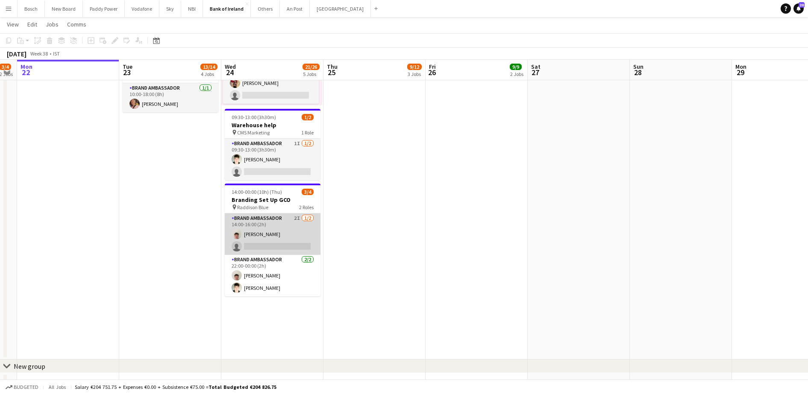
click at [272, 214] on app-card-role "Brand Ambassador 2I [DATE] 14:00-16:00 (2h) [PERSON_NAME] single-neutral-actions" at bounding box center [273, 234] width 96 height 41
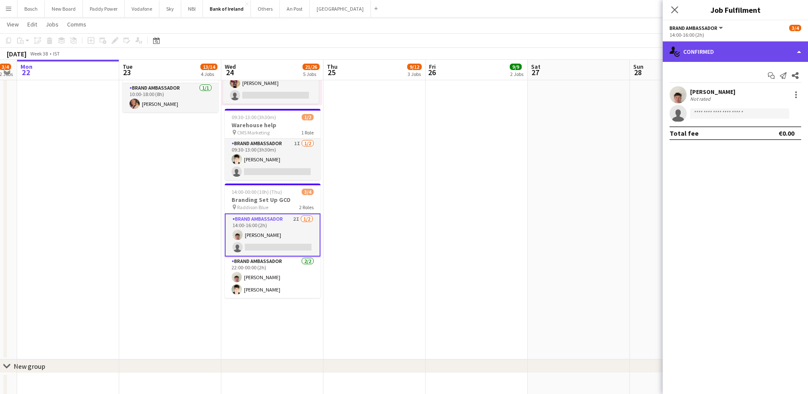
click at [735, 52] on div "single-neutral-actions-check-2 Confirmed" at bounding box center [734, 51] width 145 height 21
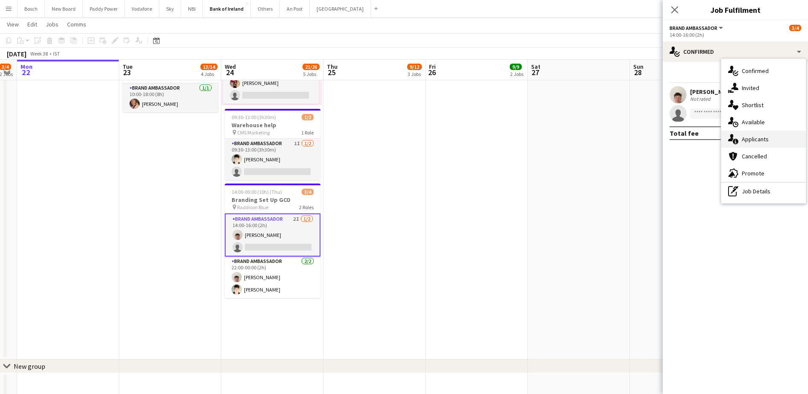
click at [763, 141] on span "Applicants" at bounding box center [754, 139] width 27 height 8
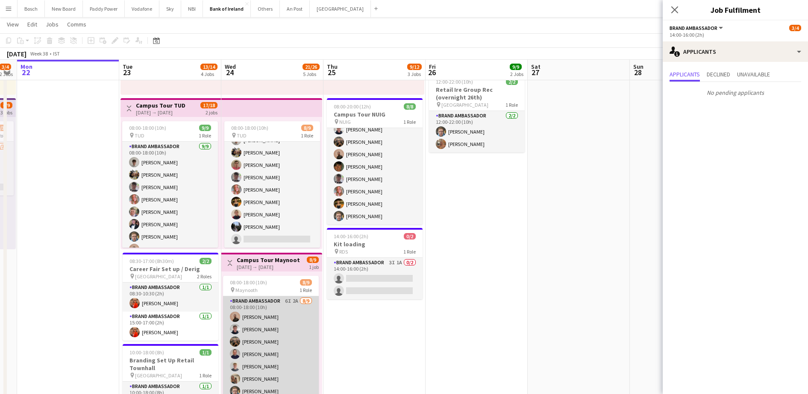
scroll to position [22, 0]
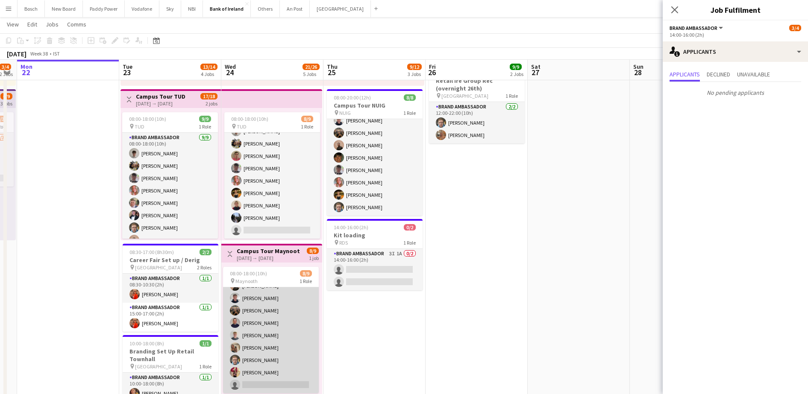
click at [257, 334] on app-card-role "Brand Ambassador 6I 2A [DATE] 08:00-18:00 (10h) [PERSON_NAME] [PERSON_NAME] [PE…" at bounding box center [271, 329] width 96 height 128
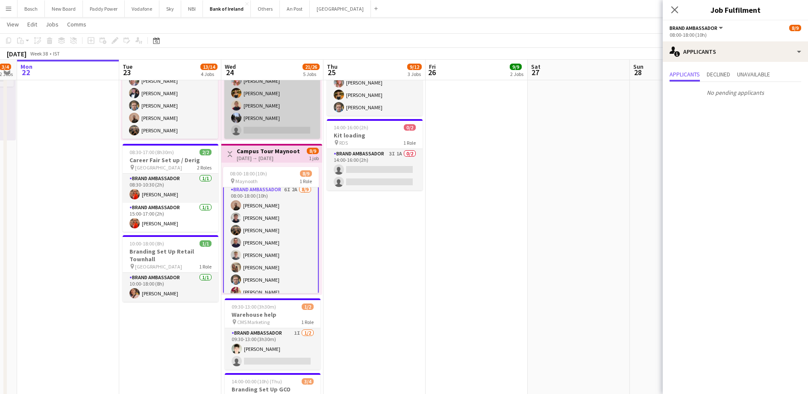
scroll to position [290, 0]
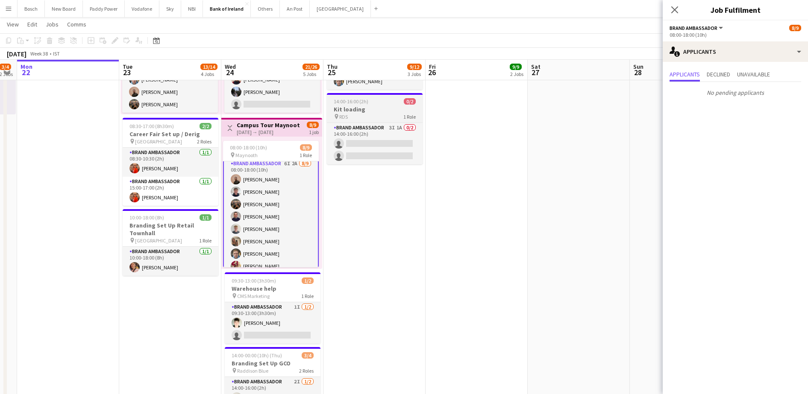
click at [377, 122] on app-job-card "14:00-16:00 (2h) 0/2 Kit loading pin RDS 1 Role Brand Ambassador 3I 1A 0/2 14:0…" at bounding box center [375, 128] width 96 height 71
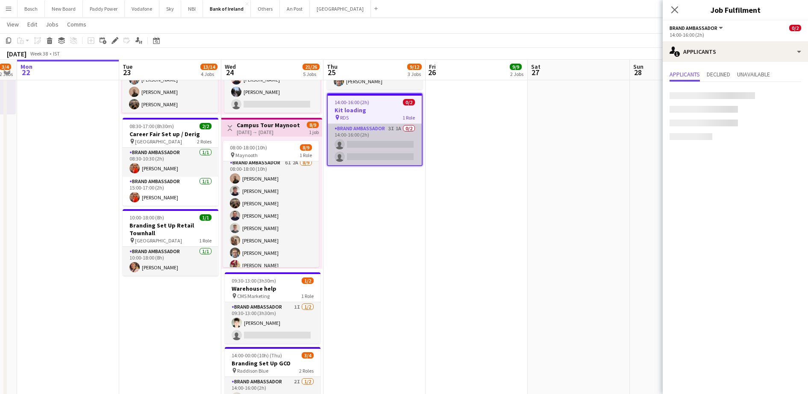
scroll to position [3, 0]
click at [375, 142] on app-card-role "Brand Ambassador 3I 1A 0/2 14:00-16:00 (2h) single-neutral-actions single-neutr…" at bounding box center [375, 144] width 94 height 41
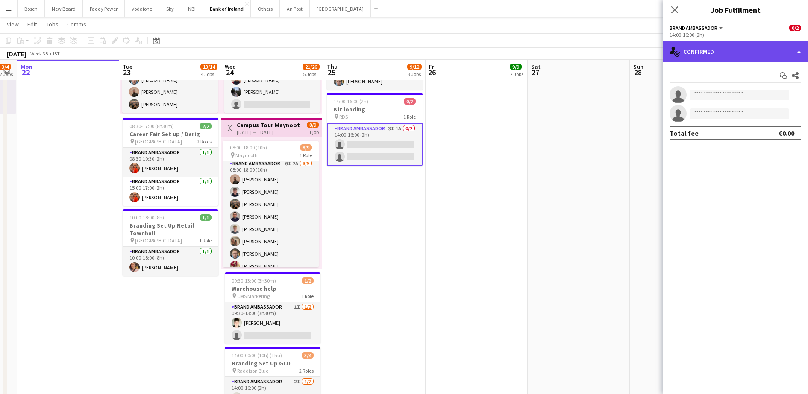
click at [692, 47] on div "single-neutral-actions-check-2 Confirmed" at bounding box center [734, 51] width 145 height 21
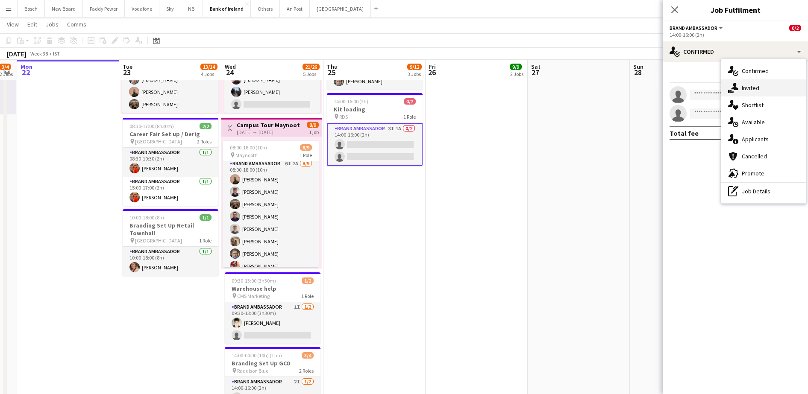
click at [746, 88] on span "Invited" at bounding box center [750, 88] width 18 height 8
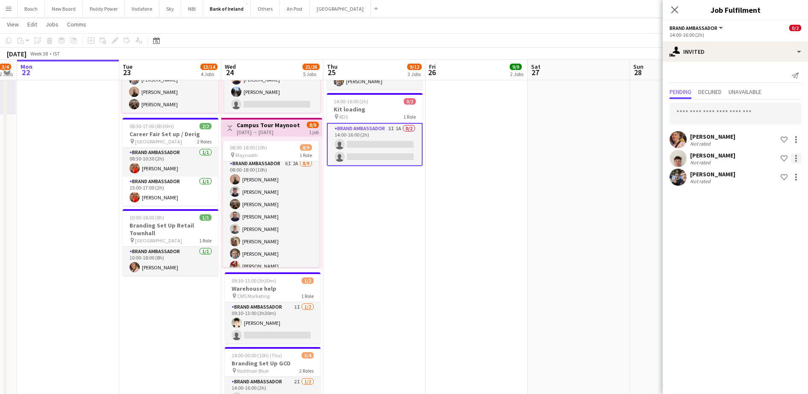
click at [796, 158] on div at bounding box center [796, 159] width 2 height 2
click at [759, 198] on span "Send notification" at bounding box center [769, 195] width 50 height 8
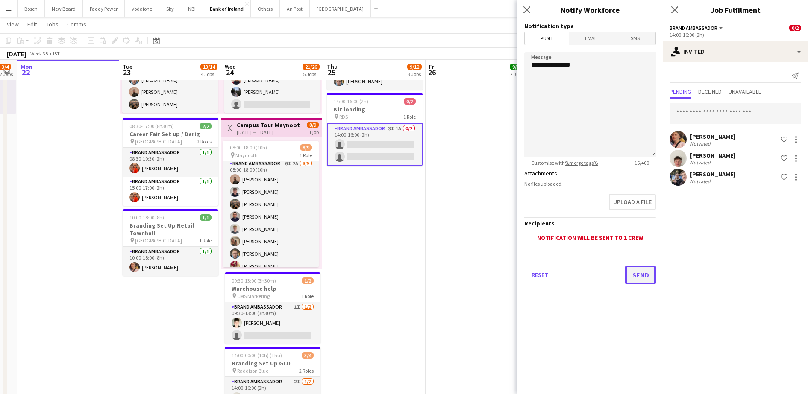
click at [636, 272] on button "Send" at bounding box center [640, 275] width 31 height 19
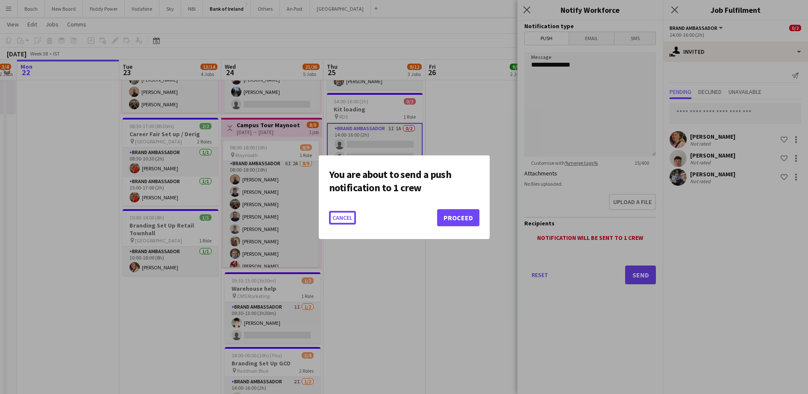
scroll to position [0, 0]
click at [466, 222] on button "Proceed" at bounding box center [458, 217] width 42 height 17
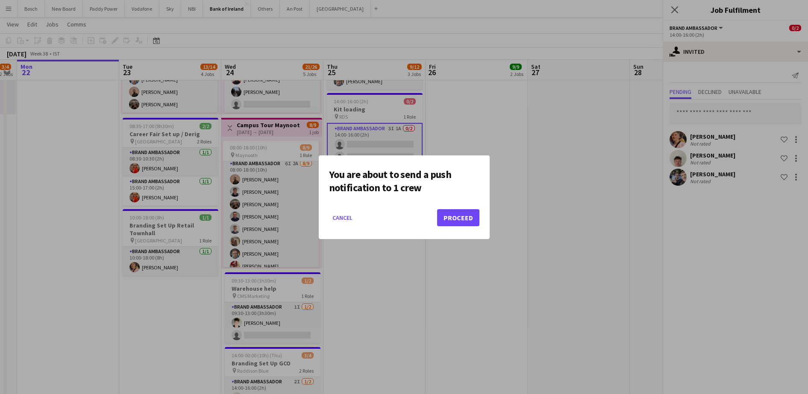
scroll to position [290, 0]
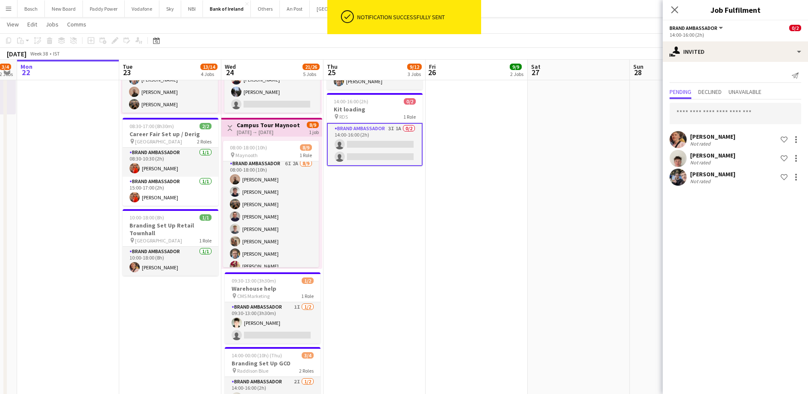
click at [472, 85] on app-date-cell "08:00-20:00 (12h) 7/7 Group Finance [GEOGRAPHIC_DATA] pin RDS 1 Role Brand Amba…" at bounding box center [476, 164] width 102 height 718
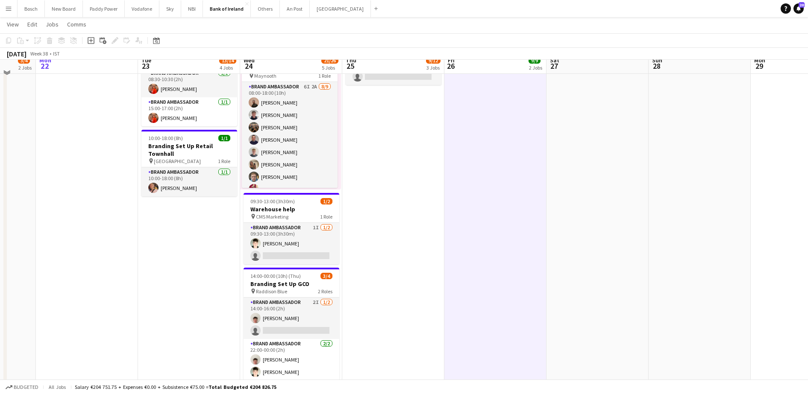
scroll to position [363, 0]
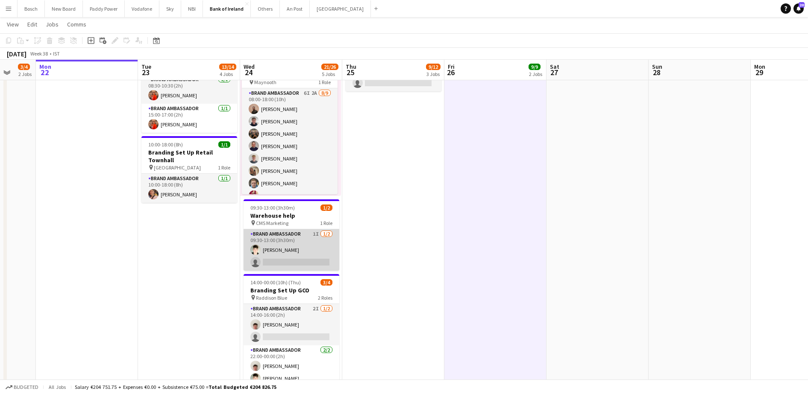
click at [294, 244] on app-card-role "Brand Ambassador 1I [DATE] 09:30-13:00 (3h30m) [PERSON_NAME] single-neutral-act…" at bounding box center [291, 249] width 96 height 41
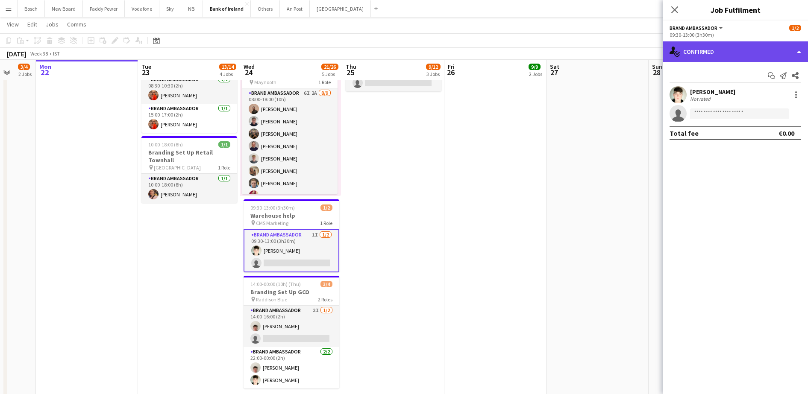
click at [730, 58] on div "single-neutral-actions-check-2 Confirmed" at bounding box center [734, 51] width 145 height 21
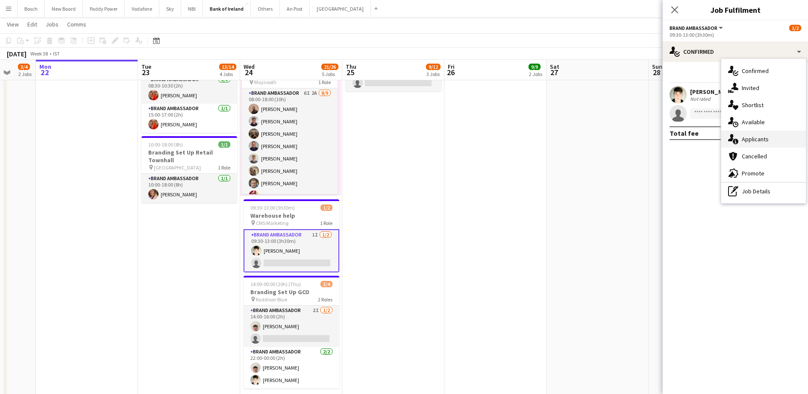
click at [741, 145] on div "single-neutral-actions-information Applicants" at bounding box center [763, 139] width 85 height 17
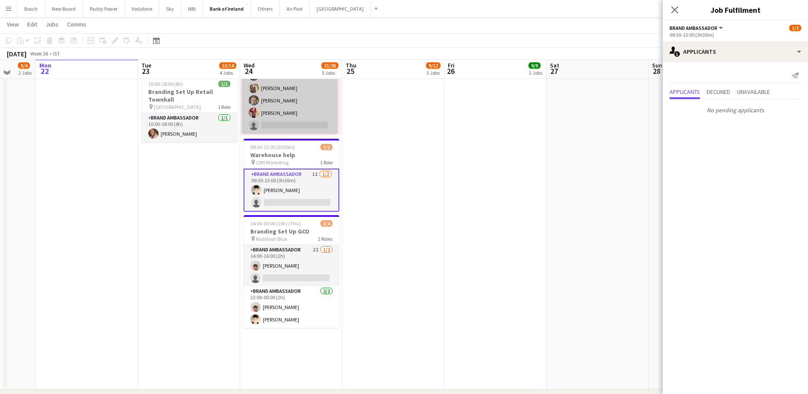
scroll to position [426, 0]
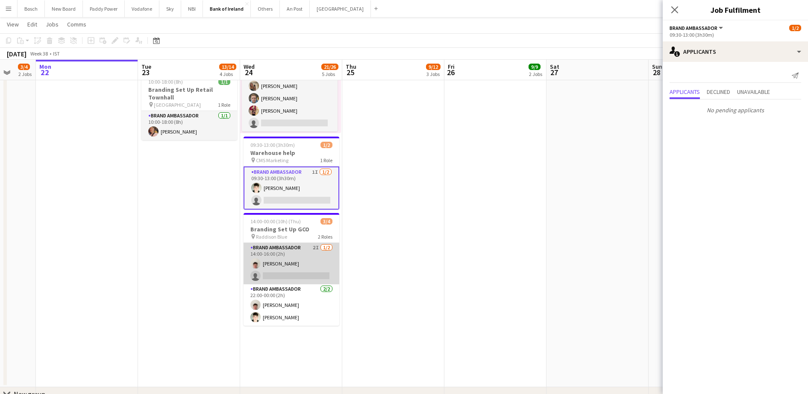
click at [302, 248] on app-card-role "Brand Ambassador 2I [DATE] 14:00-16:00 (2h) [PERSON_NAME] single-neutral-actions" at bounding box center [291, 263] width 96 height 41
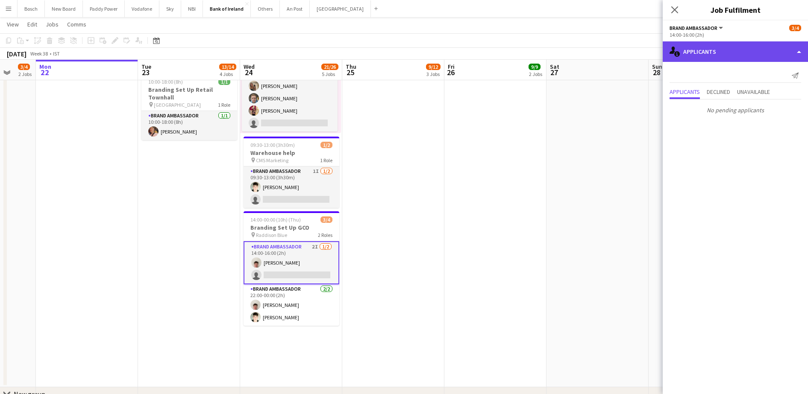
click at [745, 49] on div "single-neutral-actions-information Applicants" at bounding box center [734, 51] width 145 height 21
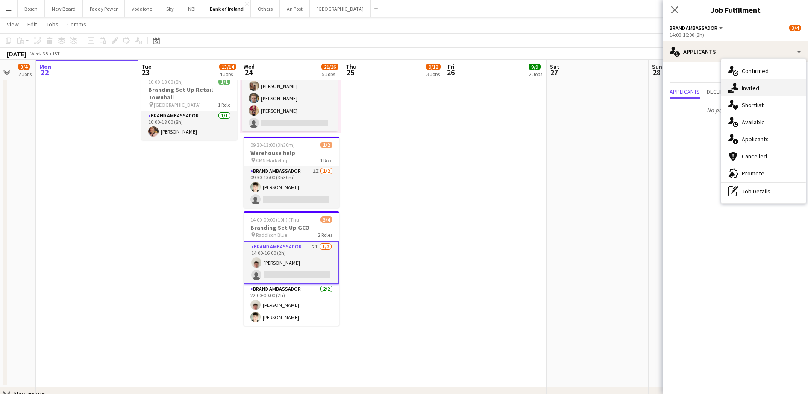
click at [789, 94] on div "single-neutral-actions-share-1 Invited" at bounding box center [763, 87] width 85 height 17
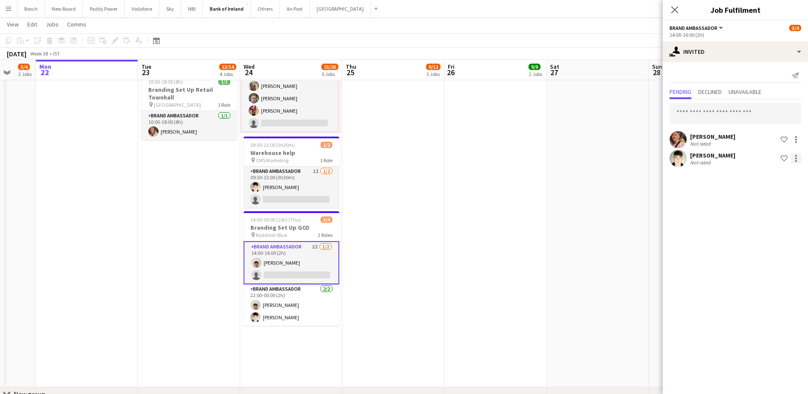
click at [795, 160] on div at bounding box center [796, 161] width 2 height 2
drag, startPoint x: 773, startPoint y: 205, endPoint x: 776, endPoint y: 182, distance: 22.7
click at [776, 182] on div "Edit fee Send notification Start chat Cancel invitation" at bounding box center [769, 205] width 64 height 82
click at [798, 158] on div at bounding box center [796, 158] width 10 height 10
drag, startPoint x: 760, startPoint y: 208, endPoint x: 765, endPoint y: 193, distance: 15.3
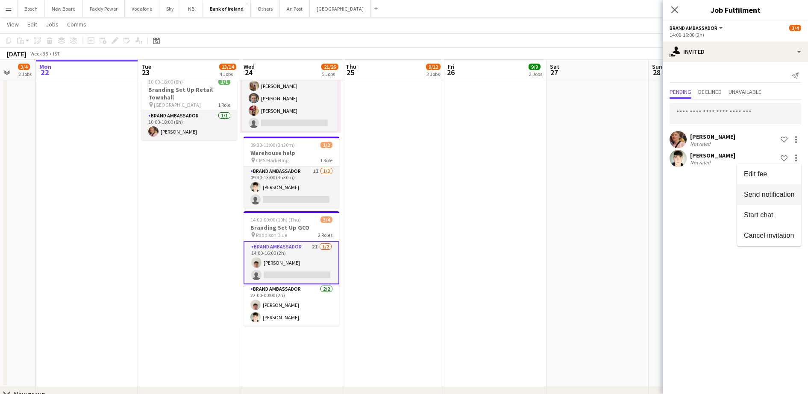
click at [765, 193] on div "Edit fee Send notification Start chat Cancel invitation" at bounding box center [769, 205] width 64 height 82
click at [546, 151] on app-date-cell "08:00-20:00 (12h) 7/7 Group Finance [GEOGRAPHIC_DATA] pin RDS 1 Role Brand Amba…" at bounding box center [495, 28] width 102 height 718
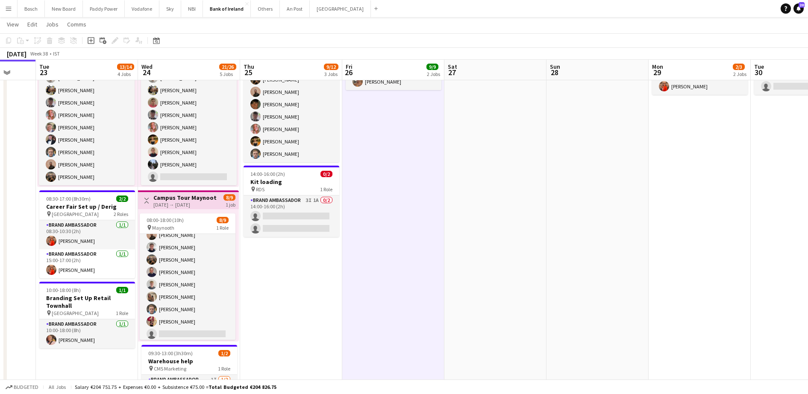
scroll to position [0, 262]
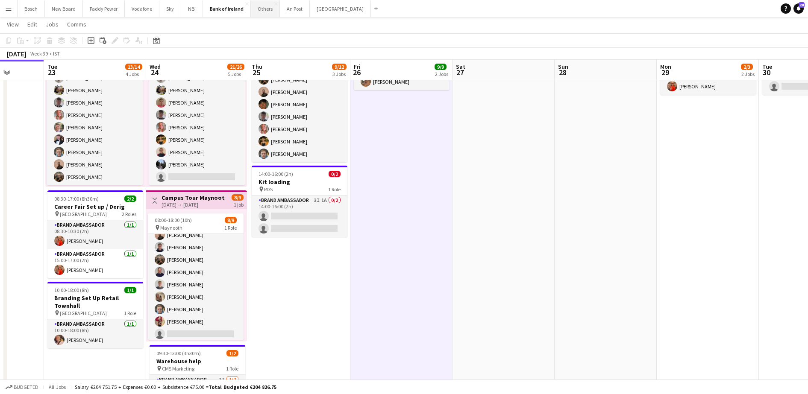
click at [269, 12] on button "Others Close" at bounding box center [265, 8] width 29 height 17
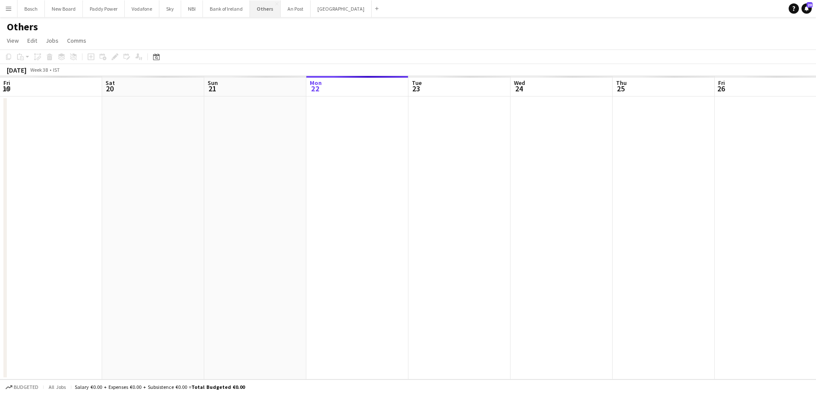
scroll to position [0, 204]
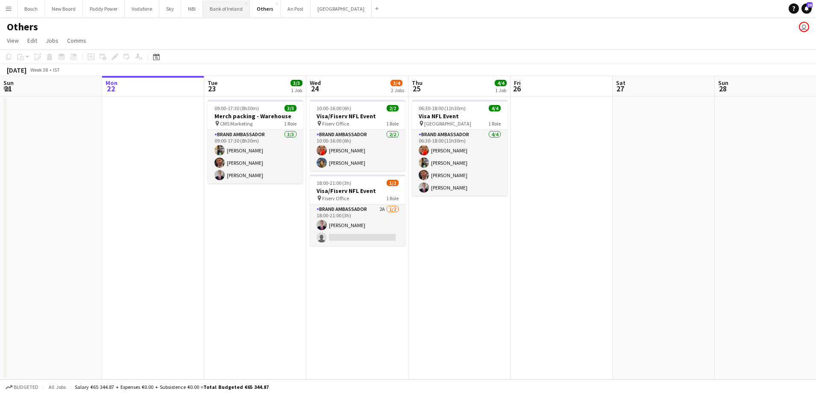
click at [228, 9] on button "Bank of Ireland Close" at bounding box center [226, 8] width 47 height 17
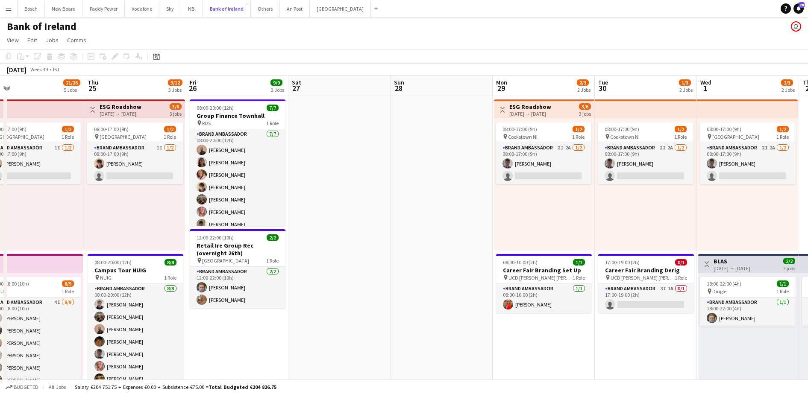
scroll to position [0, 343]
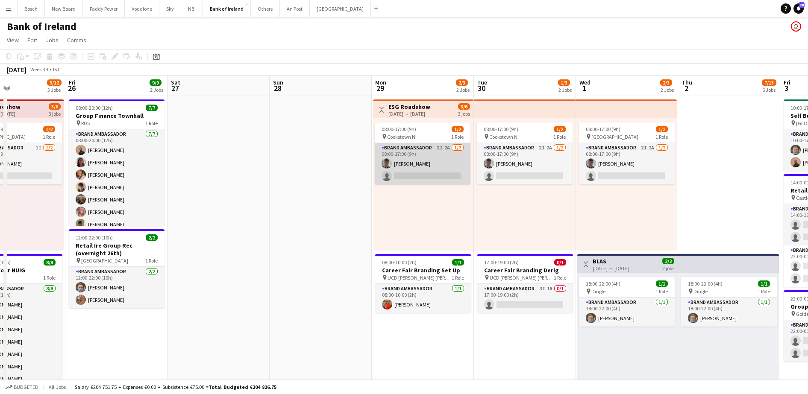
click at [431, 172] on app-card-role "Brand Ambassador 2I 2A [DATE] 08:00-17:00 (9h) [PERSON_NAME] single-neutral-act…" at bounding box center [423, 163] width 96 height 41
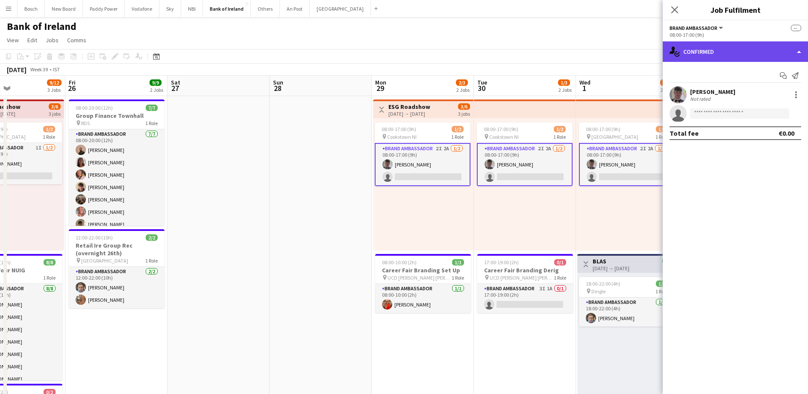
click at [690, 44] on div "single-neutral-actions-check-2 Confirmed" at bounding box center [734, 51] width 145 height 21
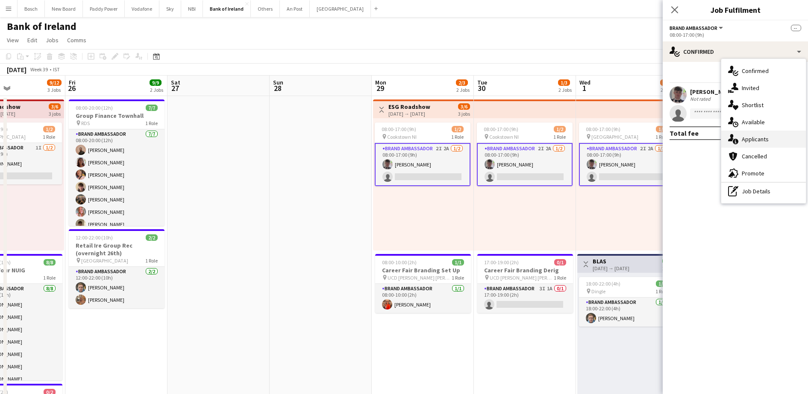
click at [779, 143] on div "single-neutral-actions-information Applicants" at bounding box center [763, 139] width 85 height 17
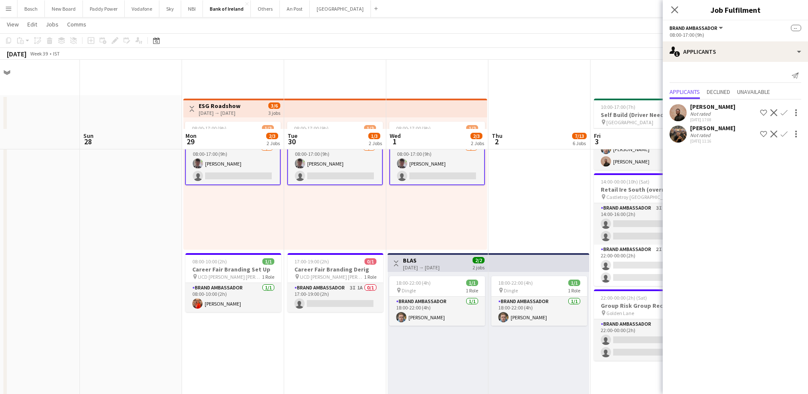
scroll to position [102, 0]
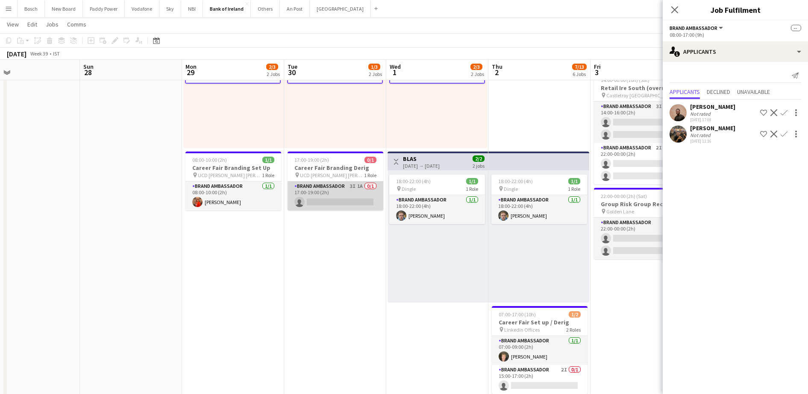
click at [320, 201] on app-card-role "Brand Ambassador 3I 1A 0/1 17:00-19:00 (2h) single-neutral-actions" at bounding box center [335, 196] width 96 height 29
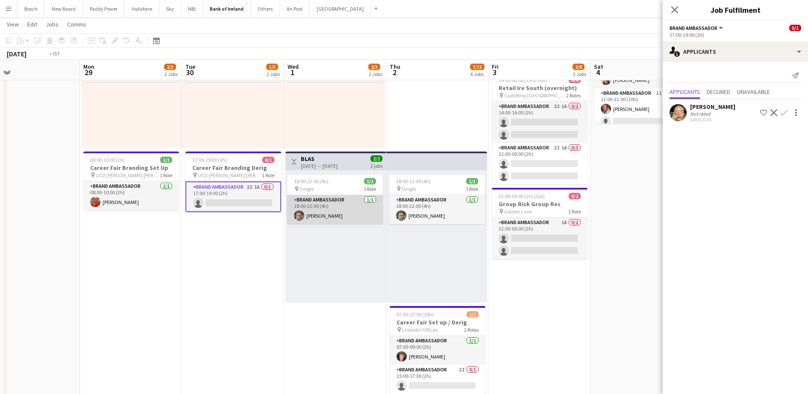
scroll to position [0, 213]
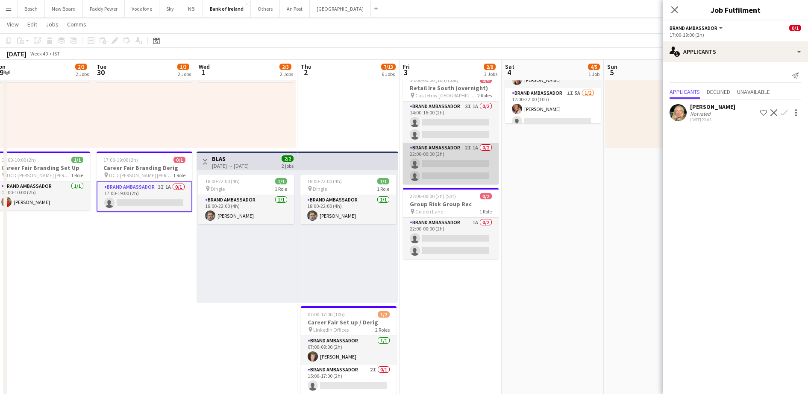
click at [460, 163] on app-card-role "Brand Ambassador 2I 1A 0/2 22:00-00:00 (2h) single-neutral-actions single-neutr…" at bounding box center [451, 163] width 96 height 41
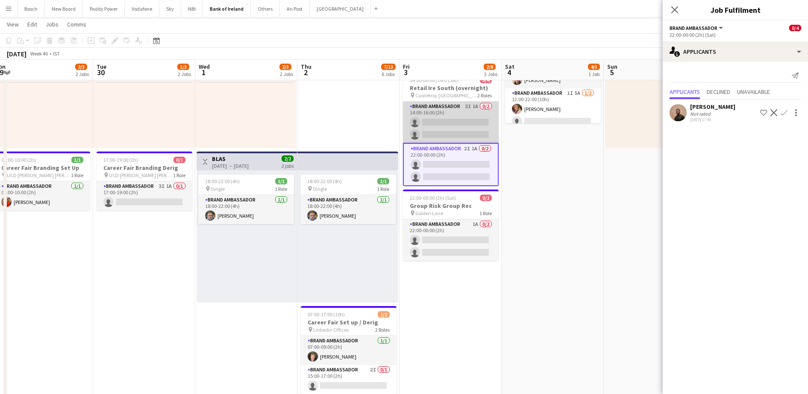
click at [458, 129] on app-card-role "Brand Ambassador 3I 1A 0/2 14:00-16:00 (2h) single-neutral-actions single-neutr…" at bounding box center [451, 122] width 96 height 41
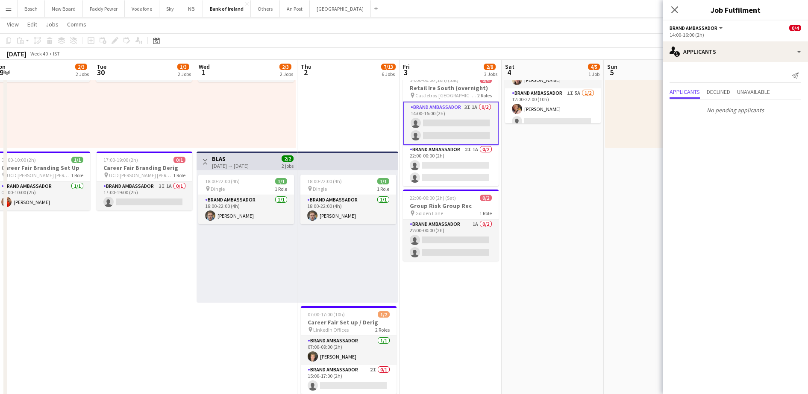
scroll to position [0, 0]
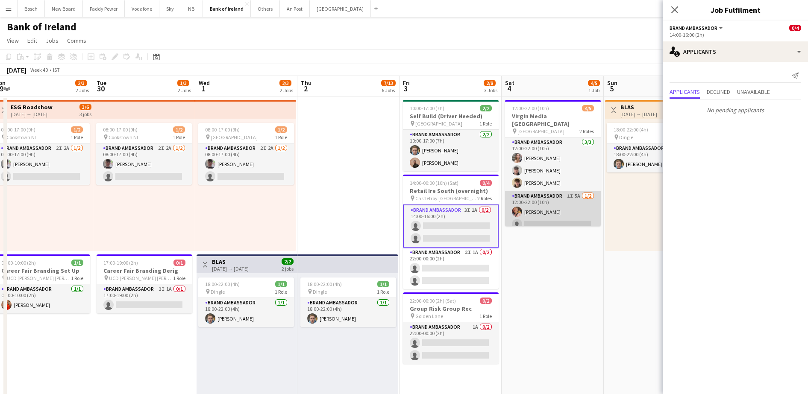
click at [526, 196] on app-card-role "Brand Ambassador 1I 5A [DATE] 12:00-22:00 (10h) [PERSON_NAME] single-neutral-ac…" at bounding box center [553, 211] width 96 height 41
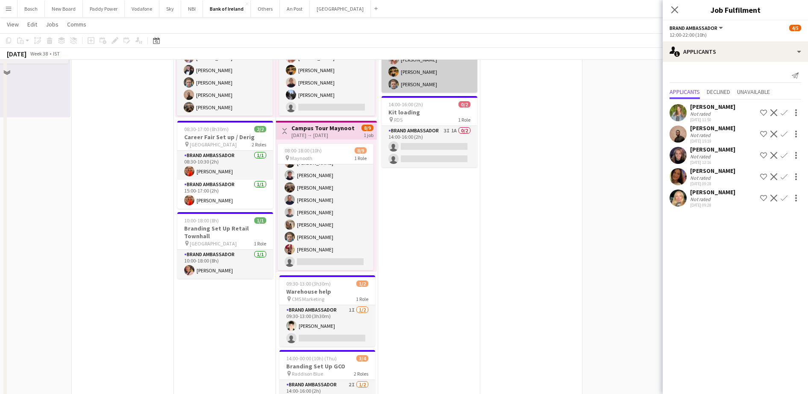
scroll to position [289, 0]
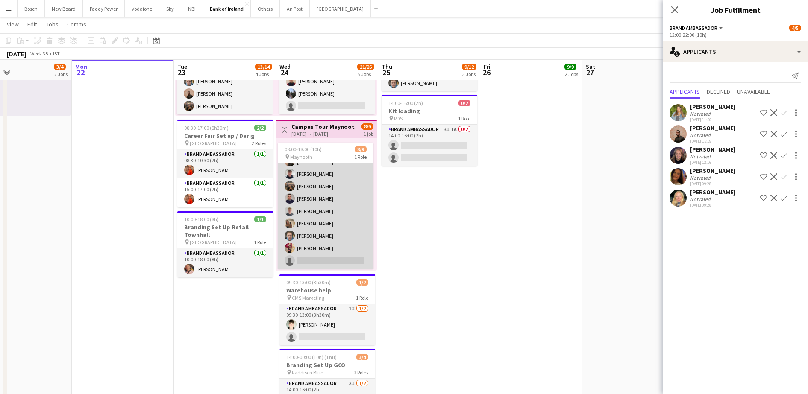
click at [334, 210] on app-card-role "Brand Ambassador 6I 2A [DATE] 08:00-18:00 (10h) [PERSON_NAME] [PERSON_NAME] [PE…" at bounding box center [326, 205] width 96 height 128
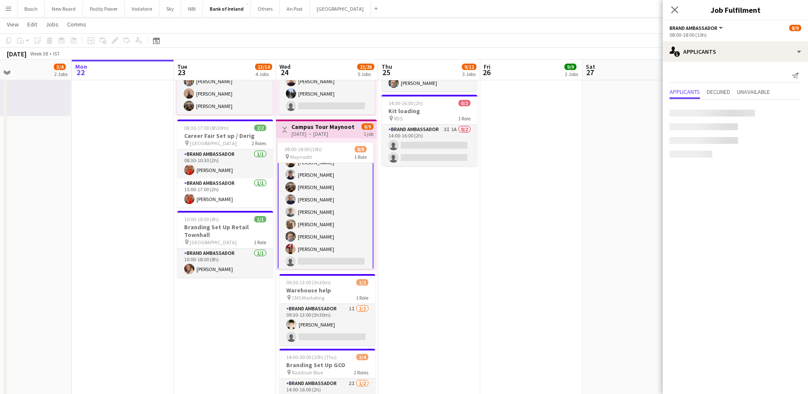
scroll to position [23, 0]
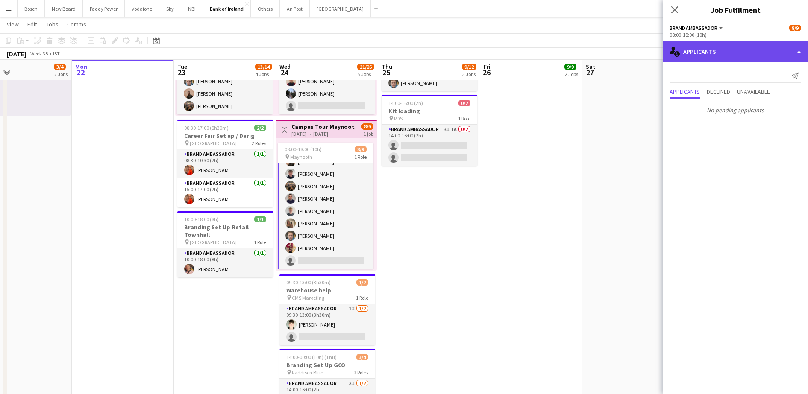
click at [726, 53] on div "single-neutral-actions-information Applicants" at bounding box center [734, 51] width 145 height 21
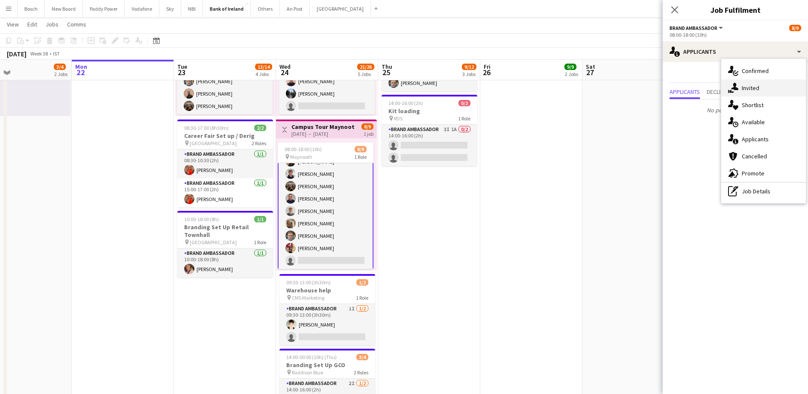
click at [739, 88] on div "single-neutral-actions-share-1 Invited" at bounding box center [763, 87] width 85 height 17
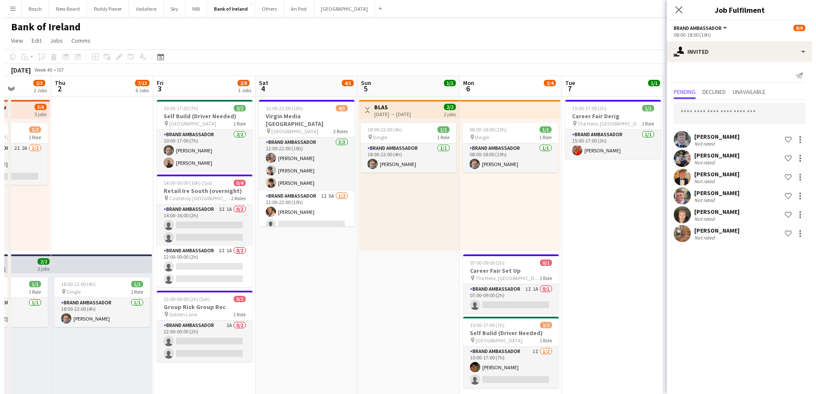
scroll to position [0, 276]
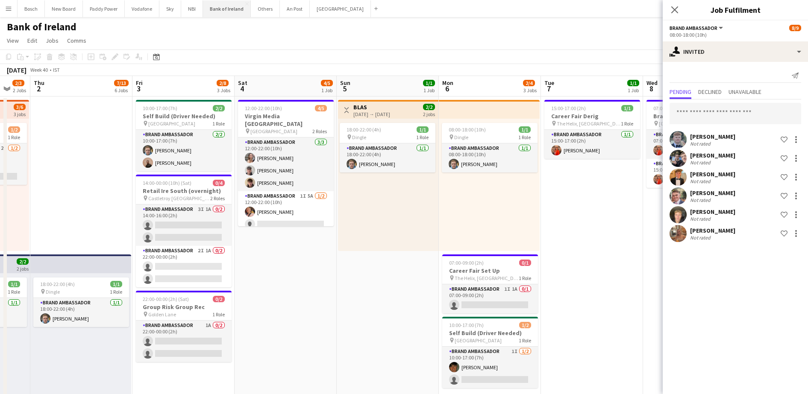
click at [233, 13] on button "Bank of Ireland Close" at bounding box center [227, 8] width 48 height 17
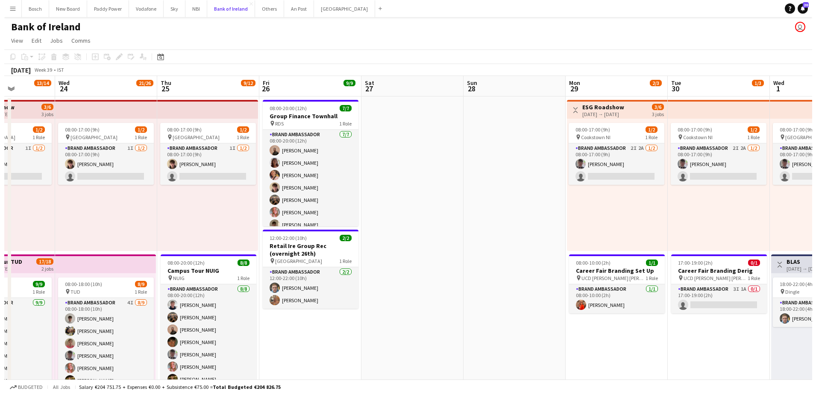
scroll to position [0, 256]
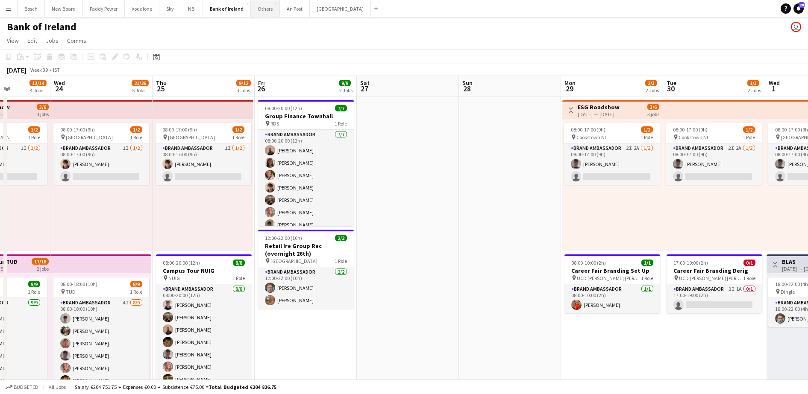
click at [258, 6] on button "Others Close" at bounding box center [265, 8] width 29 height 17
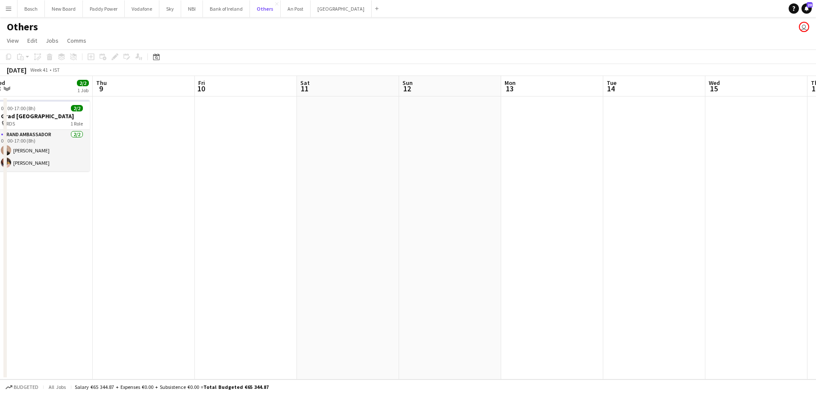
scroll to position [0, 315]
click at [219, 13] on button "Bank of Ireland Close" at bounding box center [226, 8] width 47 height 17
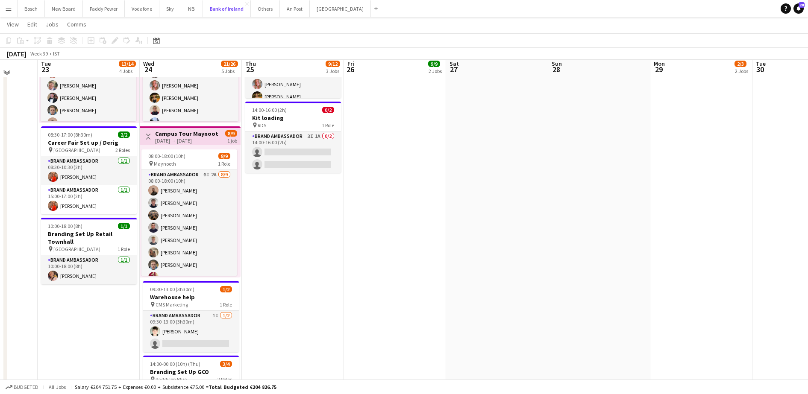
scroll to position [283, 0]
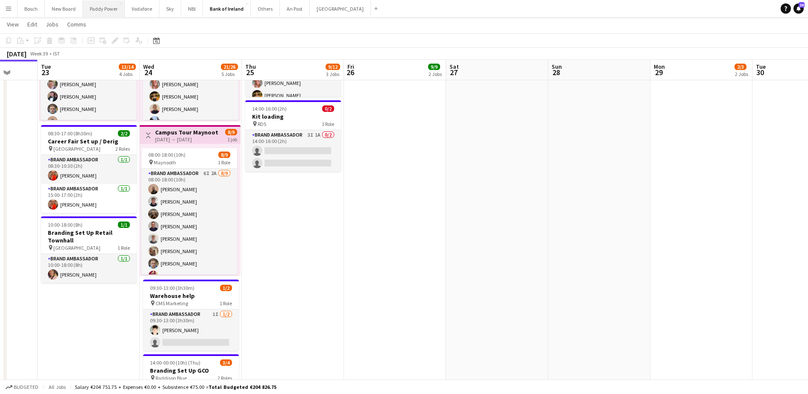
click at [101, 10] on button "Paddy Power Close" at bounding box center [104, 8] width 42 height 17
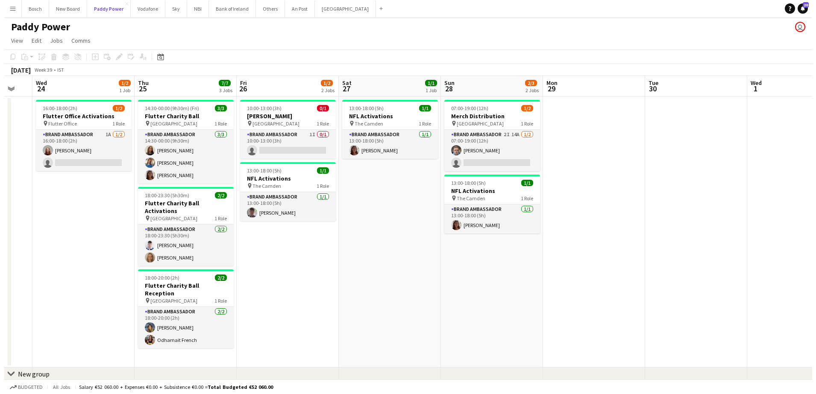
scroll to position [0, 211]
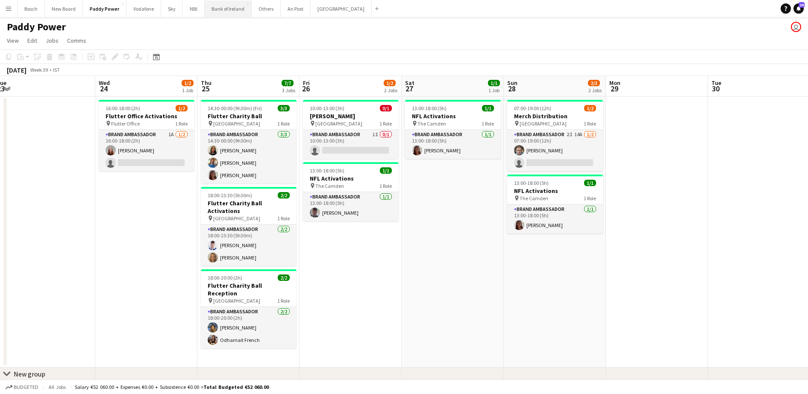
click at [217, 12] on button "Bank of Ireland Close" at bounding box center [228, 8] width 47 height 17
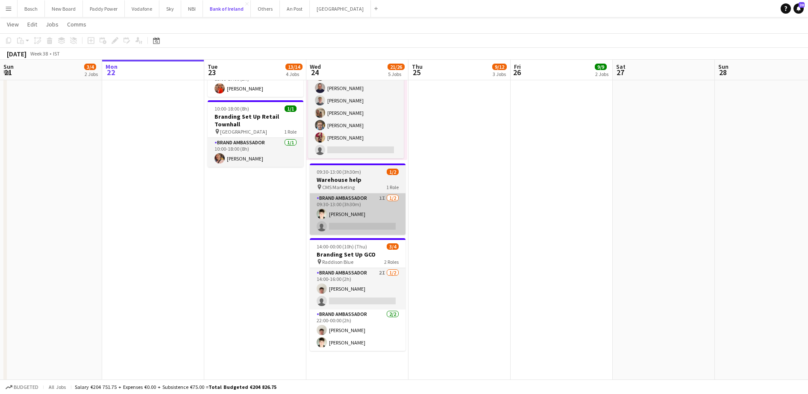
scroll to position [400, 0]
click at [338, 229] on app-card-role "Brand Ambassador 1I [DATE] 09:30-13:00 (3h30m) [PERSON_NAME] single-neutral-act…" at bounding box center [358, 213] width 96 height 41
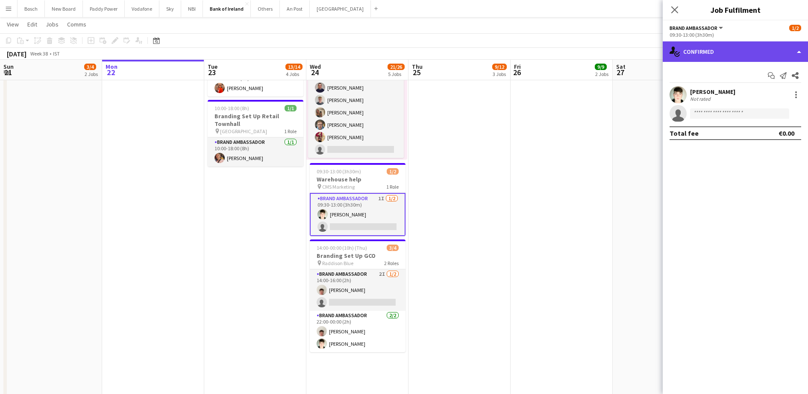
click at [750, 54] on div "single-neutral-actions-check-2 Confirmed" at bounding box center [734, 51] width 145 height 21
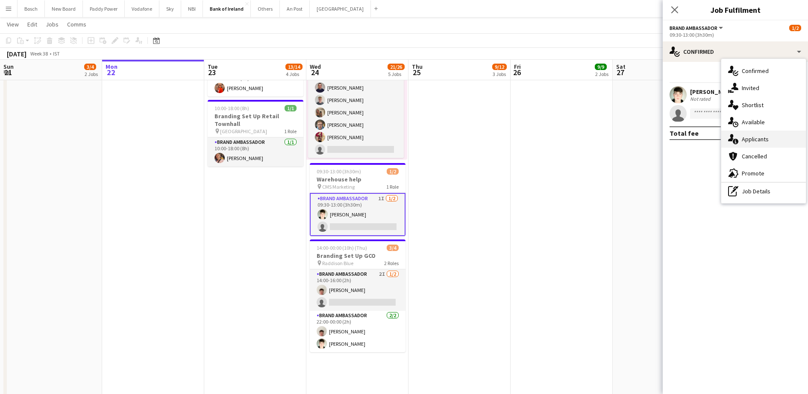
click at [765, 135] on div "single-neutral-actions-information Applicants" at bounding box center [763, 139] width 85 height 17
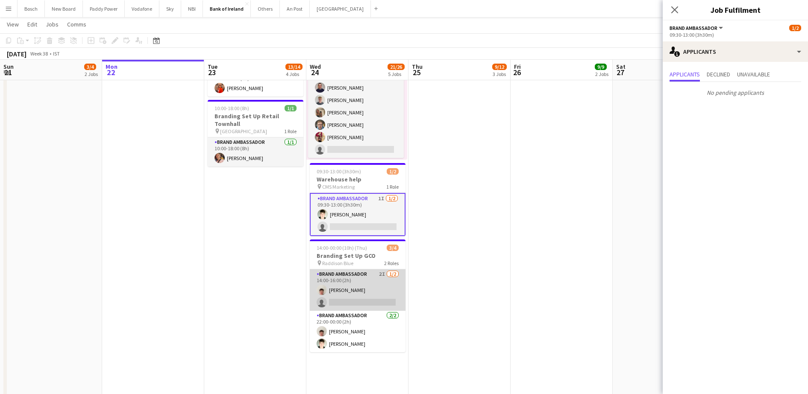
click at [358, 290] on app-card-role "Brand Ambassador 2I [DATE] 14:00-16:00 (2h) [PERSON_NAME] single-neutral-actions" at bounding box center [358, 289] width 96 height 41
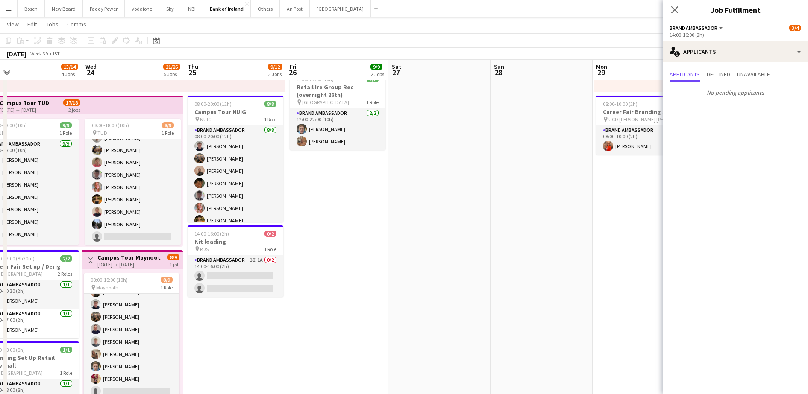
scroll to position [0, 324]
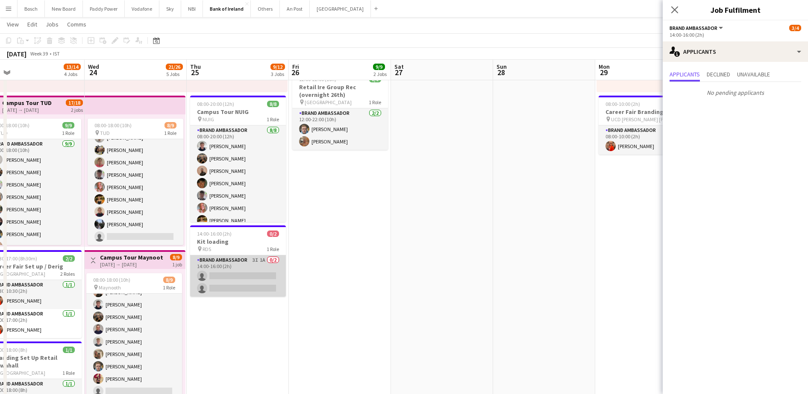
click at [249, 293] on app-card-role "Brand Ambassador 3I 1A 0/2 14:00-16:00 (2h) single-neutral-actions single-neutr…" at bounding box center [238, 275] width 96 height 41
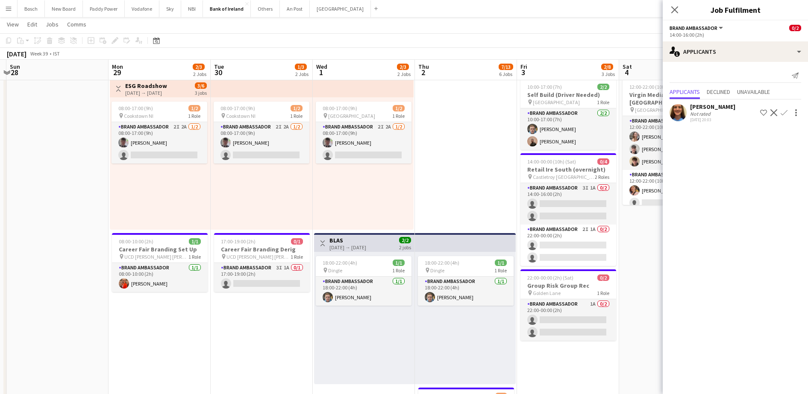
scroll to position [0, 328]
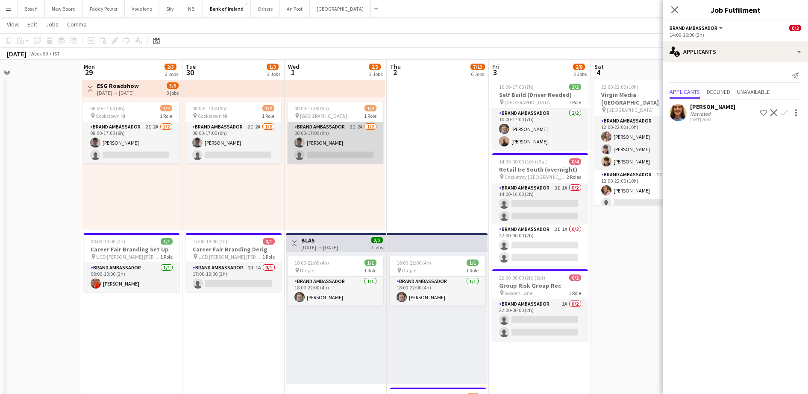
click at [293, 135] on app-card-role "Brand Ambassador 2I 2A [DATE] 08:00-17:00 (9h) [PERSON_NAME] single-neutral-act…" at bounding box center [335, 142] width 96 height 41
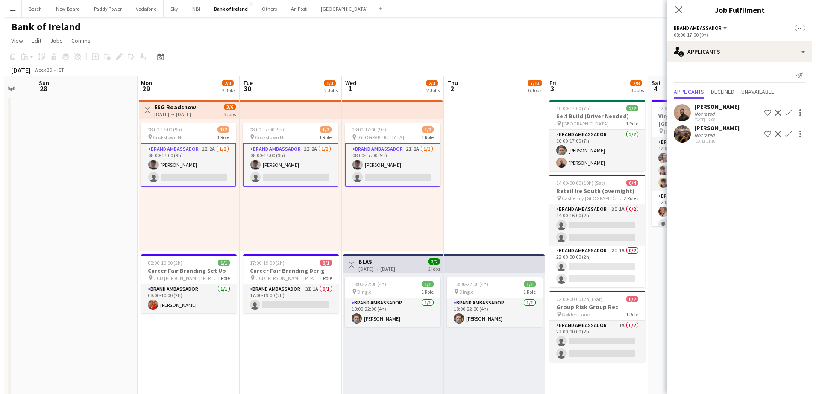
scroll to position [0, 275]
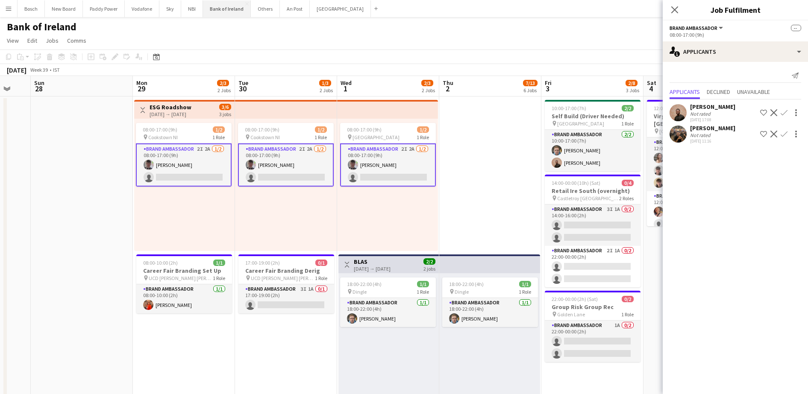
click at [230, 7] on button "Bank of Ireland Close" at bounding box center [227, 8] width 48 height 17
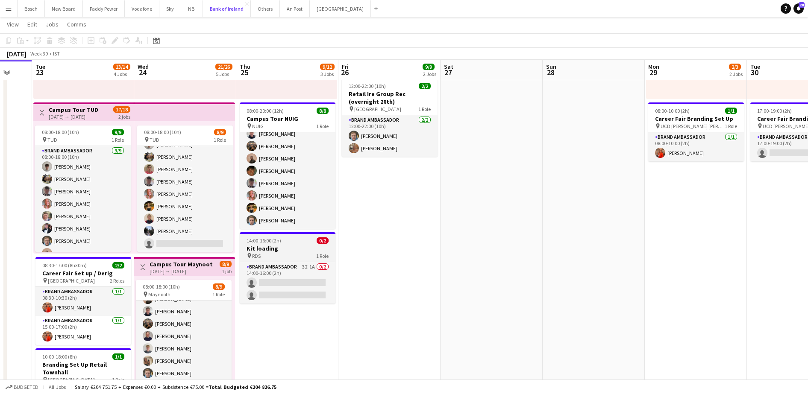
scroll to position [301, 0]
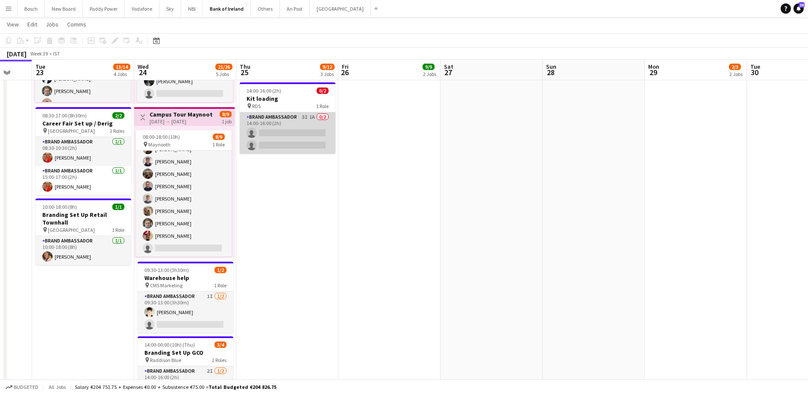
click at [283, 129] on app-card-role "Brand Ambassador 3I 1A 0/2 14:00-16:00 (2h) single-neutral-actions single-neutr…" at bounding box center [288, 132] width 96 height 41
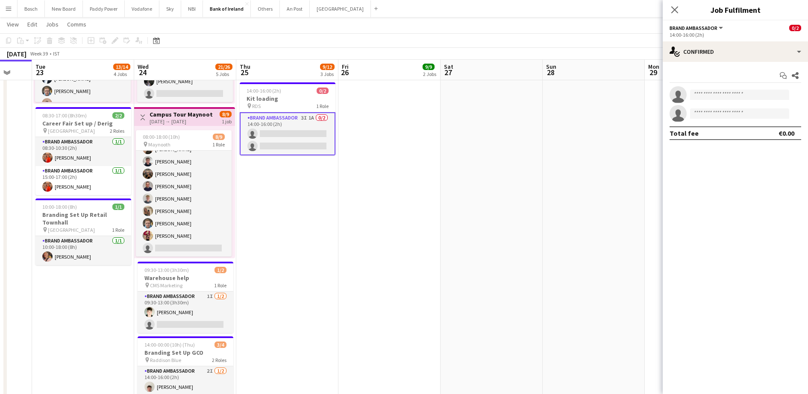
click at [697, 63] on div "Start chat Share single-neutral-actions single-neutral-actions Total fee €0.00" at bounding box center [734, 104] width 145 height 85
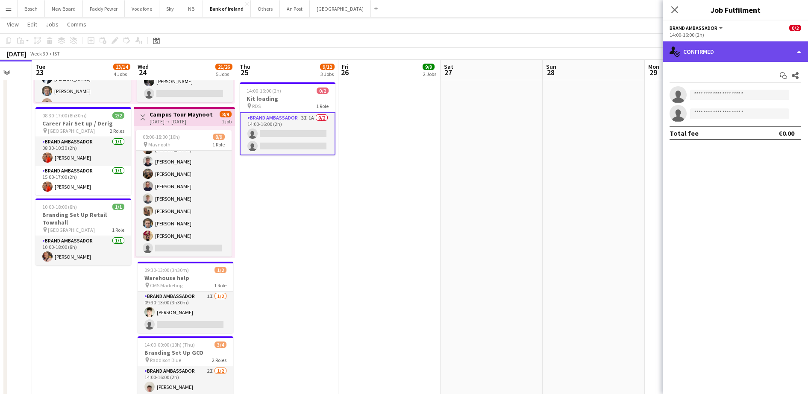
click at [715, 45] on div "single-neutral-actions-check-2 Confirmed" at bounding box center [734, 51] width 145 height 21
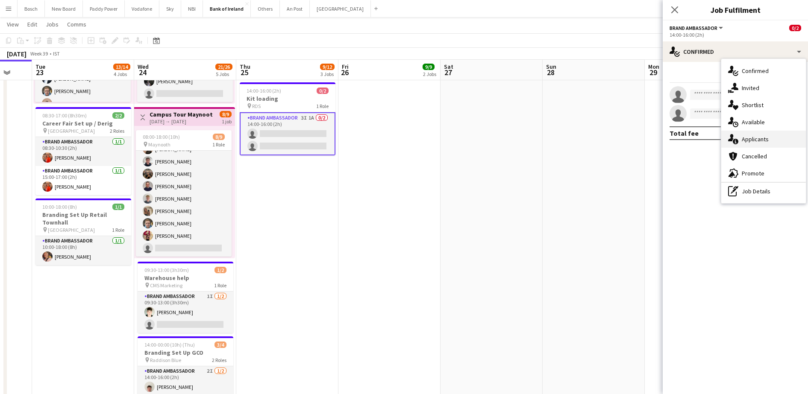
click at [744, 146] on div "single-neutral-actions-information Applicants" at bounding box center [763, 139] width 85 height 17
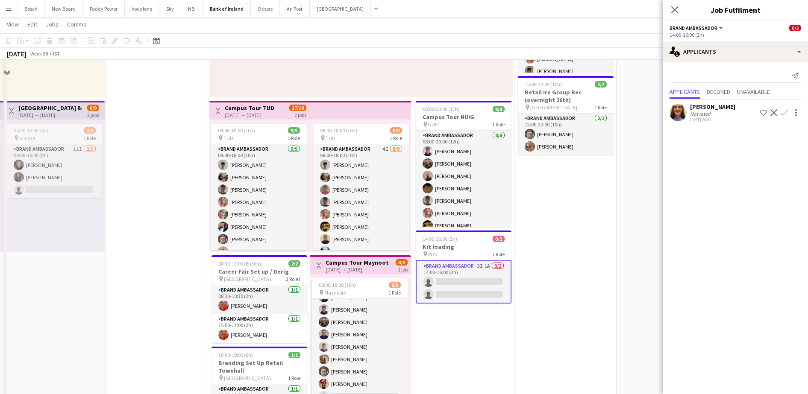
scroll to position [46, 0]
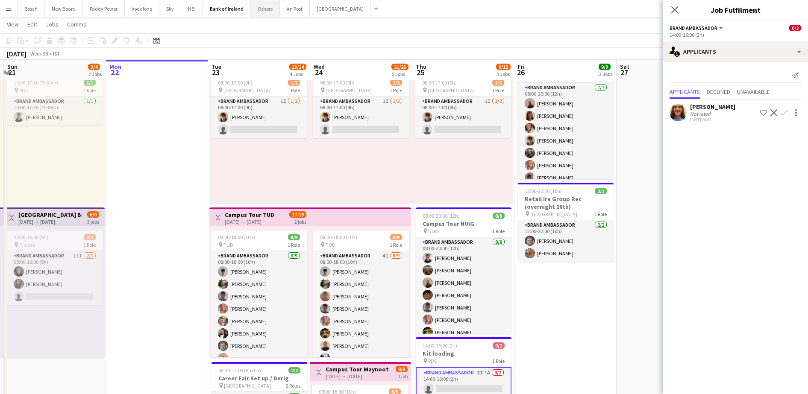
click at [264, 11] on button "Others Close" at bounding box center [265, 8] width 29 height 17
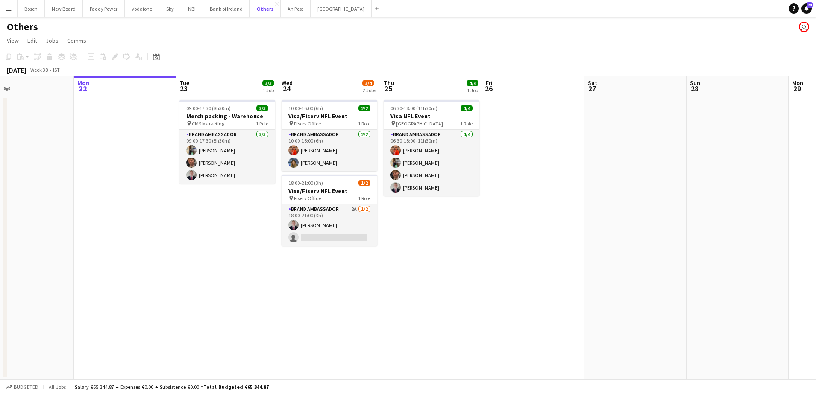
scroll to position [0, 234]
click at [240, 10] on button "Bank of Ireland Close" at bounding box center [226, 8] width 47 height 17
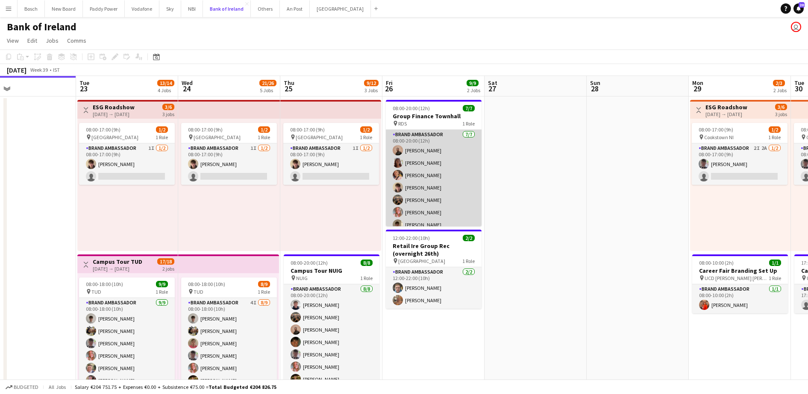
scroll to position [7, 0]
click at [407, 186] on app-card-role "Brand Ambassador [DATE] 08:00-20:00 (12h) [PERSON_NAME] [PERSON_NAME] [PERSON_N…" at bounding box center [434, 174] width 96 height 103
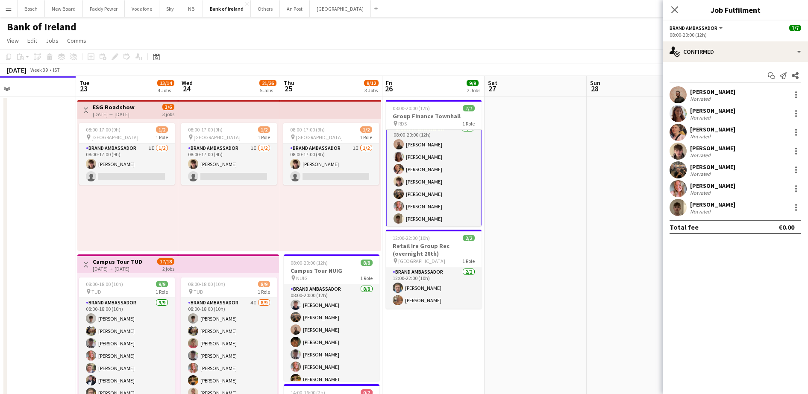
scroll to position [8, 0]
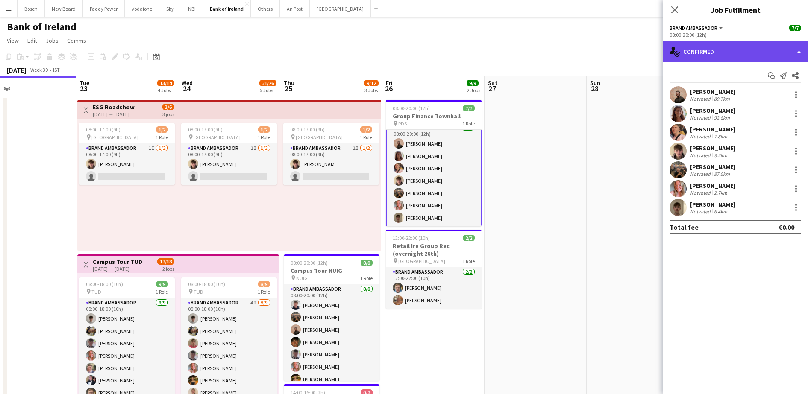
click at [697, 47] on div "single-neutral-actions-check-2 Confirmed" at bounding box center [734, 51] width 145 height 21
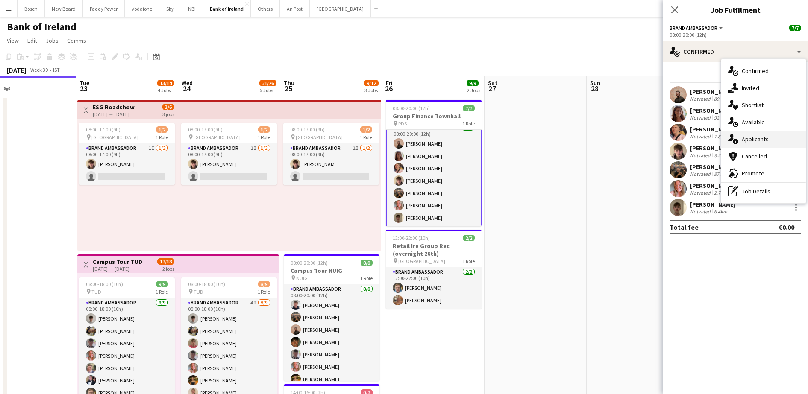
click at [741, 132] on div "single-neutral-actions-information Applicants" at bounding box center [763, 139] width 85 height 17
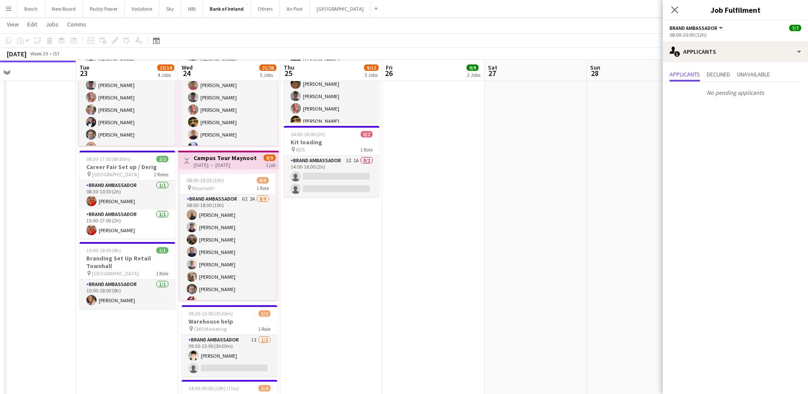
scroll to position [258, 0]
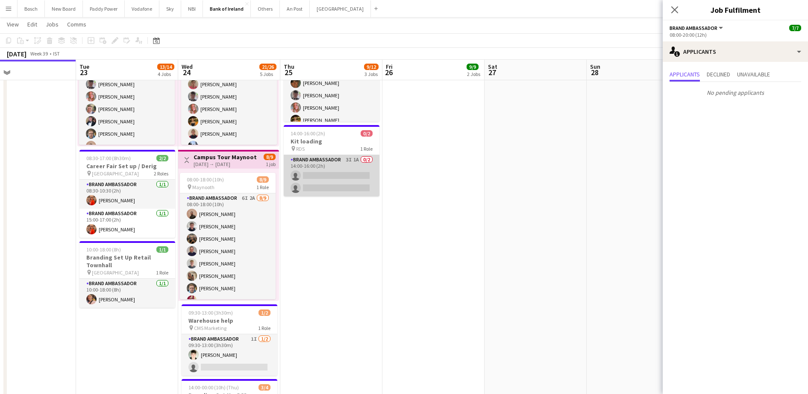
click at [351, 168] on app-card-role "Brand Ambassador 3I 1A 0/2 14:00-16:00 (2h) single-neutral-actions single-neutr…" at bounding box center [332, 175] width 96 height 41
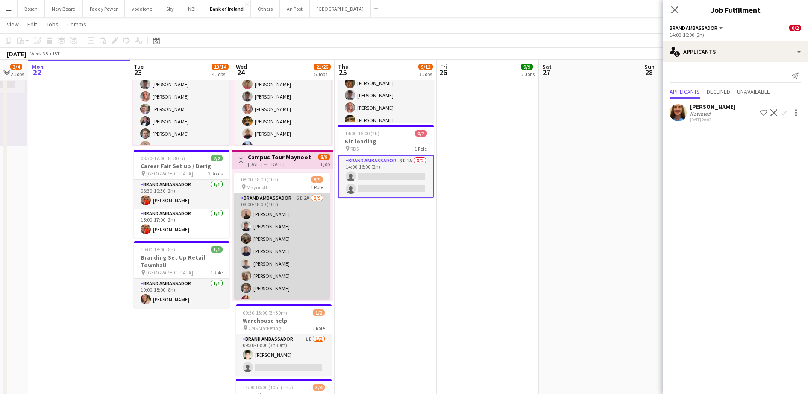
scroll to position [22, 0]
click at [267, 269] on app-card-role "Brand Ambassador 6I 2A [DATE] 08:00-18:00 (10h) [PERSON_NAME] [PERSON_NAME] [PE…" at bounding box center [282, 235] width 96 height 128
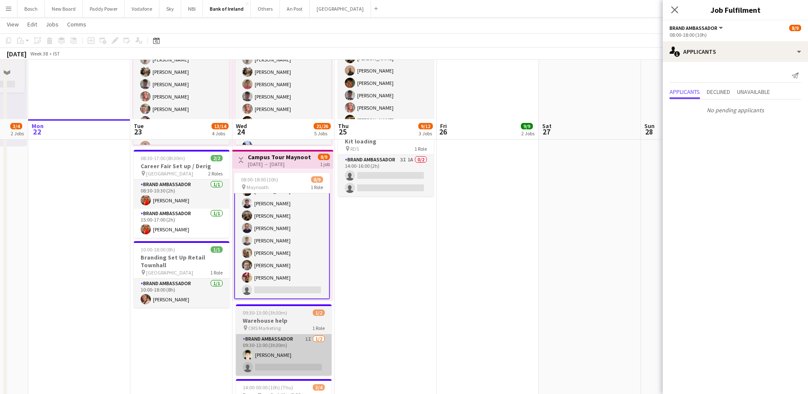
scroll to position [319, 0]
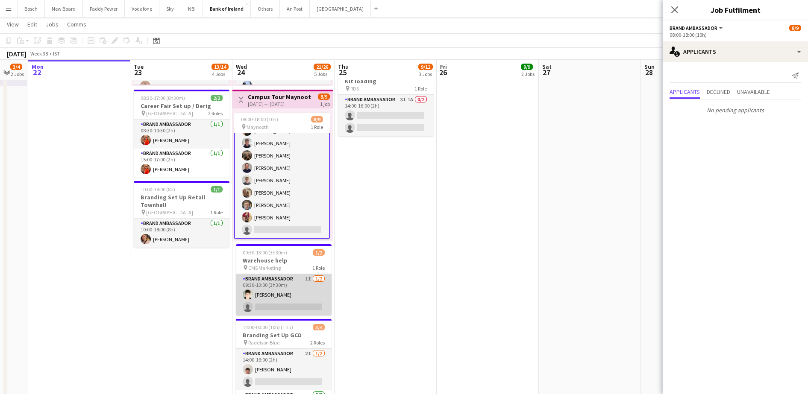
click at [285, 299] on app-card-role "Brand Ambassador 1I [DATE] 09:30-13:00 (3h30m) [PERSON_NAME] single-neutral-act…" at bounding box center [284, 294] width 96 height 41
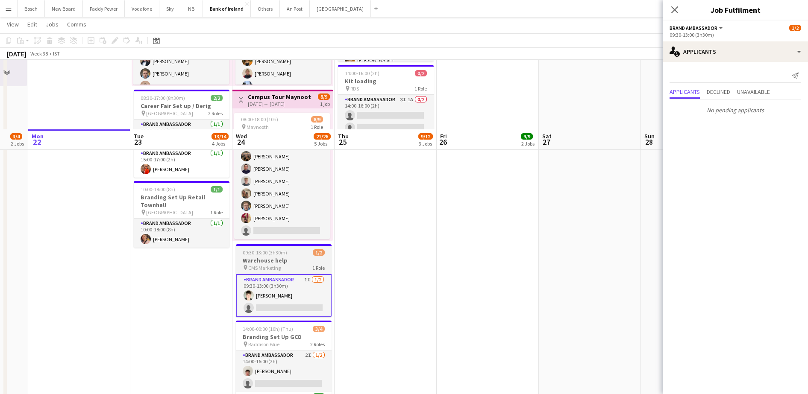
scroll to position [404, 0]
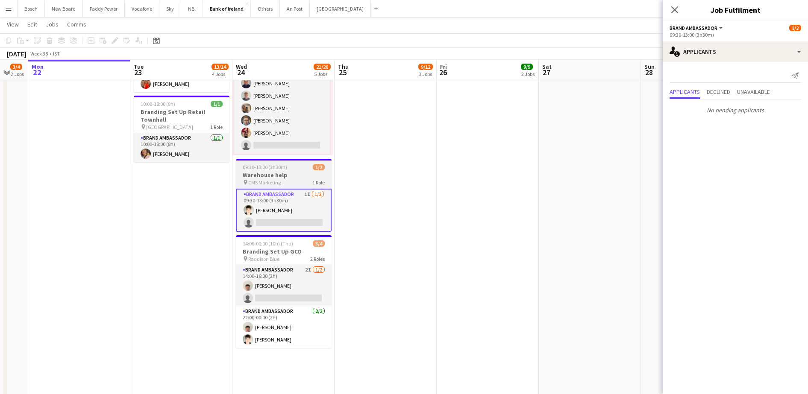
click at [285, 299] on app-card-role "Brand Ambassador 2I [DATE] 14:00-16:00 (2h) [PERSON_NAME] single-neutral-actions" at bounding box center [284, 285] width 96 height 41
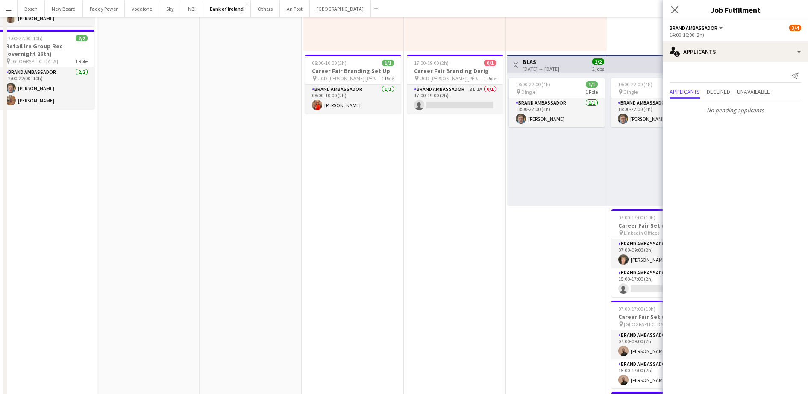
scroll to position [0, 0]
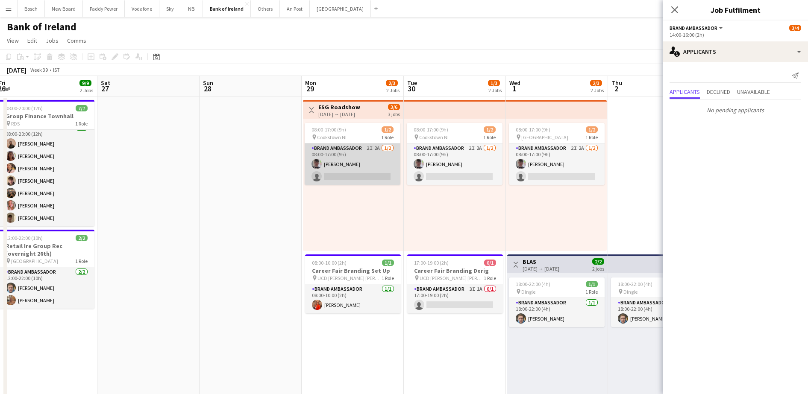
click at [340, 175] on app-card-role "Brand Ambassador 2I 2A [DATE] 08:00-17:00 (9h) [PERSON_NAME] single-neutral-act…" at bounding box center [353, 164] width 96 height 41
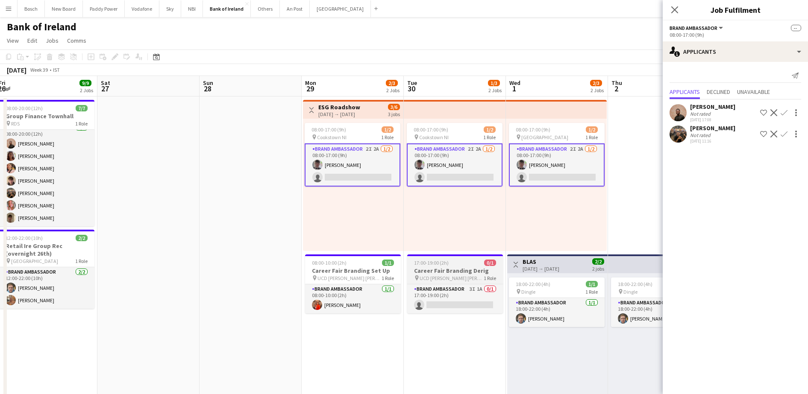
click at [433, 275] on span "UCD [PERSON_NAME] [PERSON_NAME]" at bounding box center [451, 278] width 64 height 6
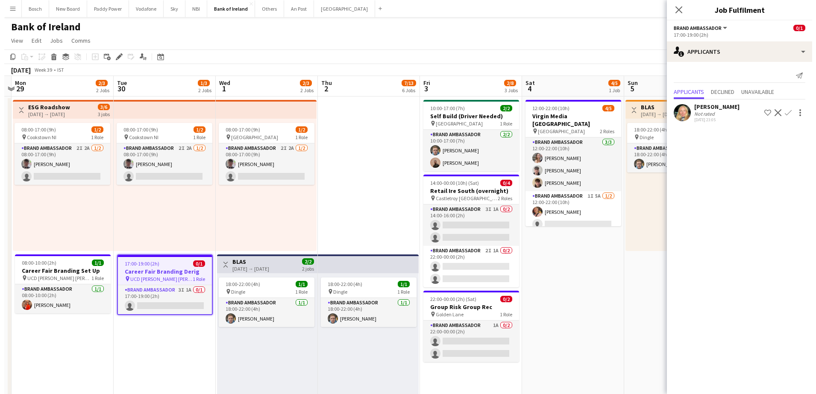
scroll to position [0, 294]
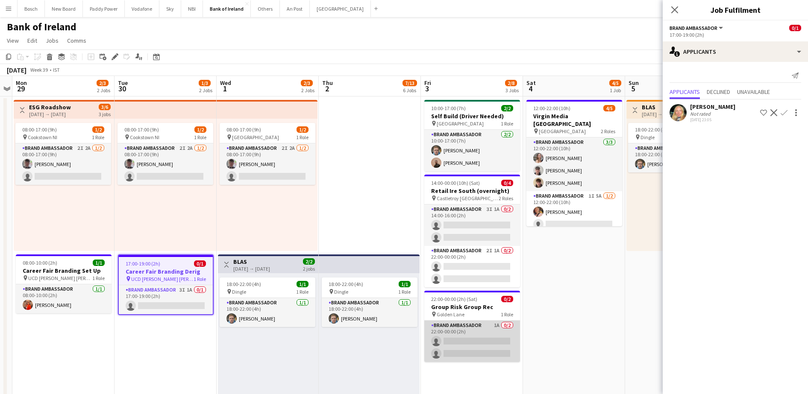
click at [482, 335] on app-card-role "Brand Ambassador 1A 0/2 22:00-00:00 (2h) single-neutral-actions single-neutral-…" at bounding box center [472, 341] width 96 height 41
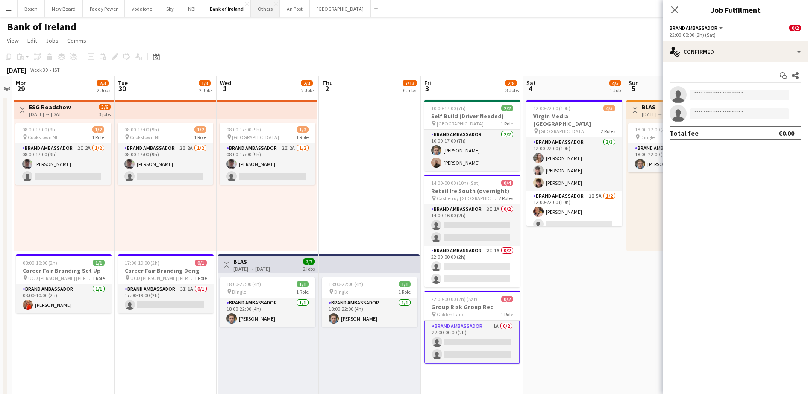
click at [264, 9] on button "Others Close" at bounding box center [265, 8] width 29 height 17
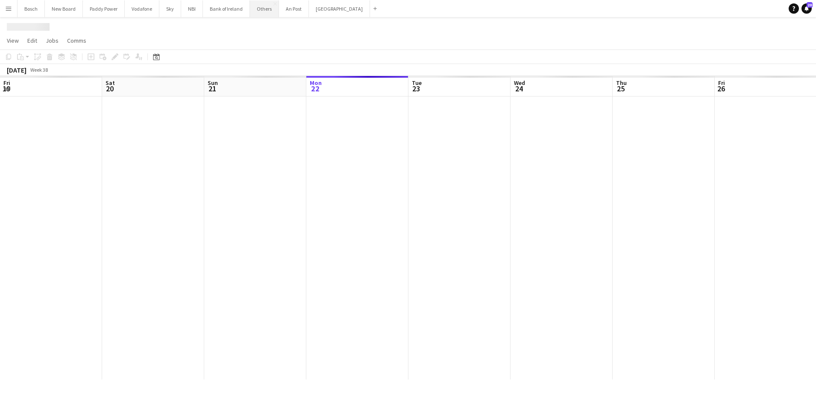
scroll to position [0, 204]
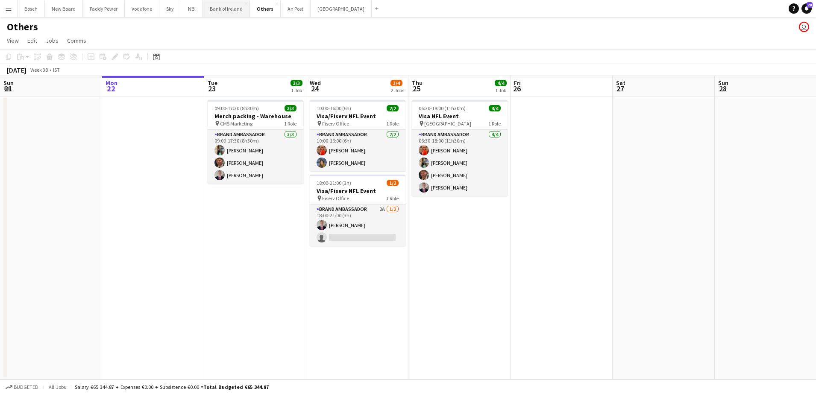
click at [227, 9] on button "Bank of Ireland Close" at bounding box center [226, 8] width 47 height 17
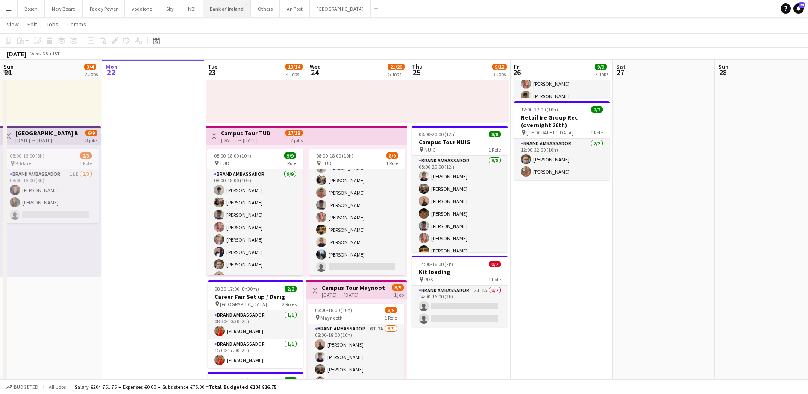
scroll to position [269, 0]
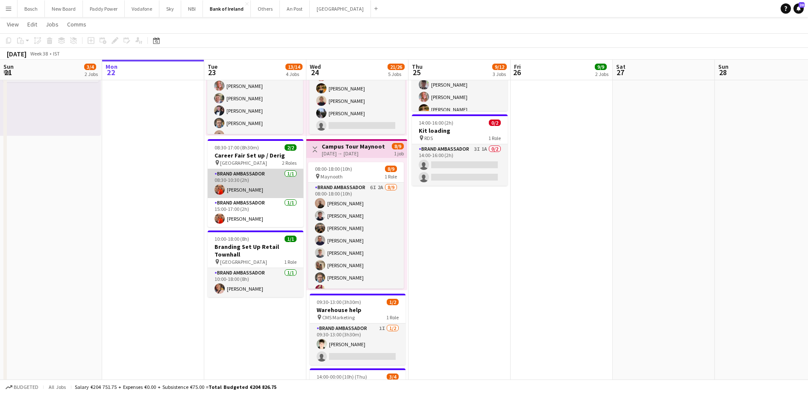
click at [269, 196] on app-card-role "Brand Ambassador [DATE] 08:30-10:30 (2h) [PERSON_NAME]" at bounding box center [256, 183] width 96 height 29
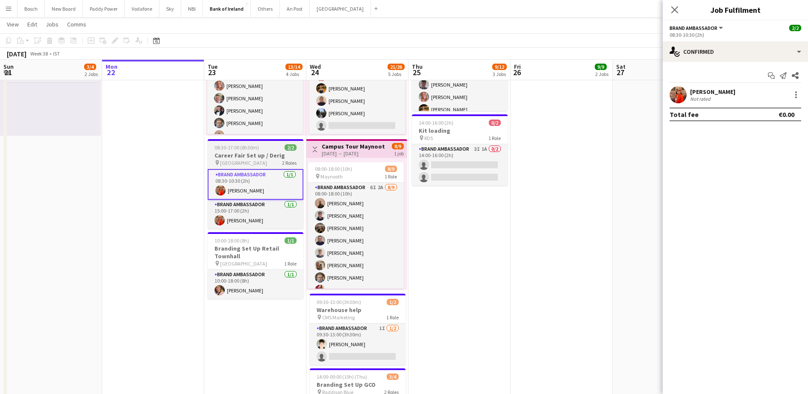
click at [224, 155] on h3 "Career Fair Set up / Derig" at bounding box center [256, 156] width 96 height 8
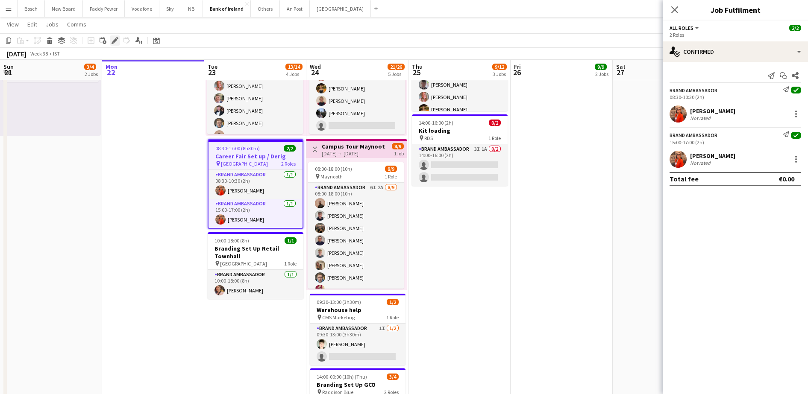
click at [119, 42] on div "Edit" at bounding box center [115, 40] width 10 height 10
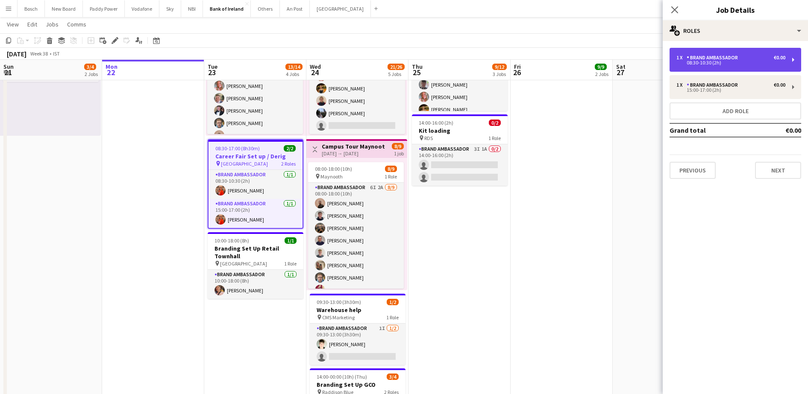
click at [768, 53] on div "1 x Brand Ambassador €0.00 08:30-10:30 (2h)" at bounding box center [735, 60] width 132 height 24
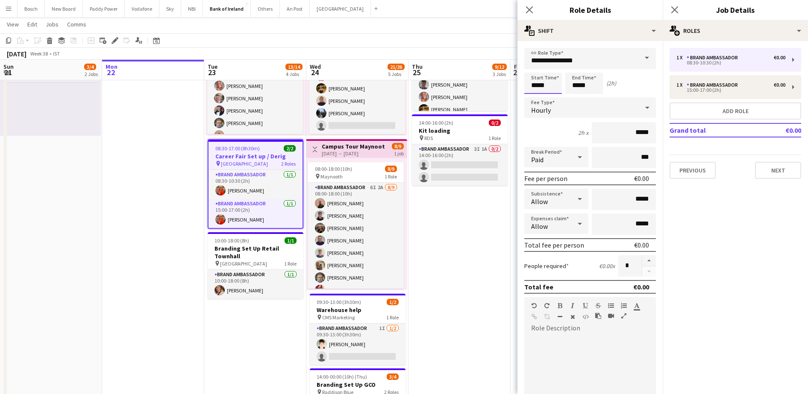
click at [545, 85] on input "*****" at bounding box center [543, 83] width 38 height 21
type input "*****"
click at [587, 89] on input "*****" at bounding box center [584, 83] width 38 height 21
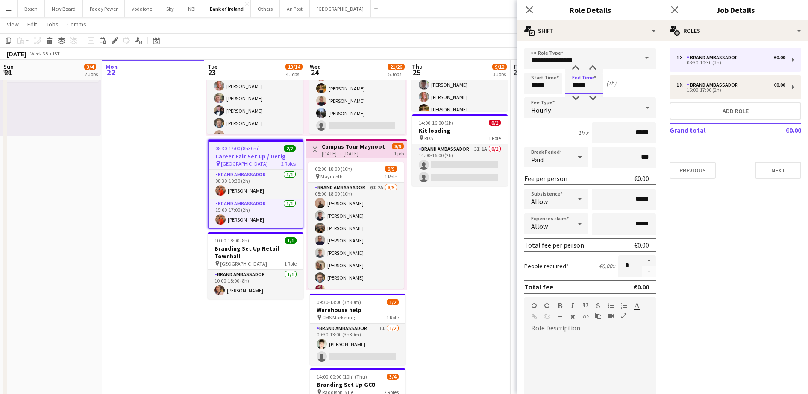
click at [587, 89] on input "*****" at bounding box center [584, 83] width 38 height 21
type input "*****"
click at [776, 172] on button "Next" at bounding box center [778, 170] width 46 height 17
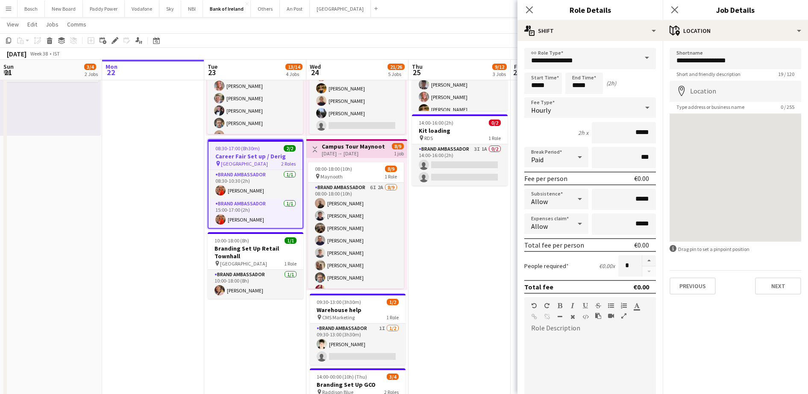
click at [484, 6] on app-navbar "Menu Boards Boards Boards All jobs Status Workforce Workforce My Workforce Recr…" at bounding box center [404, 8] width 808 height 17
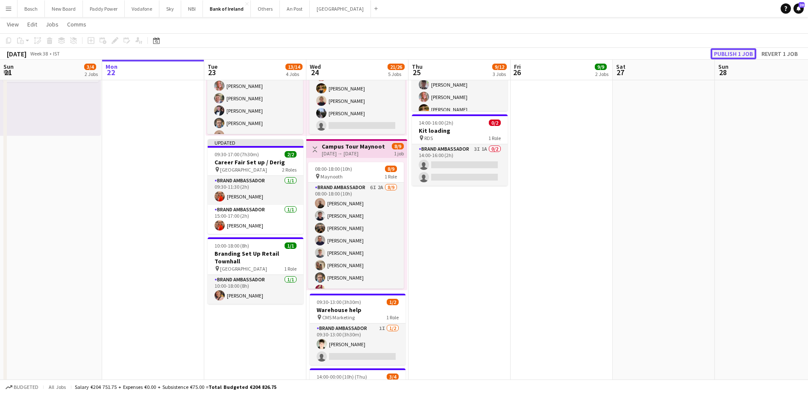
click at [738, 49] on button "Publish 1 job" at bounding box center [733, 53] width 46 height 11
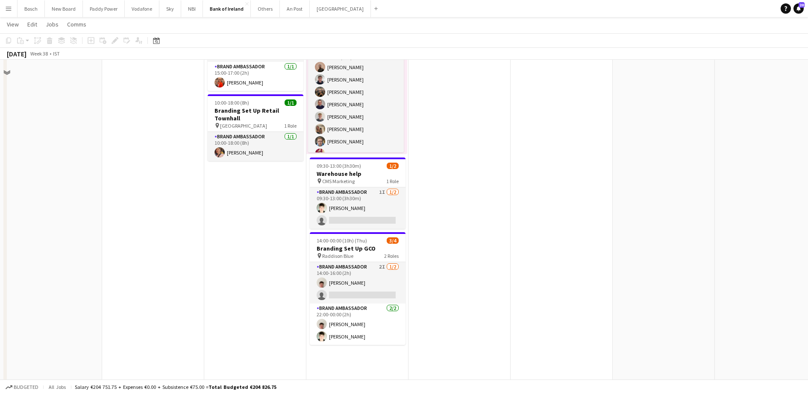
scroll to position [307, 0]
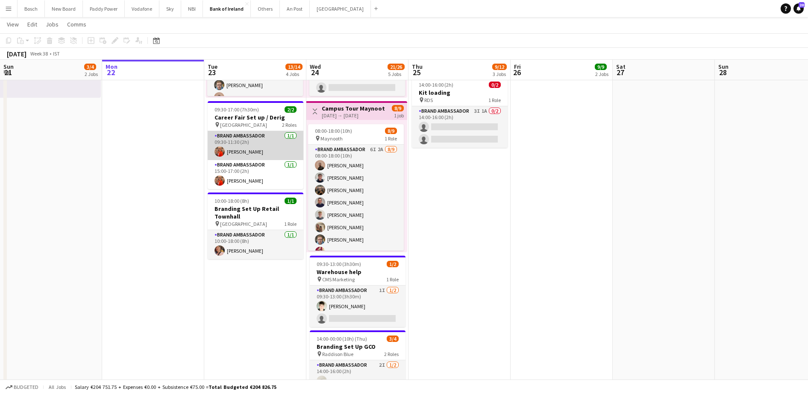
click at [245, 145] on app-card-role "Brand Ambassador [DATE] 09:30-11:30 (2h) [PERSON_NAME]" at bounding box center [256, 145] width 96 height 29
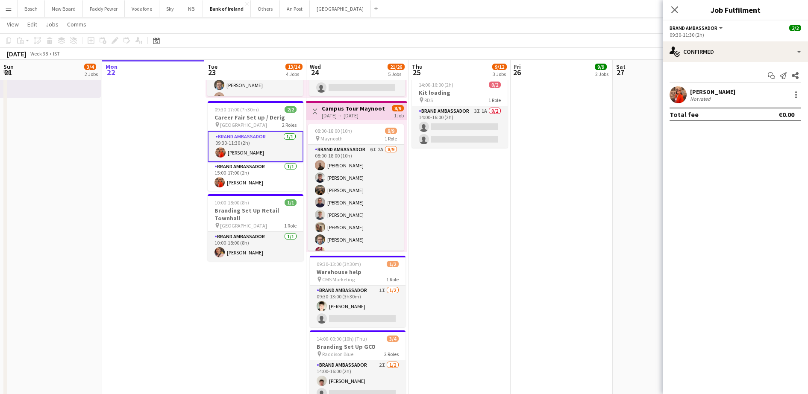
click at [721, 95] on div "[PERSON_NAME]" at bounding box center [712, 92] width 45 height 8
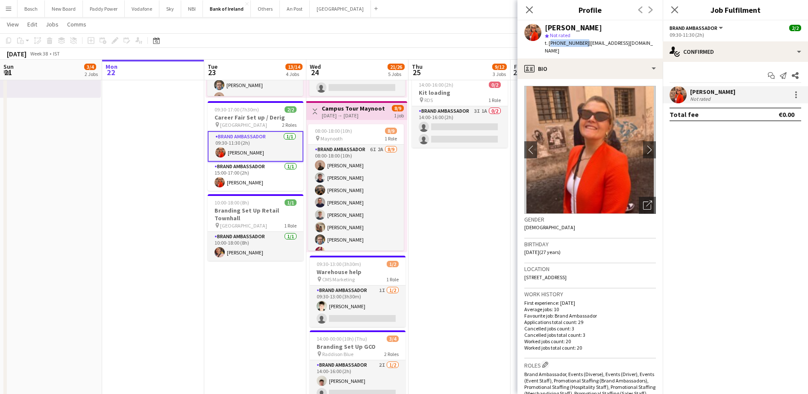
drag, startPoint x: 581, startPoint y: 45, endPoint x: 549, endPoint y: 44, distance: 31.6
click at [549, 44] on span "t. [PHONE_NUMBER]" at bounding box center [567, 43] width 44 height 6
drag, startPoint x: 549, startPoint y: 44, endPoint x: 556, endPoint y: 44, distance: 6.8
copy span "[PHONE_NUMBER]"
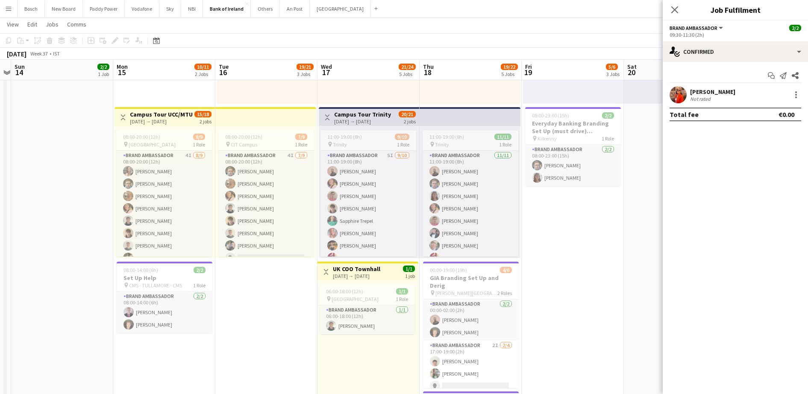
scroll to position [10, 0]
